Goal: Information Seeking & Learning: Learn about a topic

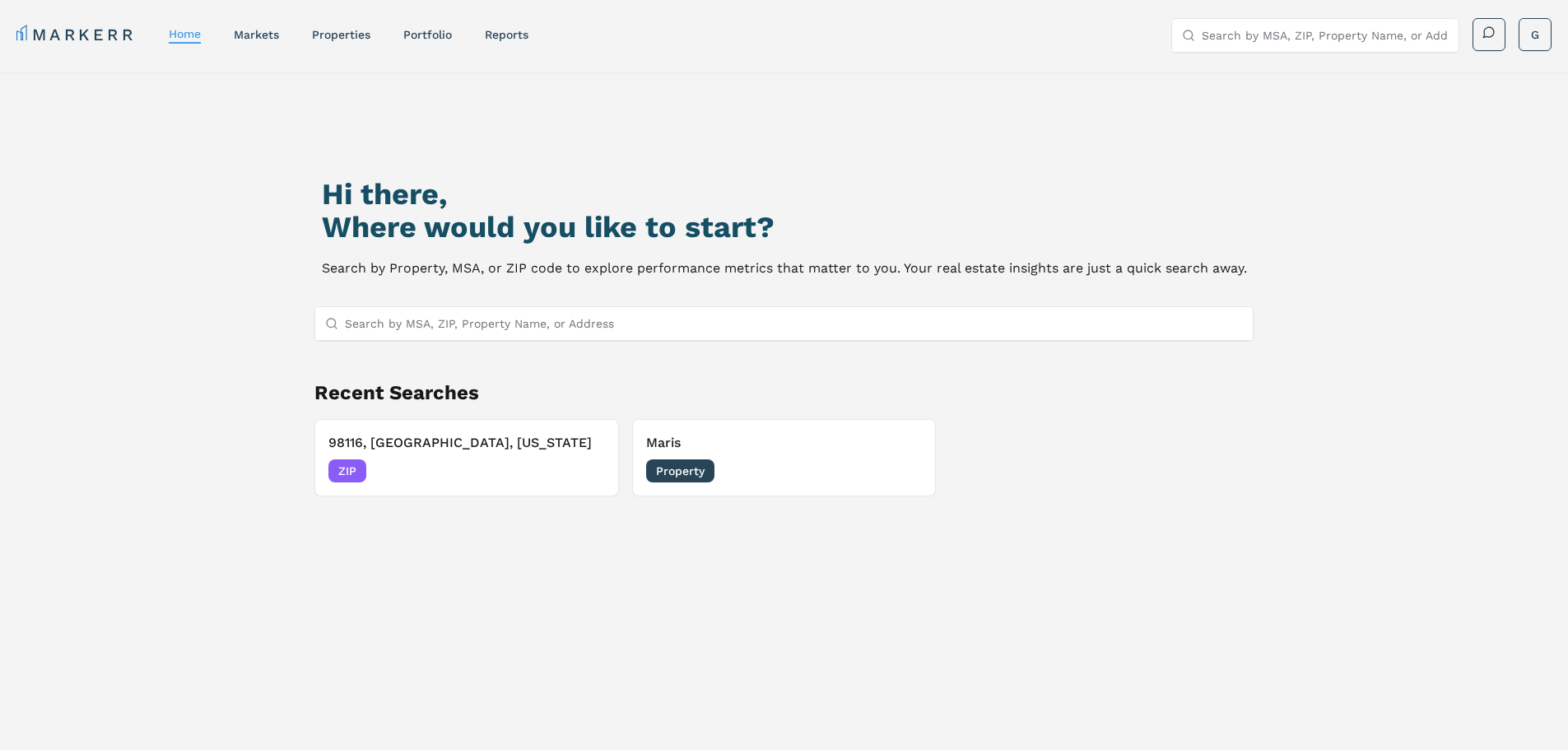
click at [482, 320] on input "Search by MSA, ZIP, Property Name, or Address" at bounding box center [794, 323] width 899 height 33
click at [268, 41] on div "markets" at bounding box center [256, 34] width 45 height 17
click at [264, 36] on link "markets" at bounding box center [256, 34] width 45 height 13
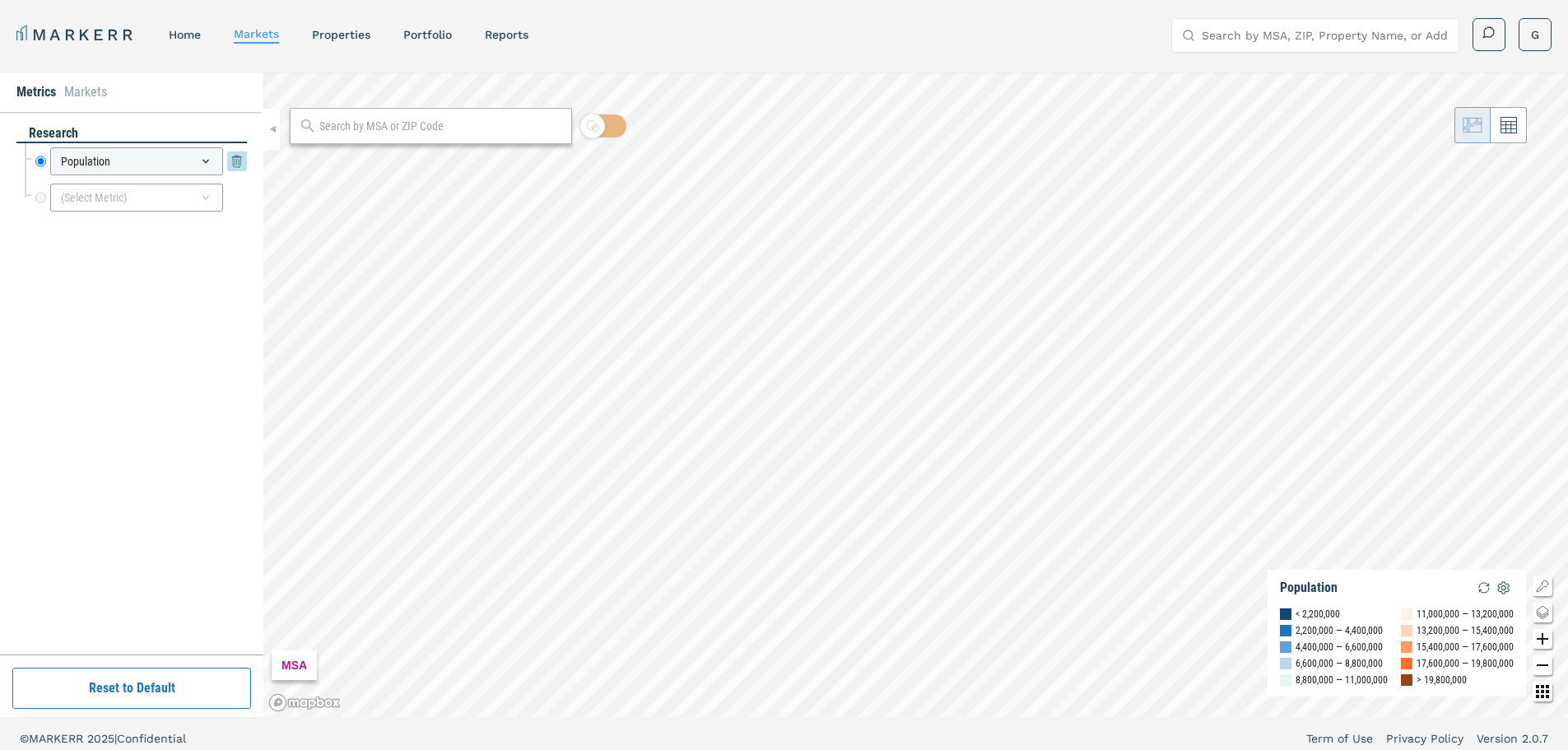
click at [220, 163] on div "Population" at bounding box center [136, 162] width 173 height 28
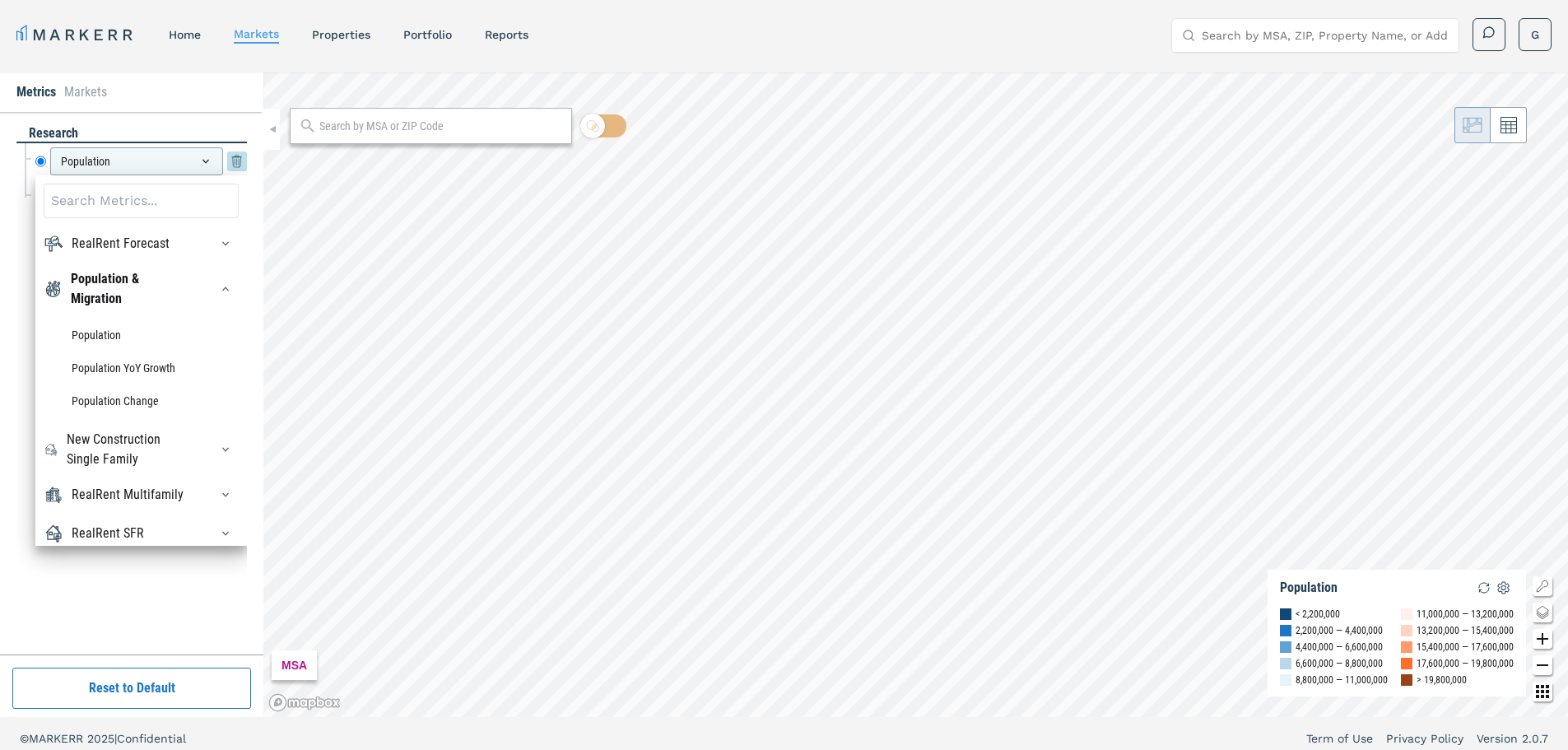
click at [205, 159] on icon at bounding box center [205, 161] width 13 height 13
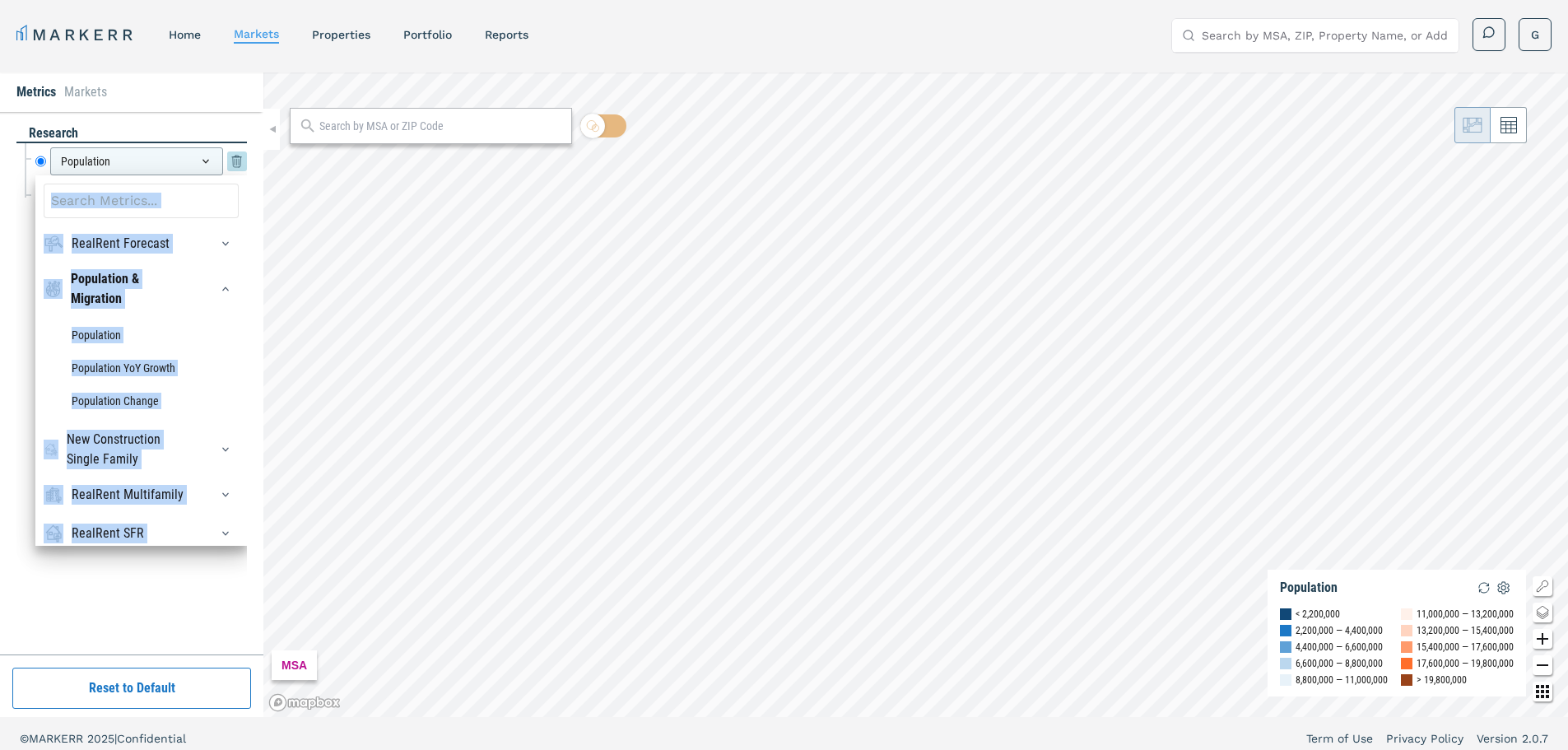
click at [205, 159] on icon at bounding box center [205, 161] width 13 height 13
click at [203, 162] on icon at bounding box center [205, 161] width 13 height 13
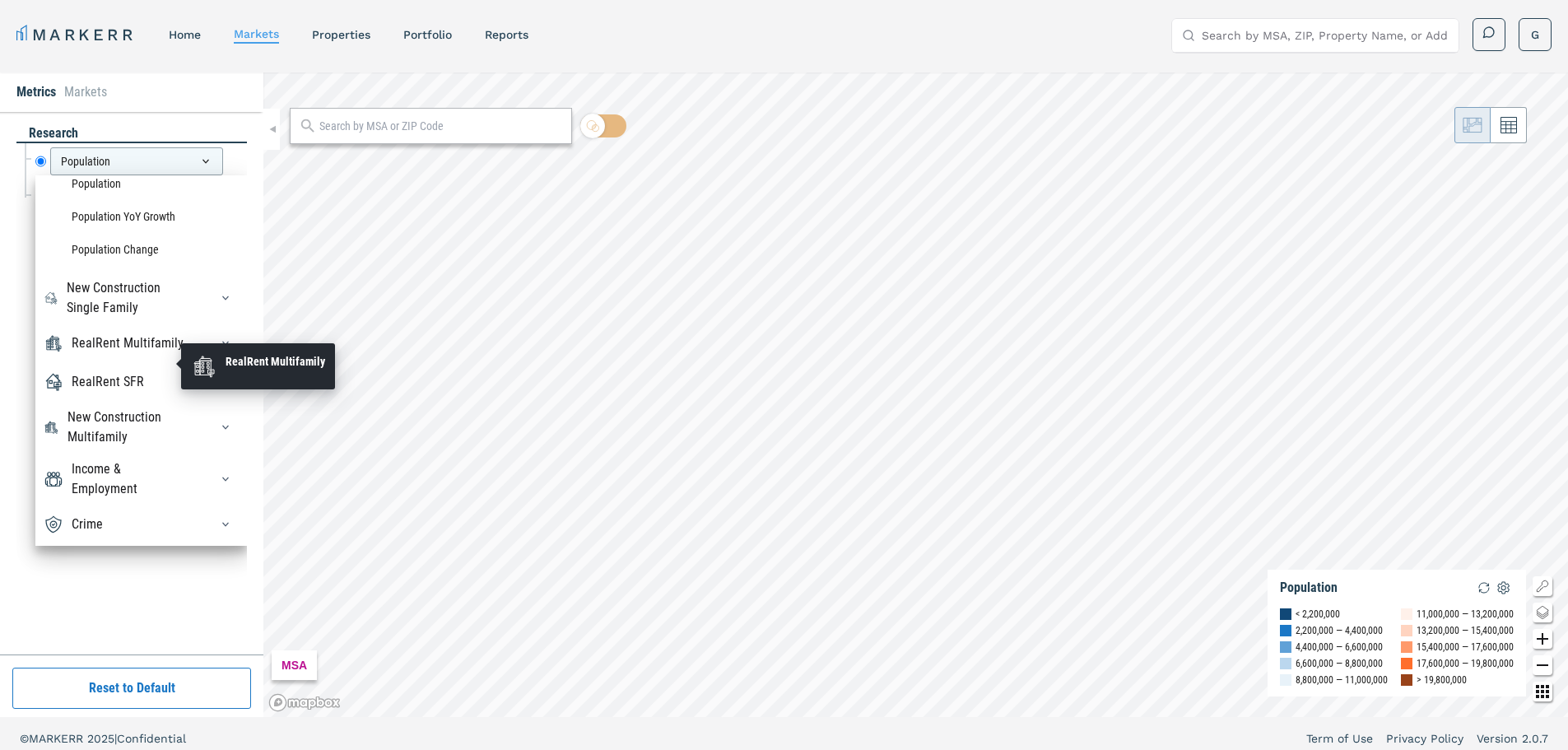
scroll to position [164, 0]
click at [219, 340] on icon "button" at bounding box center [225, 343] width 13 height 13
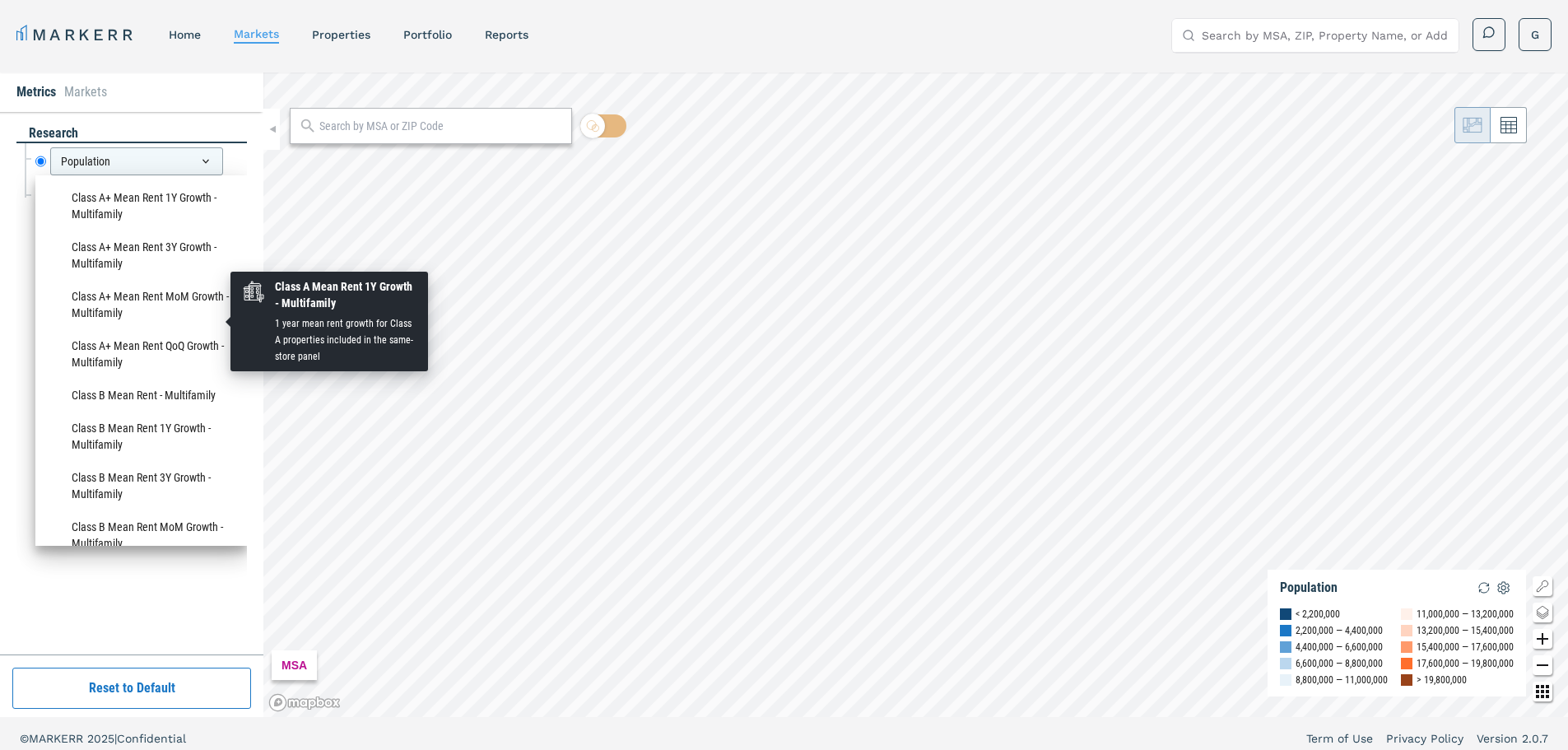
scroll to position [412, 0]
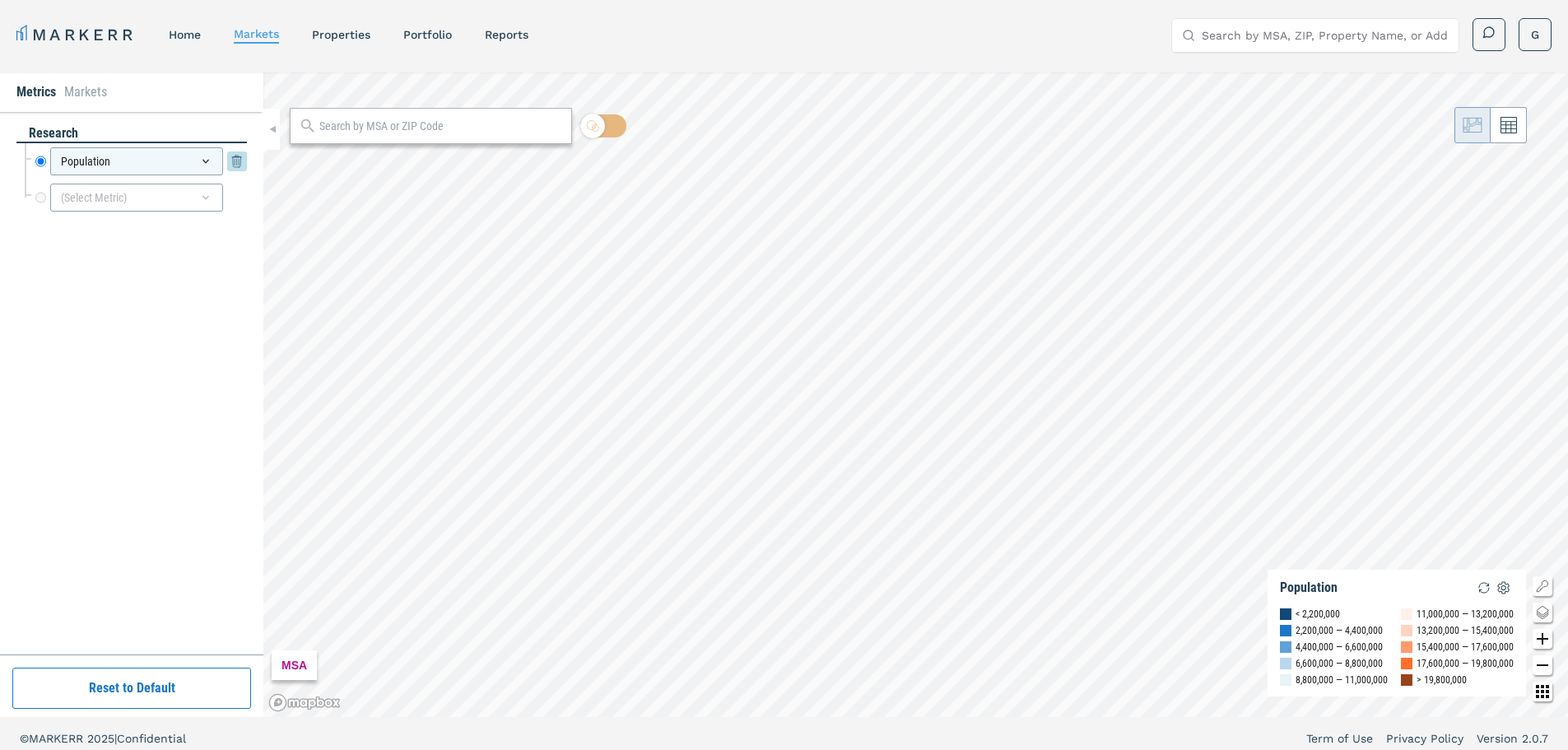
click at [194, 152] on div "Population" at bounding box center [136, 162] width 173 height 28
click at [142, 204] on div "(Select Metric)" at bounding box center [136, 198] width 173 height 28
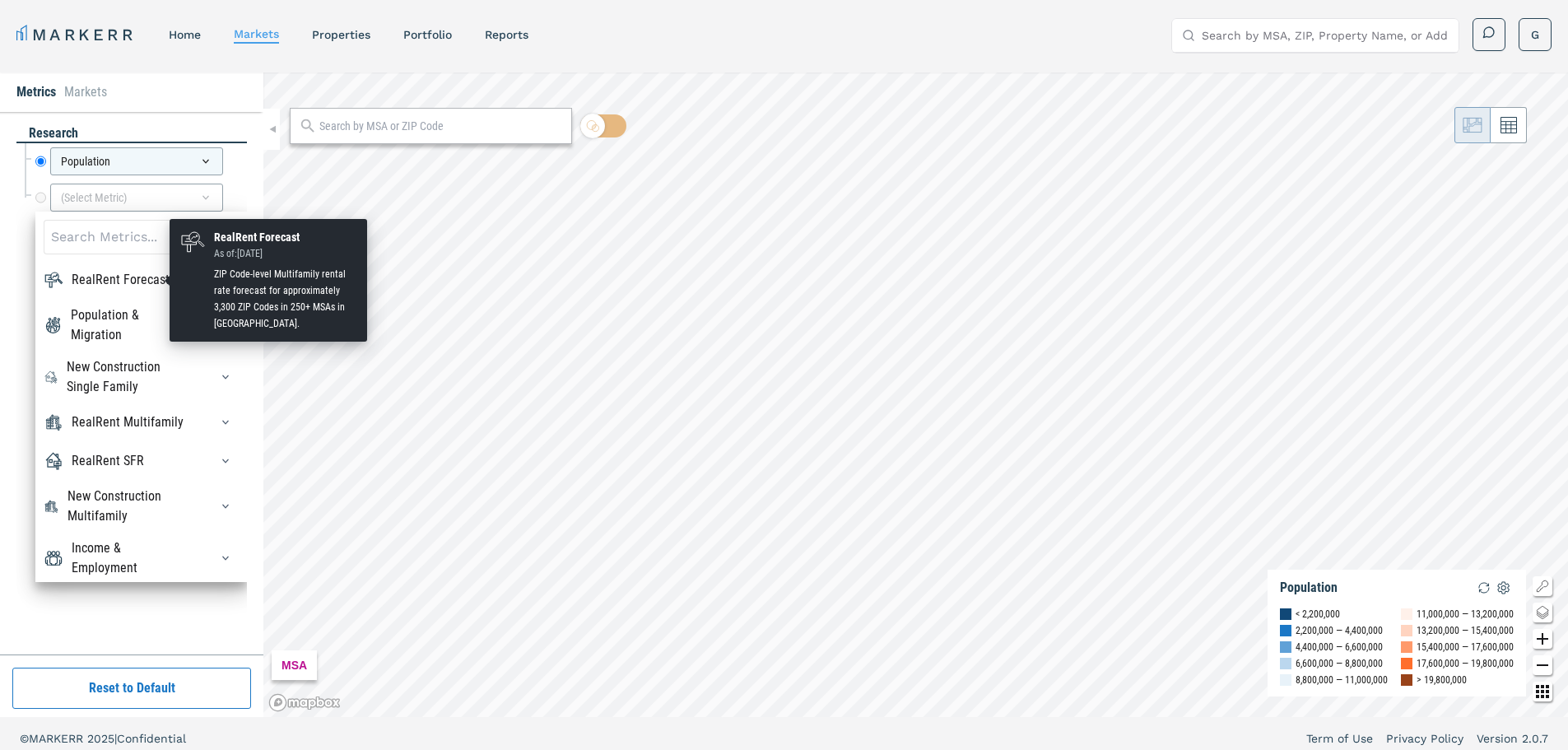
click at [110, 284] on div "RealRent Forecast" at bounding box center [121, 280] width 98 height 20
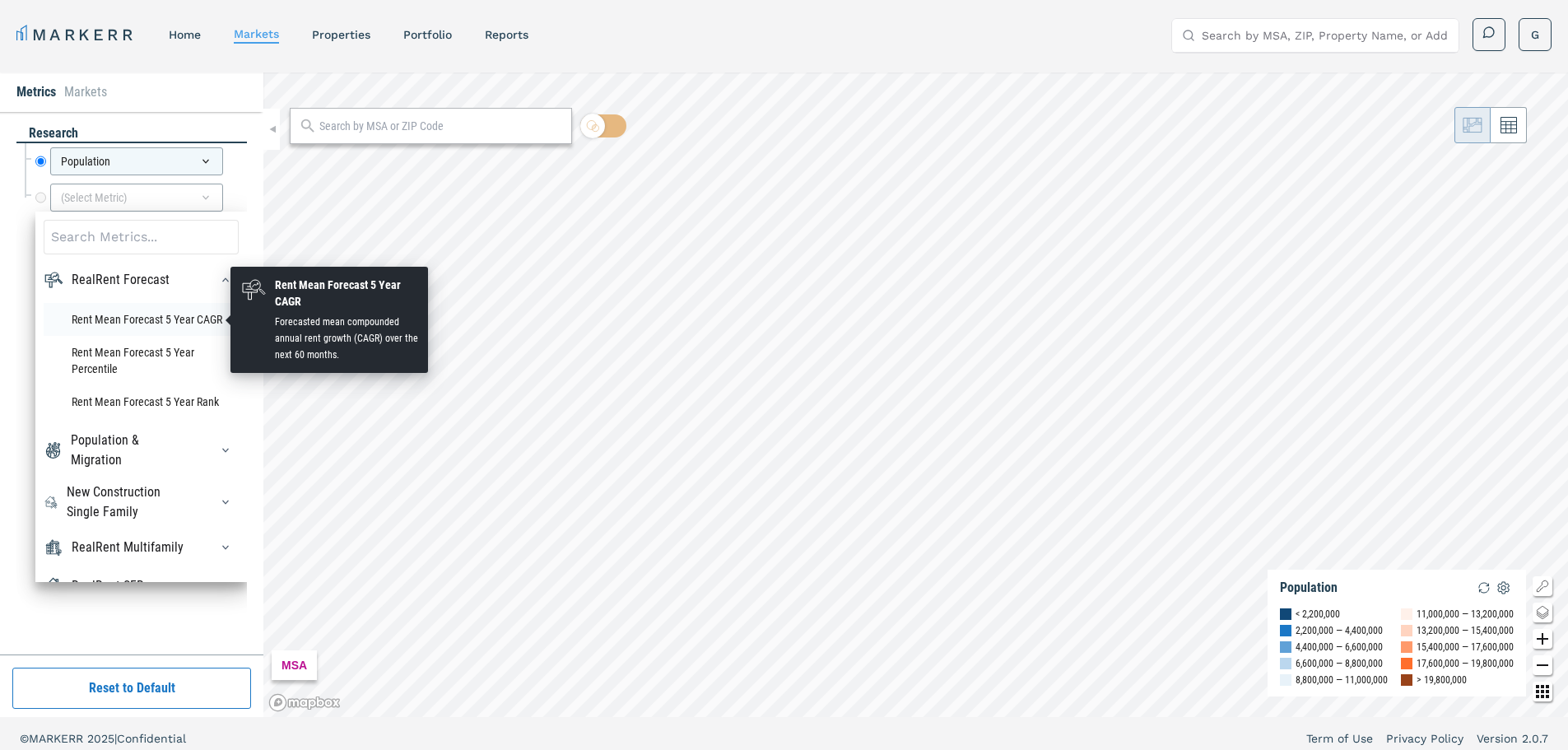
click at [151, 320] on li "Rent Mean Forecast 5 Year CAGR" at bounding box center [141, 320] width 195 height 33
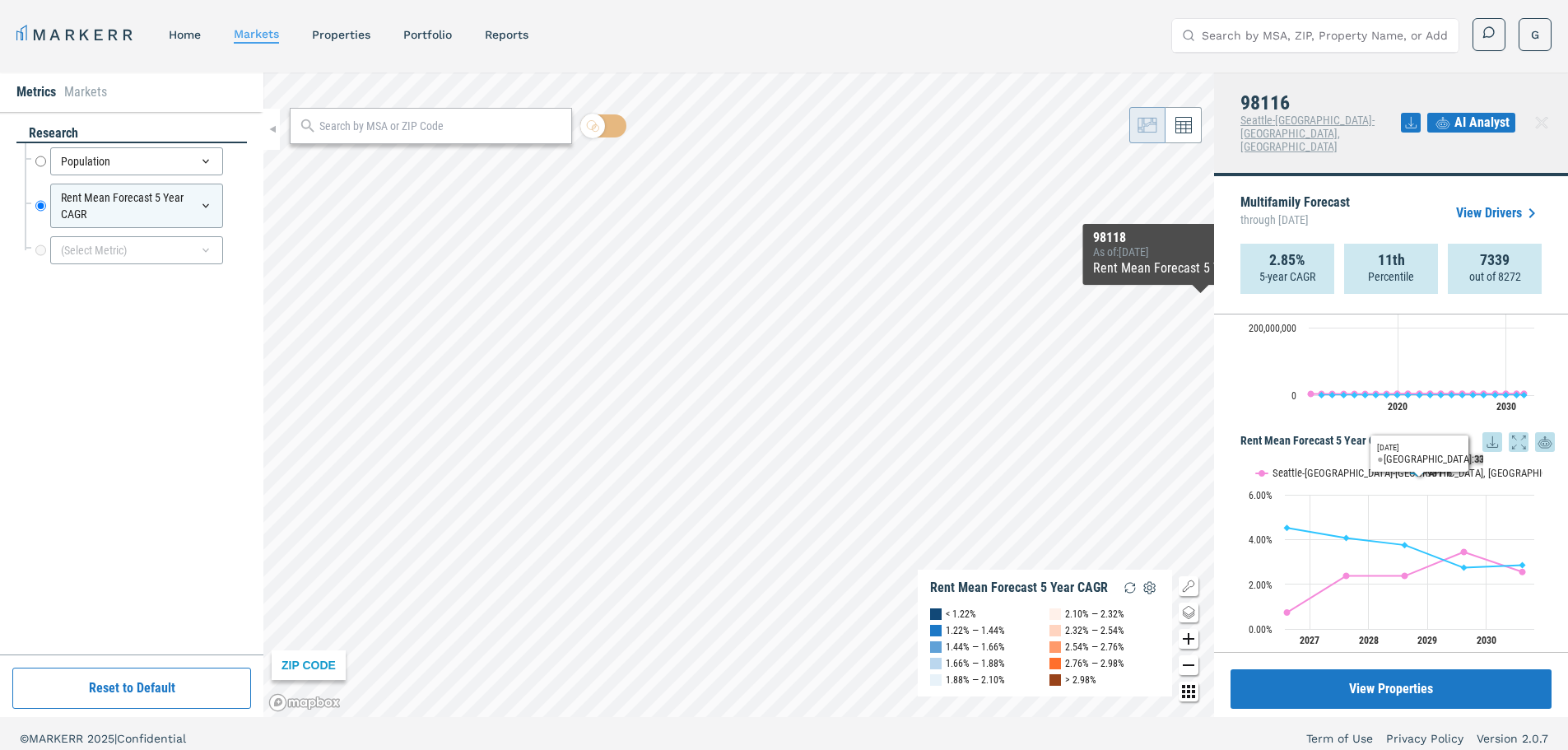
scroll to position [0, 0]
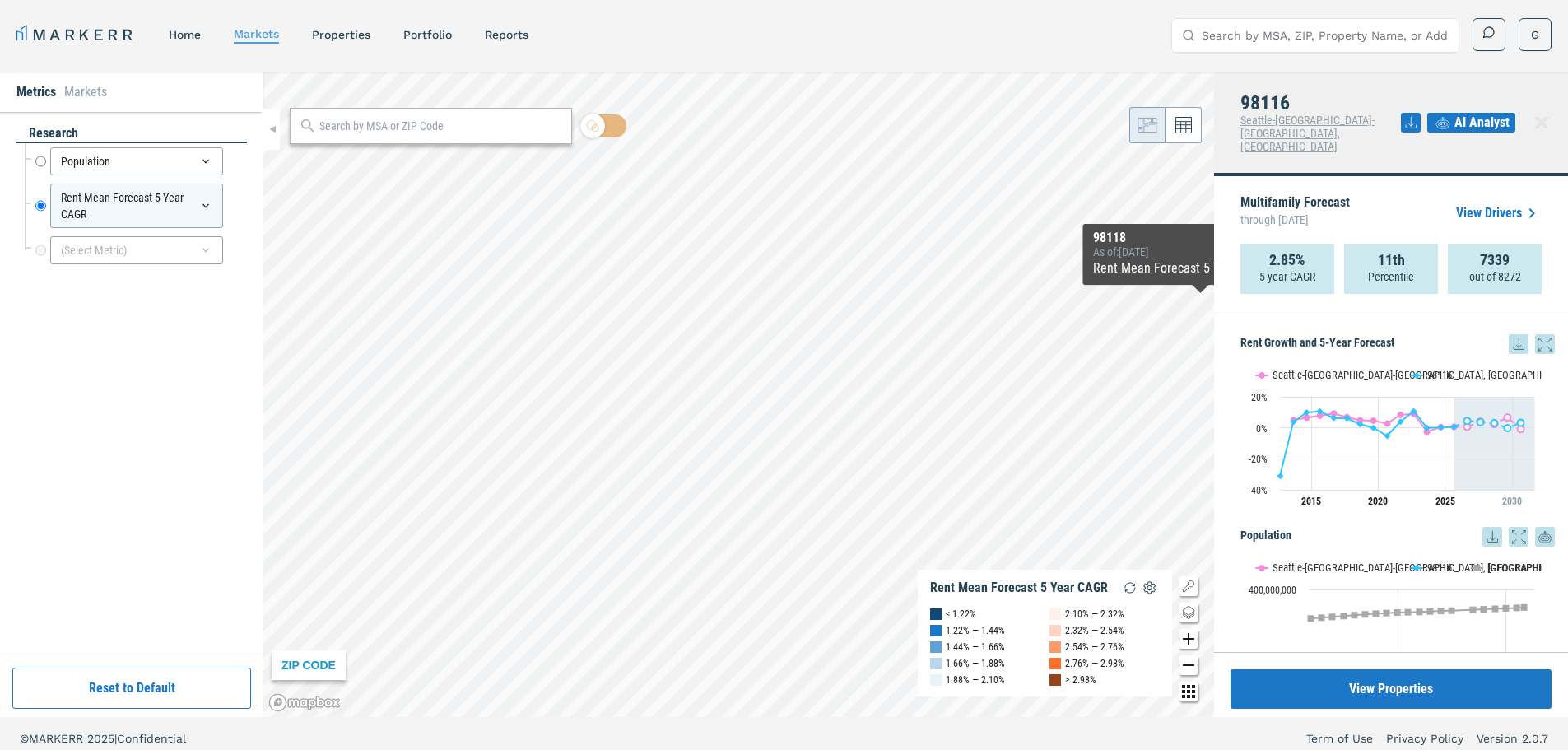
click at [1499, 204] on link "View Drivers" at bounding box center [1499, 213] width 86 height 20
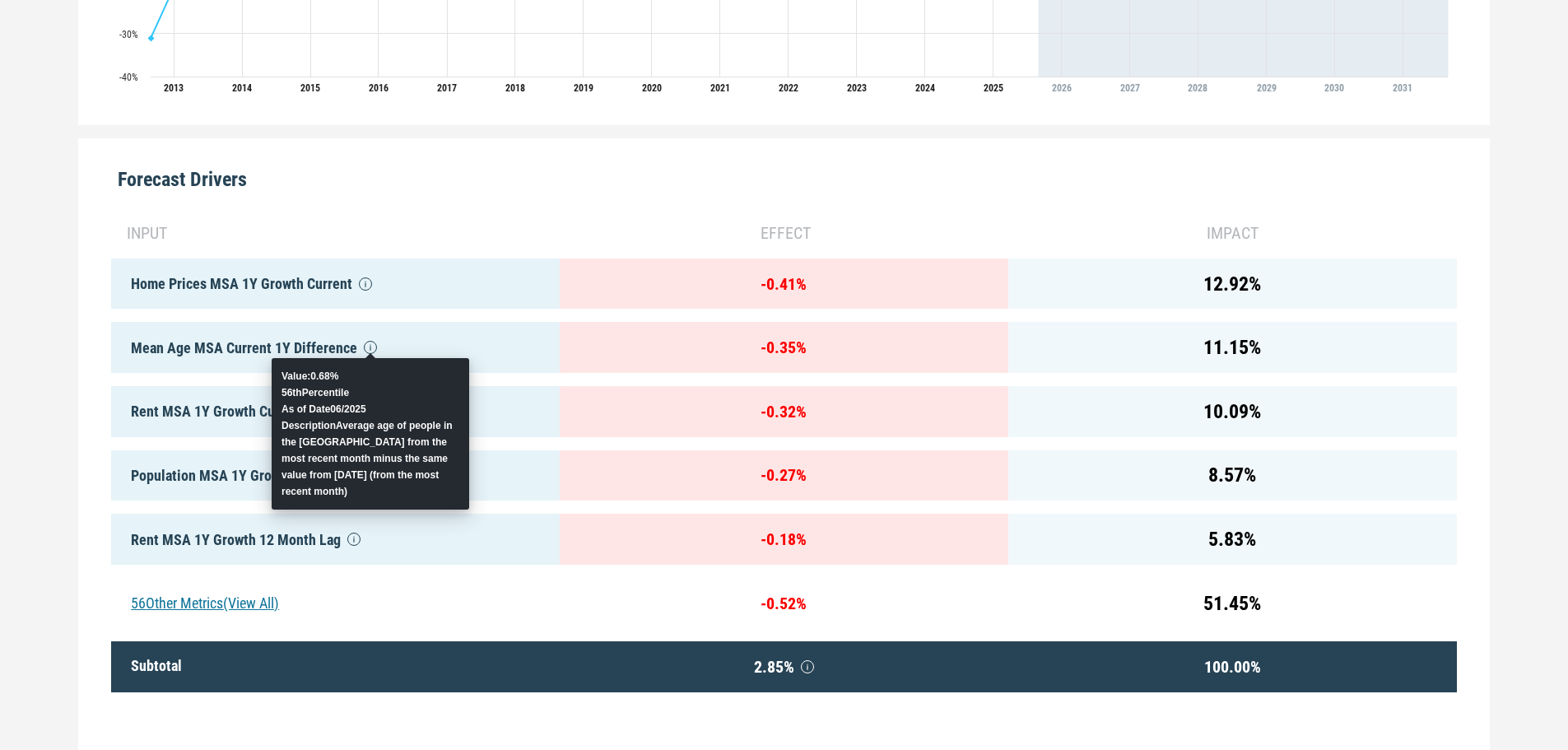
scroll to position [687, 0]
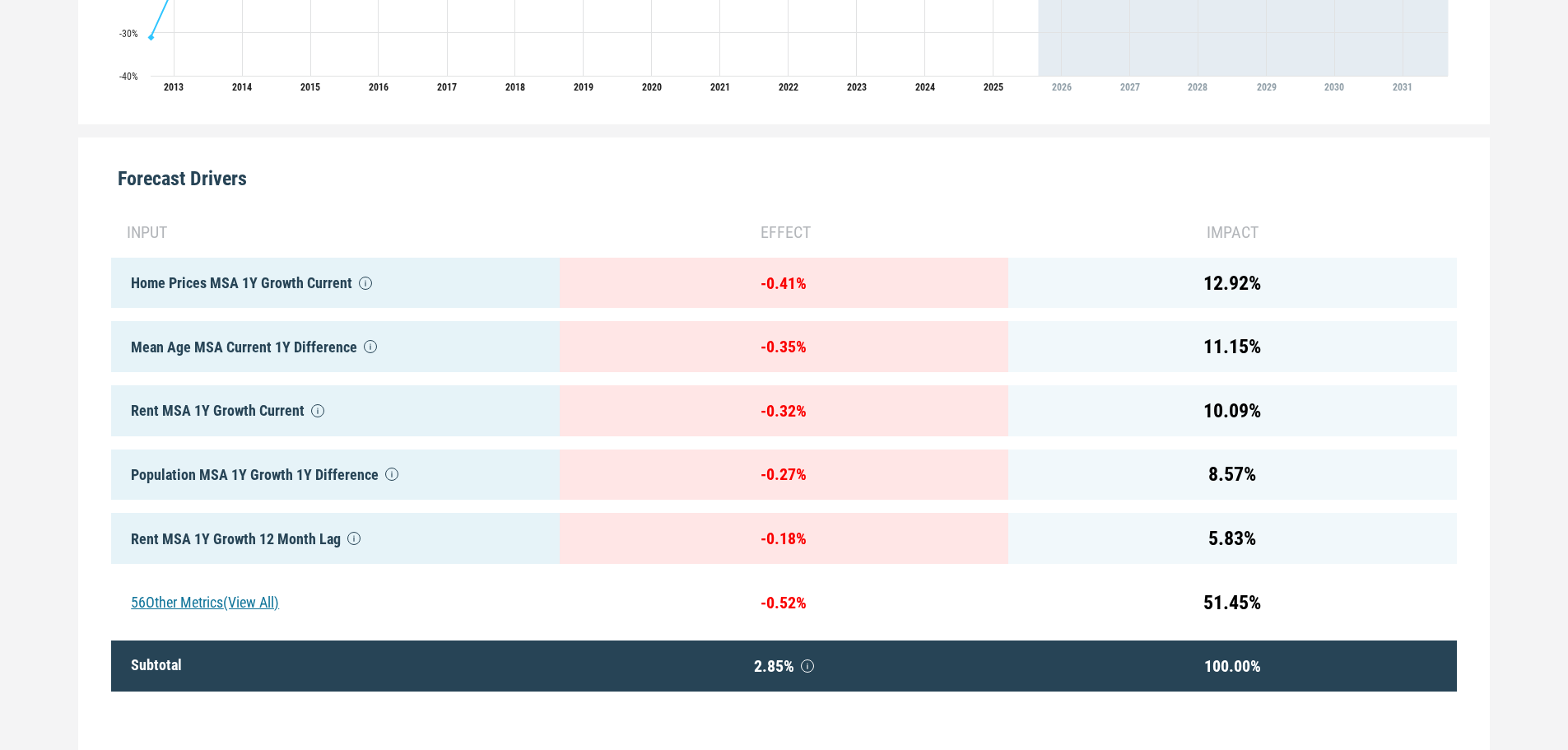
click at [217, 594] on div "56 Other Metrics (View All)" at bounding box center [335, 602] width 448 height 51
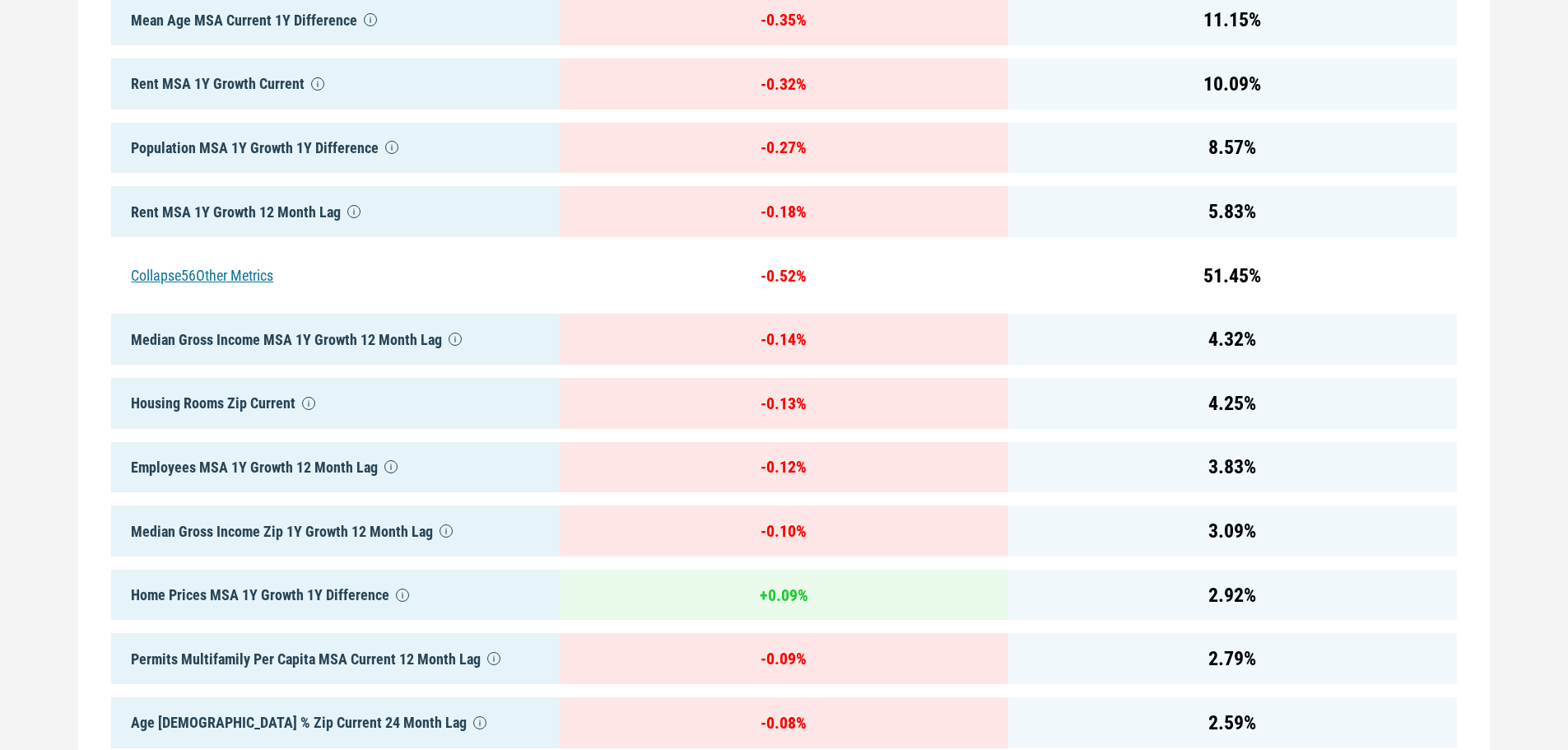
drag, startPoint x: 1506, startPoint y: 249, endPoint x: 1487, endPoint y: 259, distance: 21.5
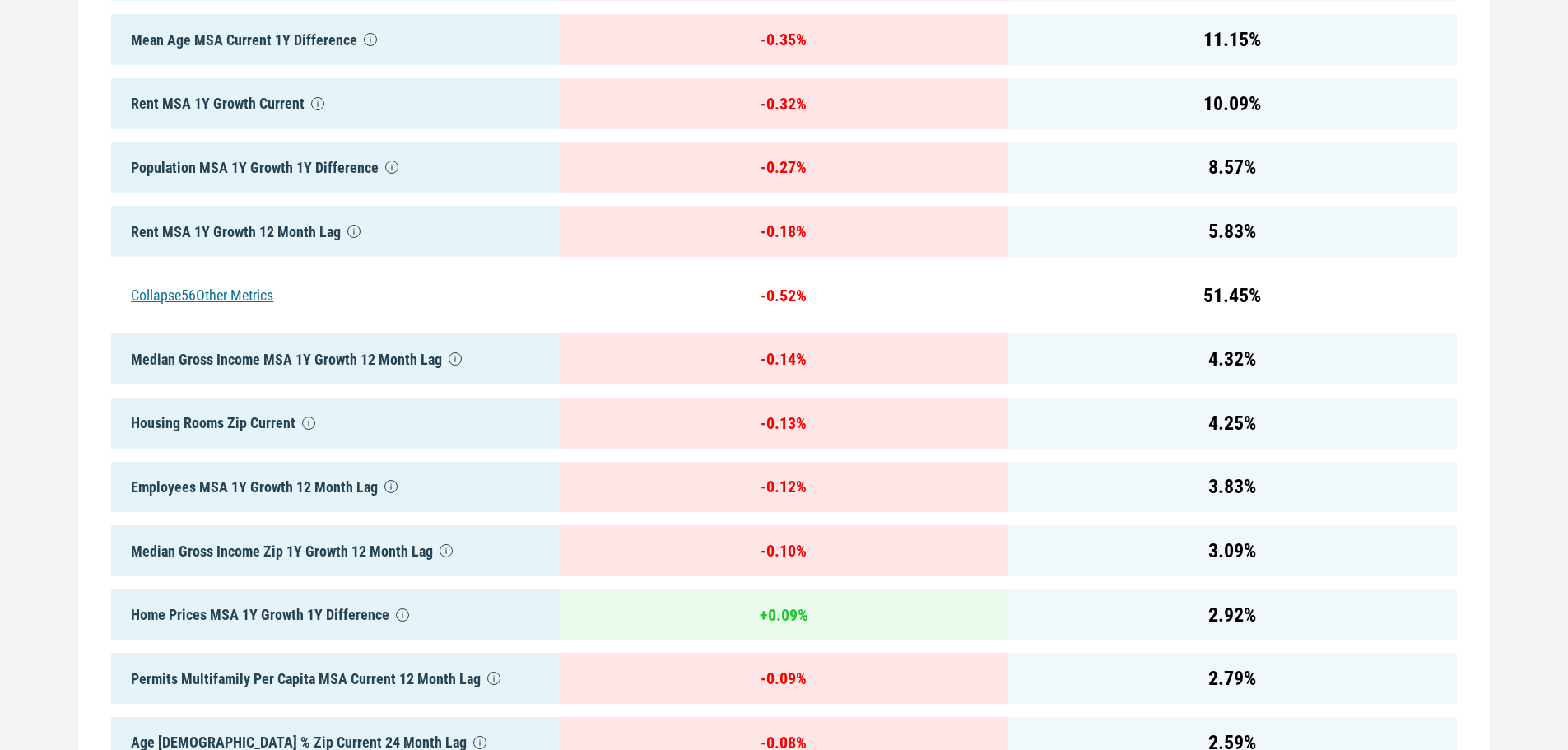
scroll to position [996, 0]
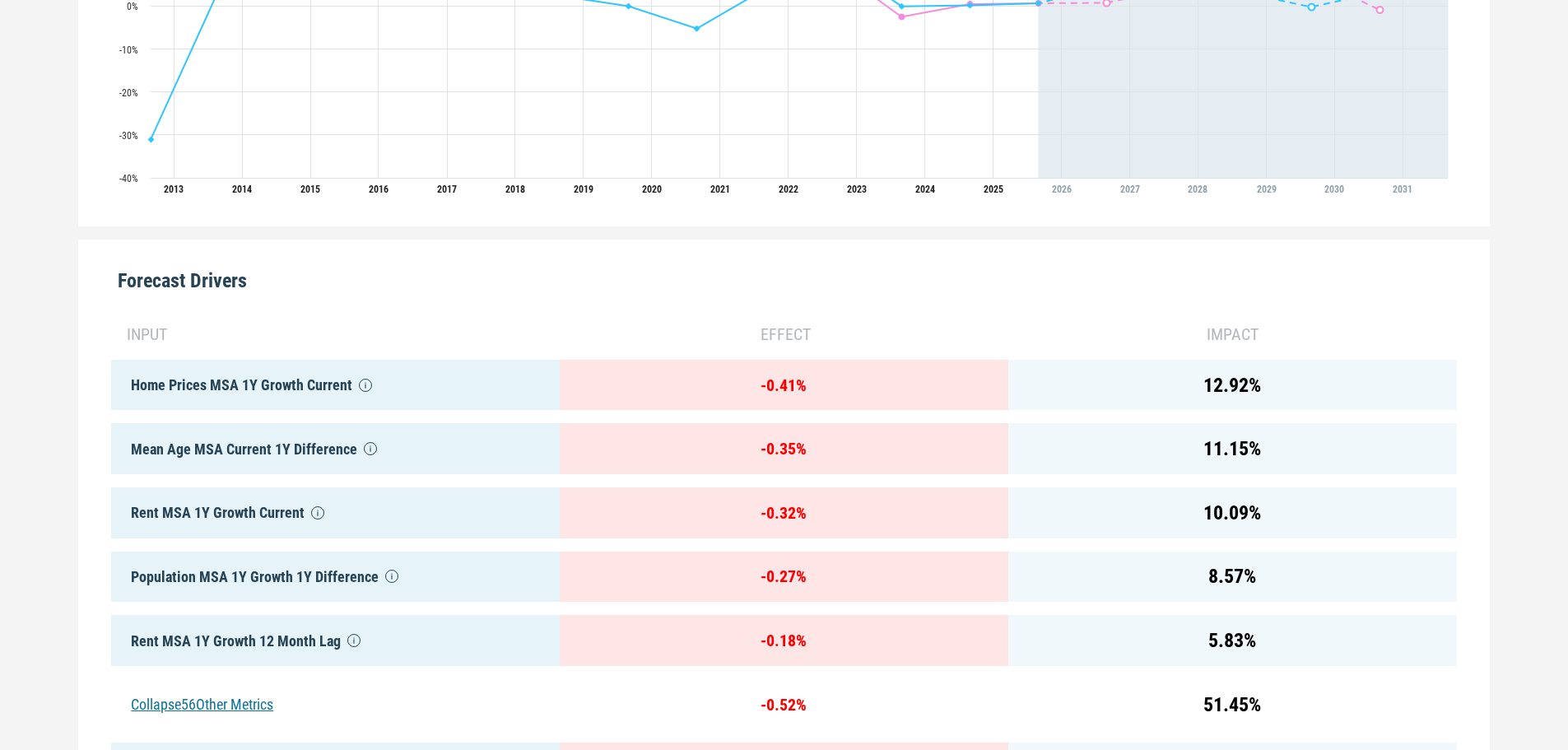
drag, startPoint x: 50, startPoint y: 321, endPoint x: 40, endPoint y: 238, distance: 83.6
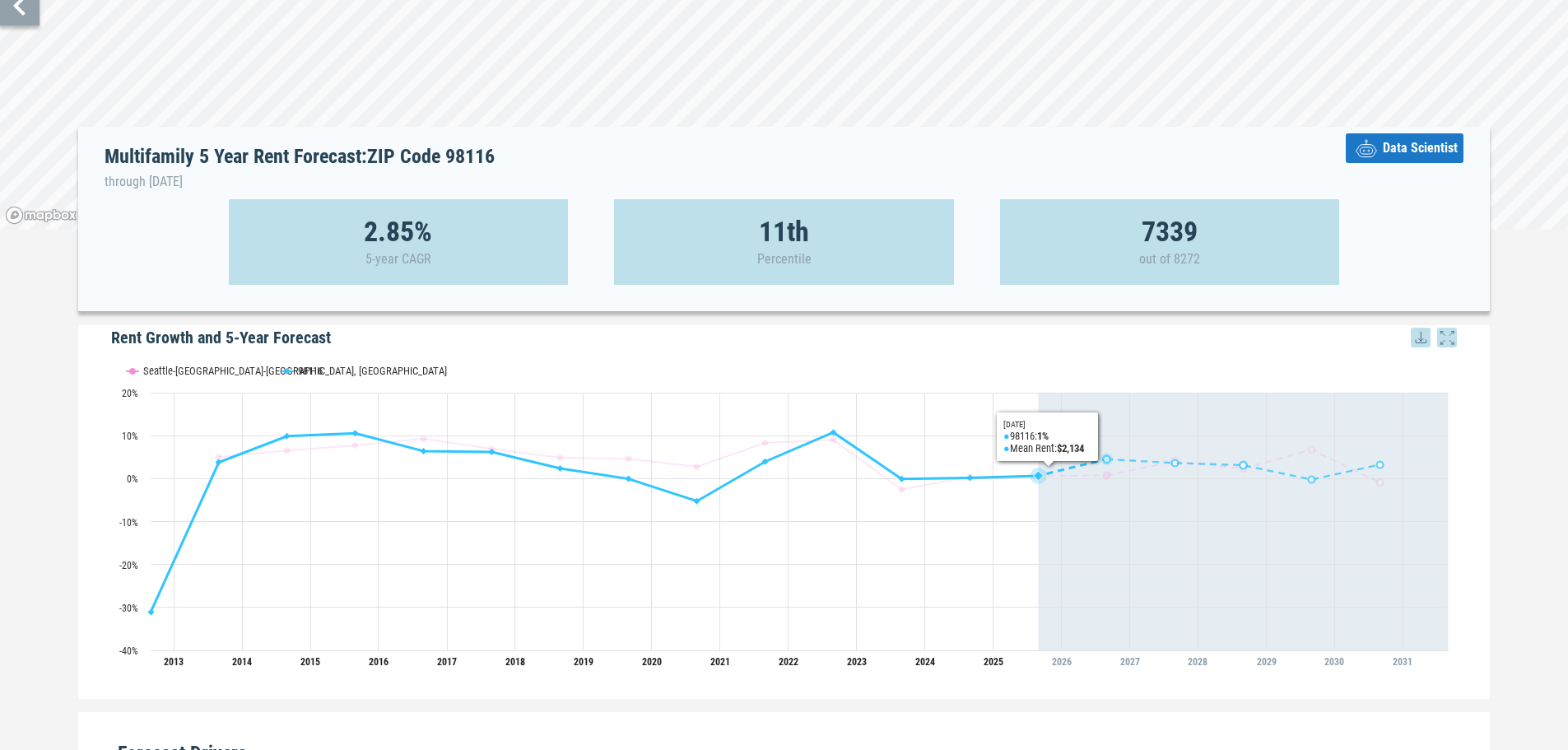
scroll to position [330, 0]
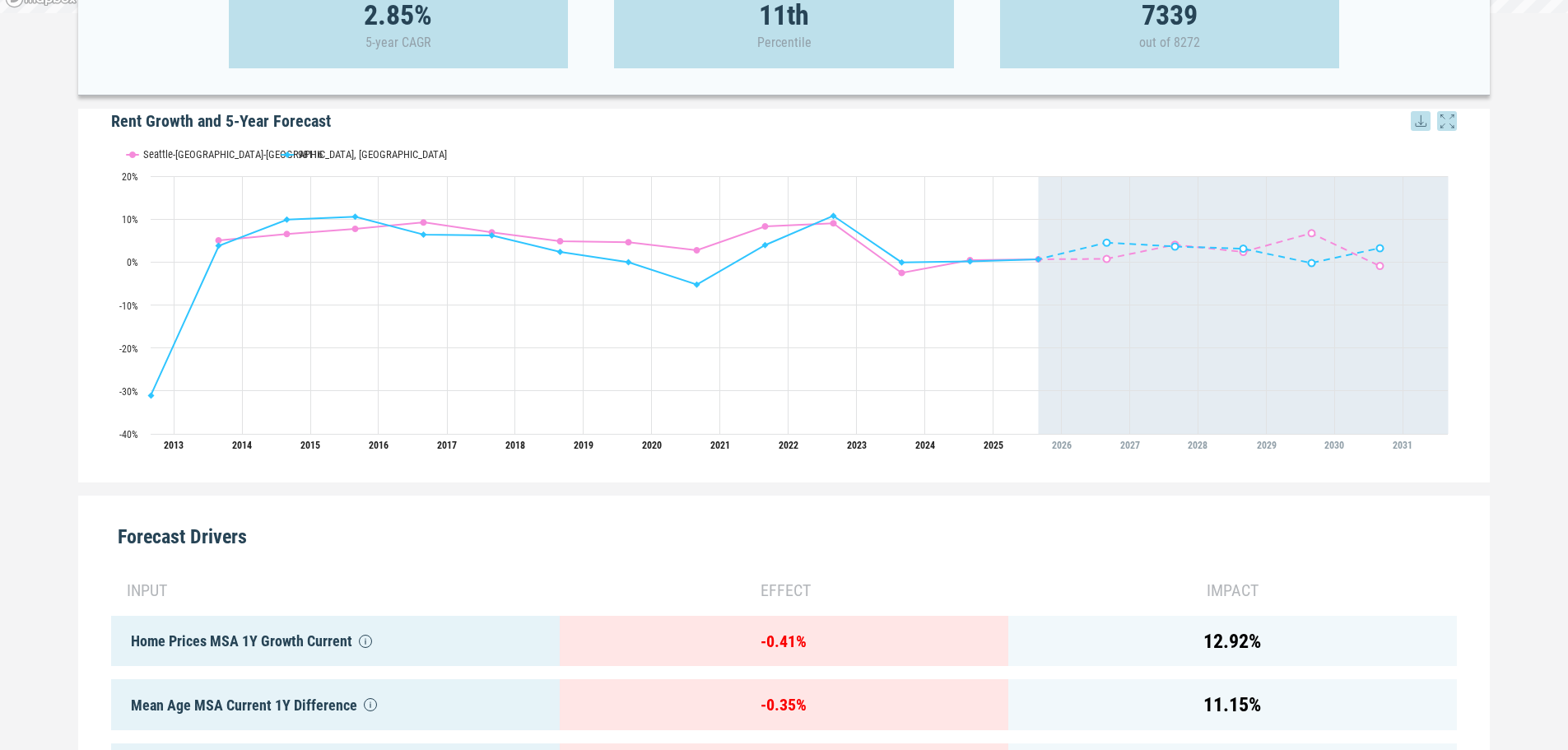
drag, startPoint x: 127, startPoint y: 287, endPoint x: 131, endPoint y: 341, distance: 54.1
click at [131, 341] on rect "Interactive chart" at bounding box center [783, 298] width 1345 height 330
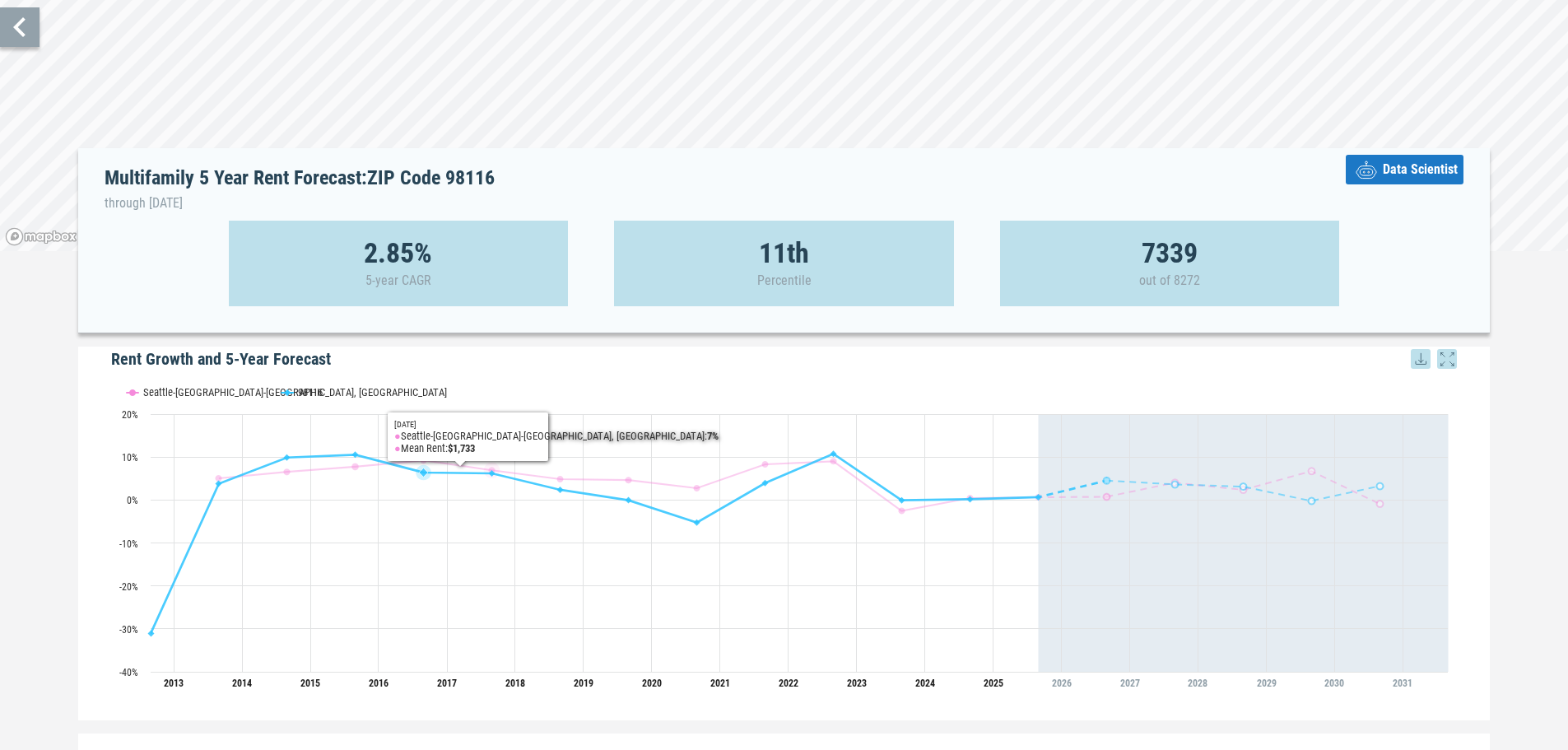
scroll to position [82, 0]
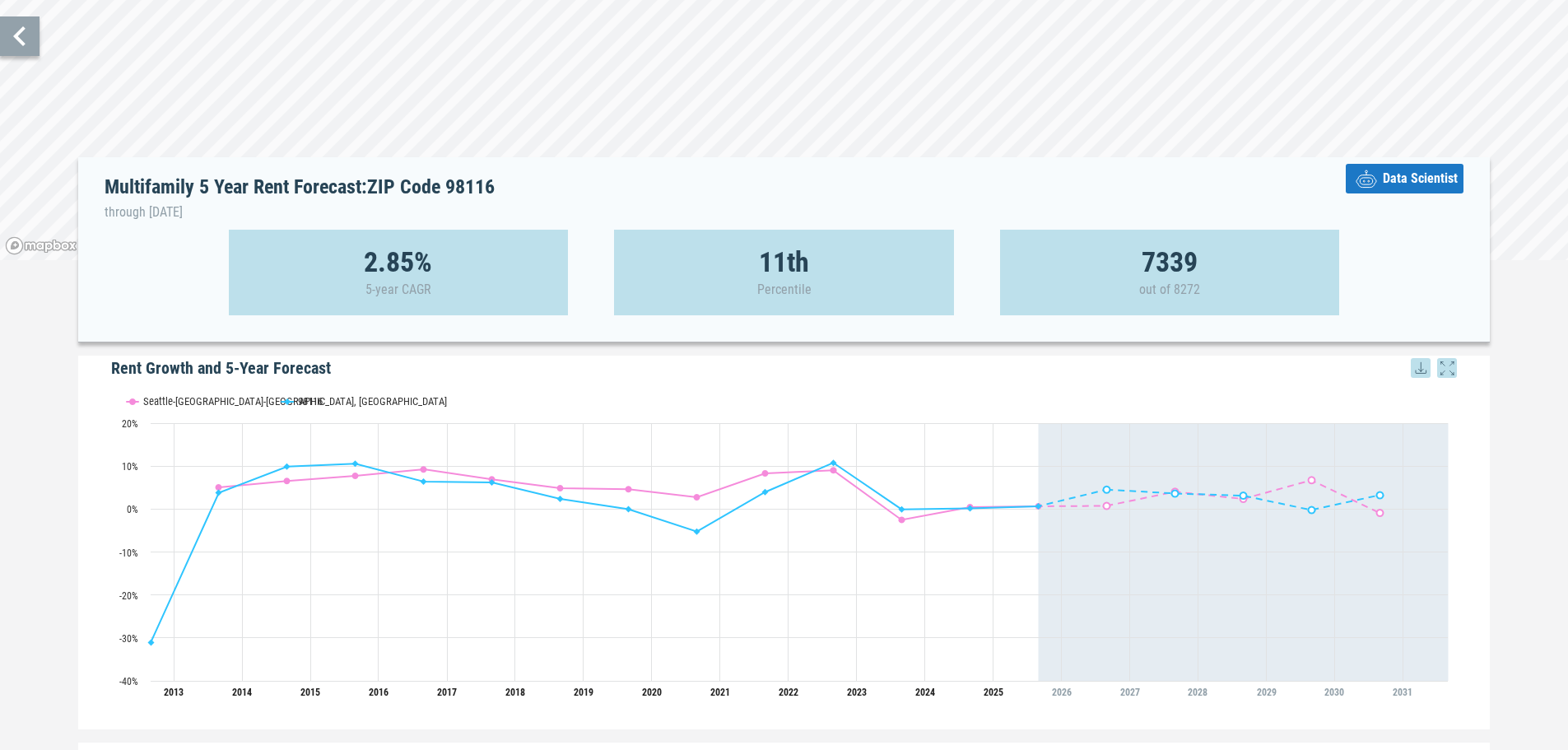
click at [1443, 366] on icon at bounding box center [1447, 368] width 20 height 20
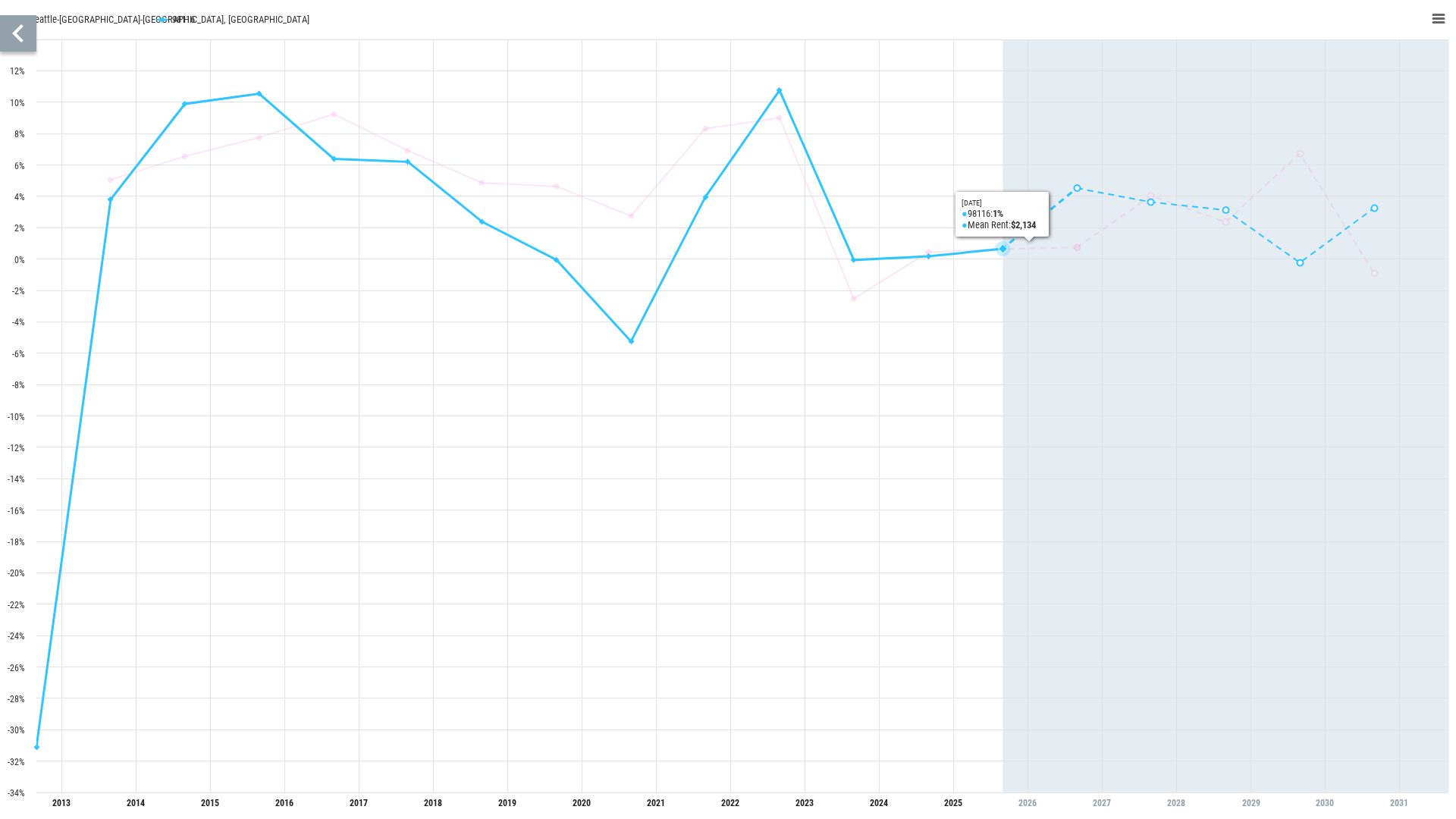
drag, startPoint x: 1004, startPoint y: 242, endPoint x: 981, endPoint y: 307, distance: 68.9
click at [981, 307] on rect "Interactive chart" at bounding box center [728, 409] width 1456 height 819
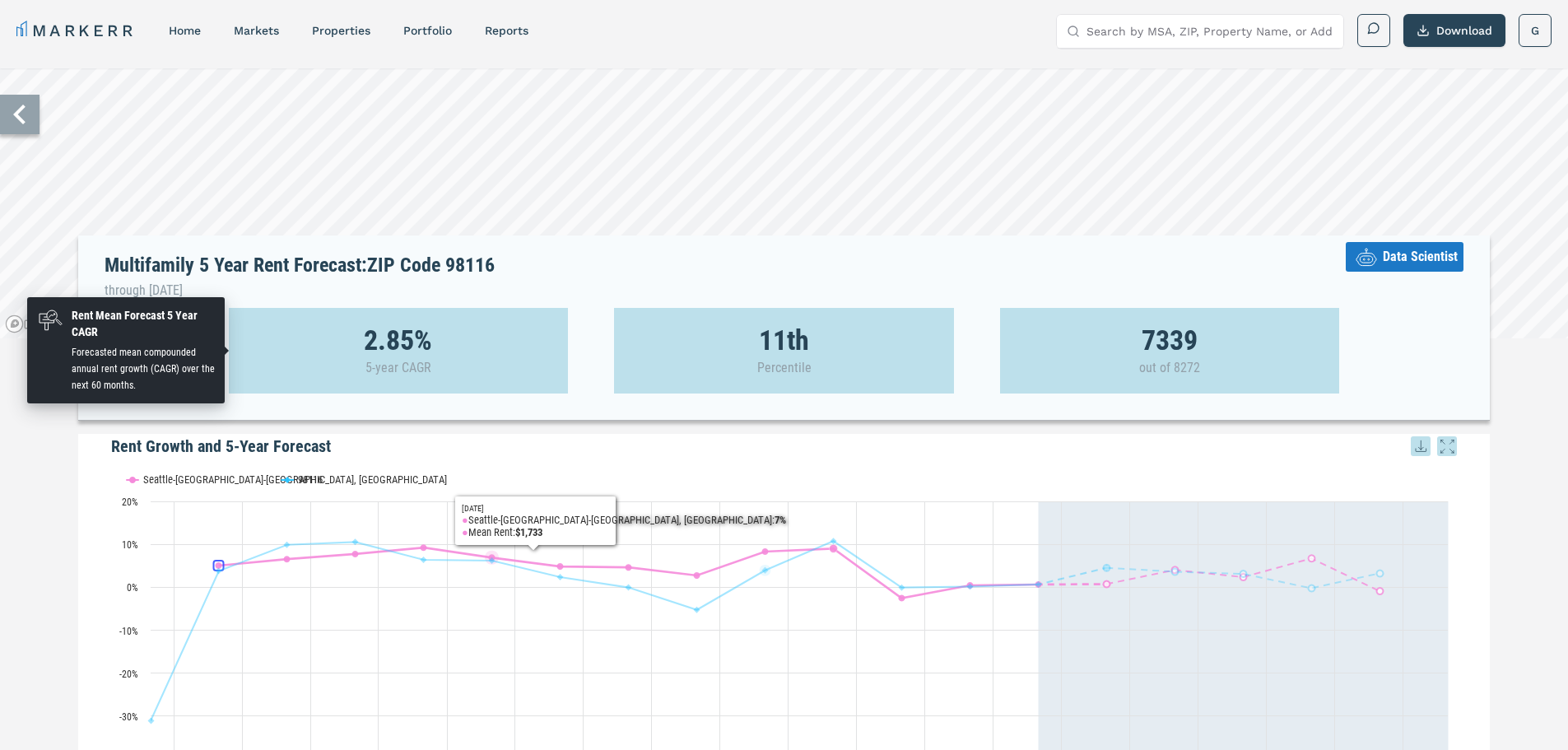
scroll to position [0, 0]
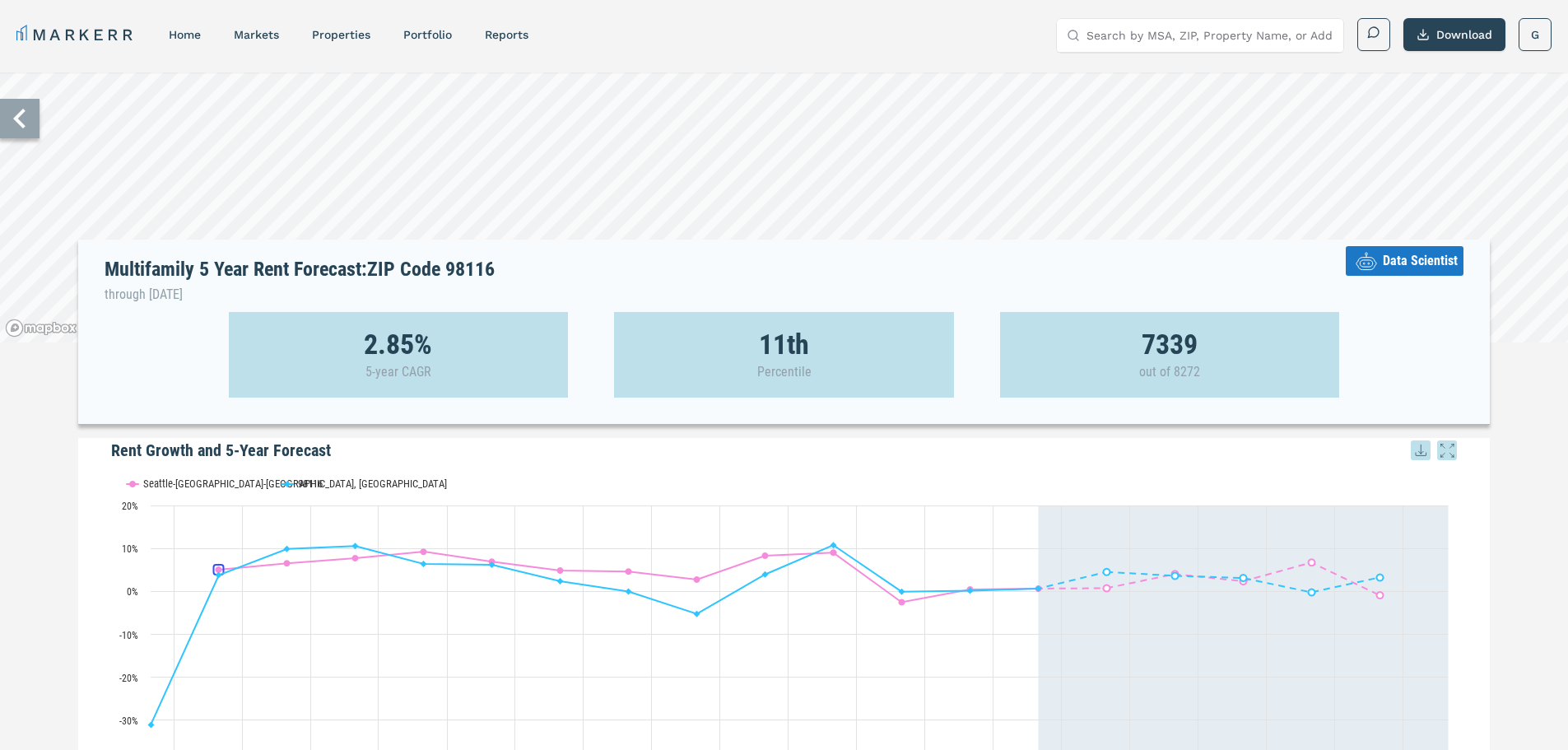
click at [29, 128] on icon at bounding box center [19, 118] width 39 height 39
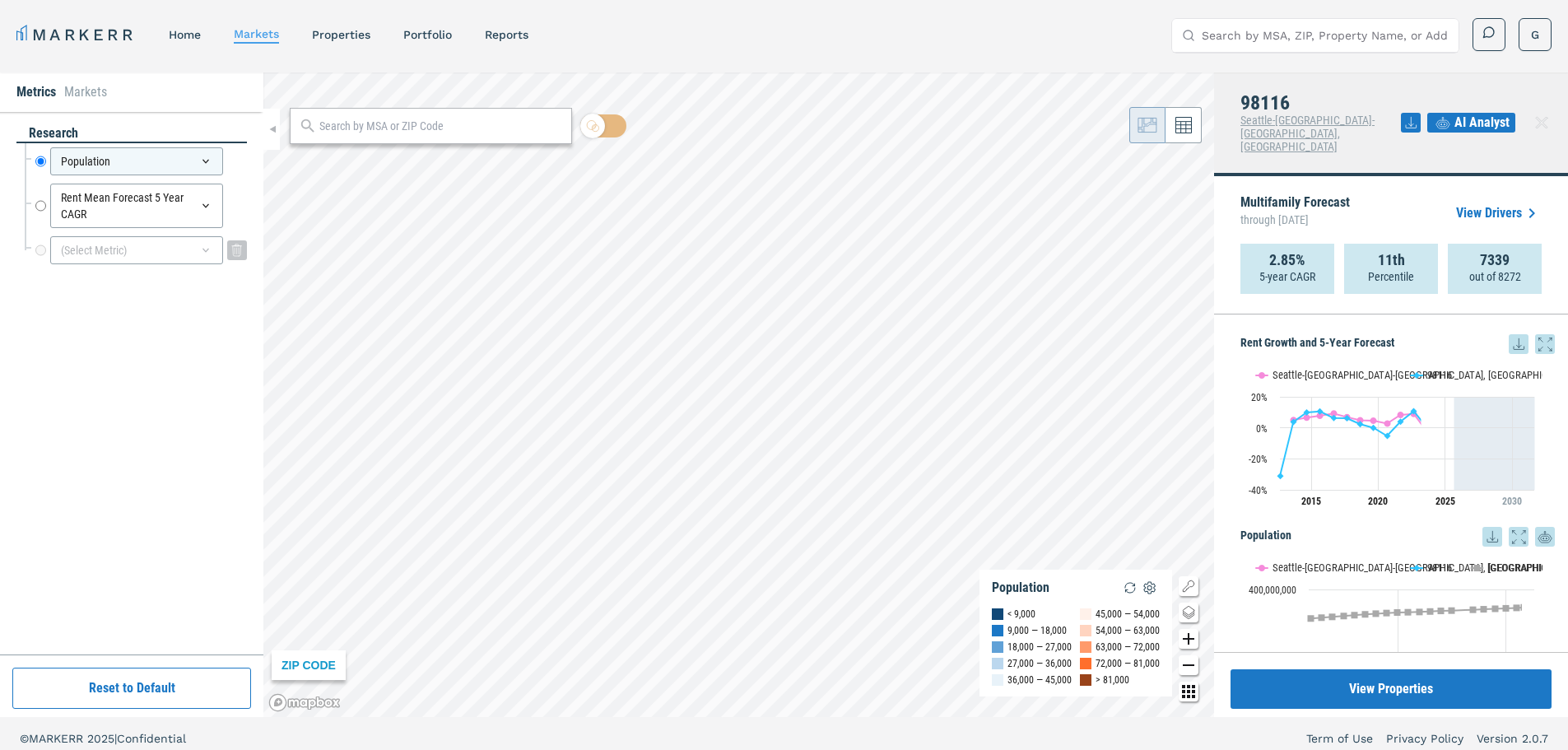
click at [125, 260] on div "(Select Metric)" at bounding box center [136, 250] width 173 height 28
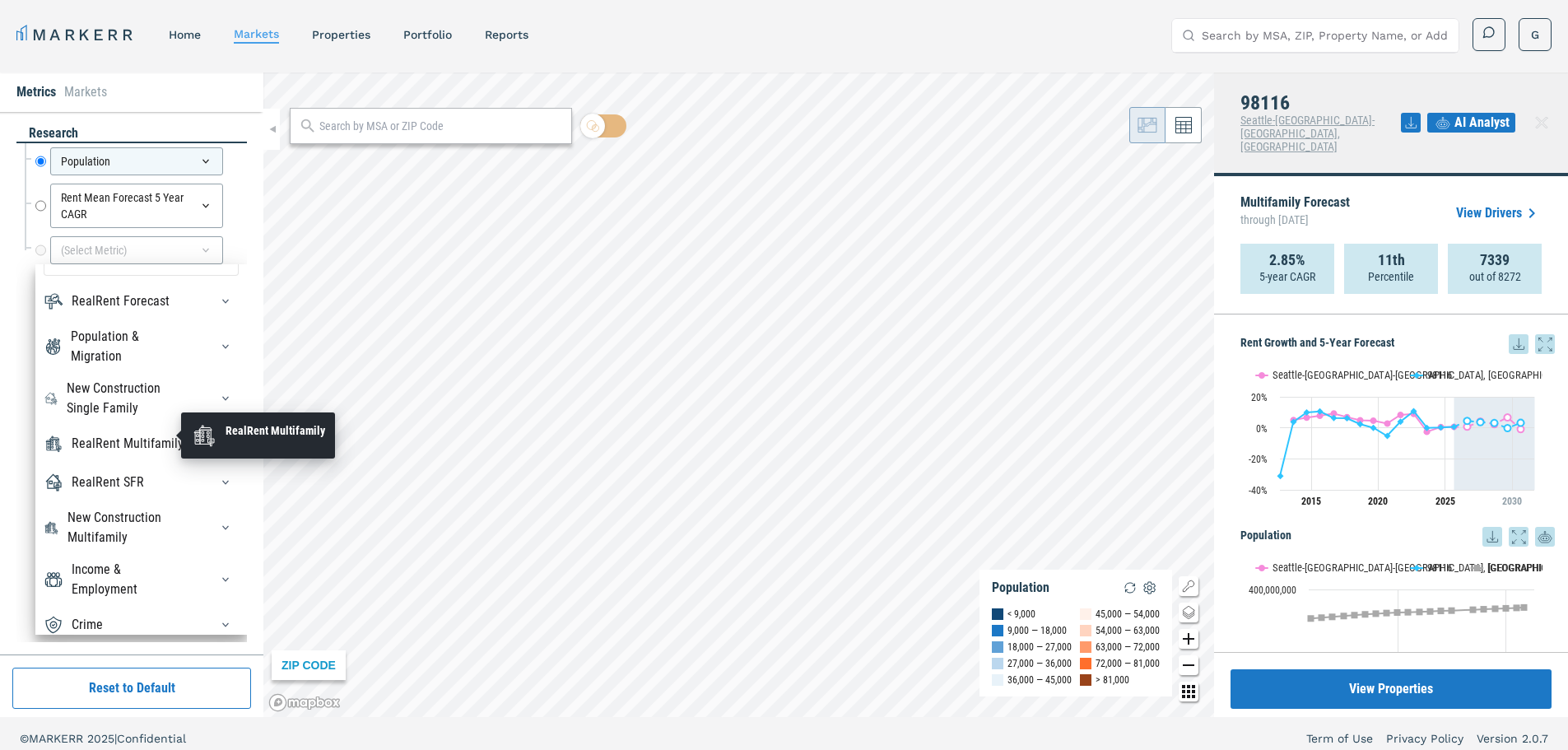
scroll to position [56, 0]
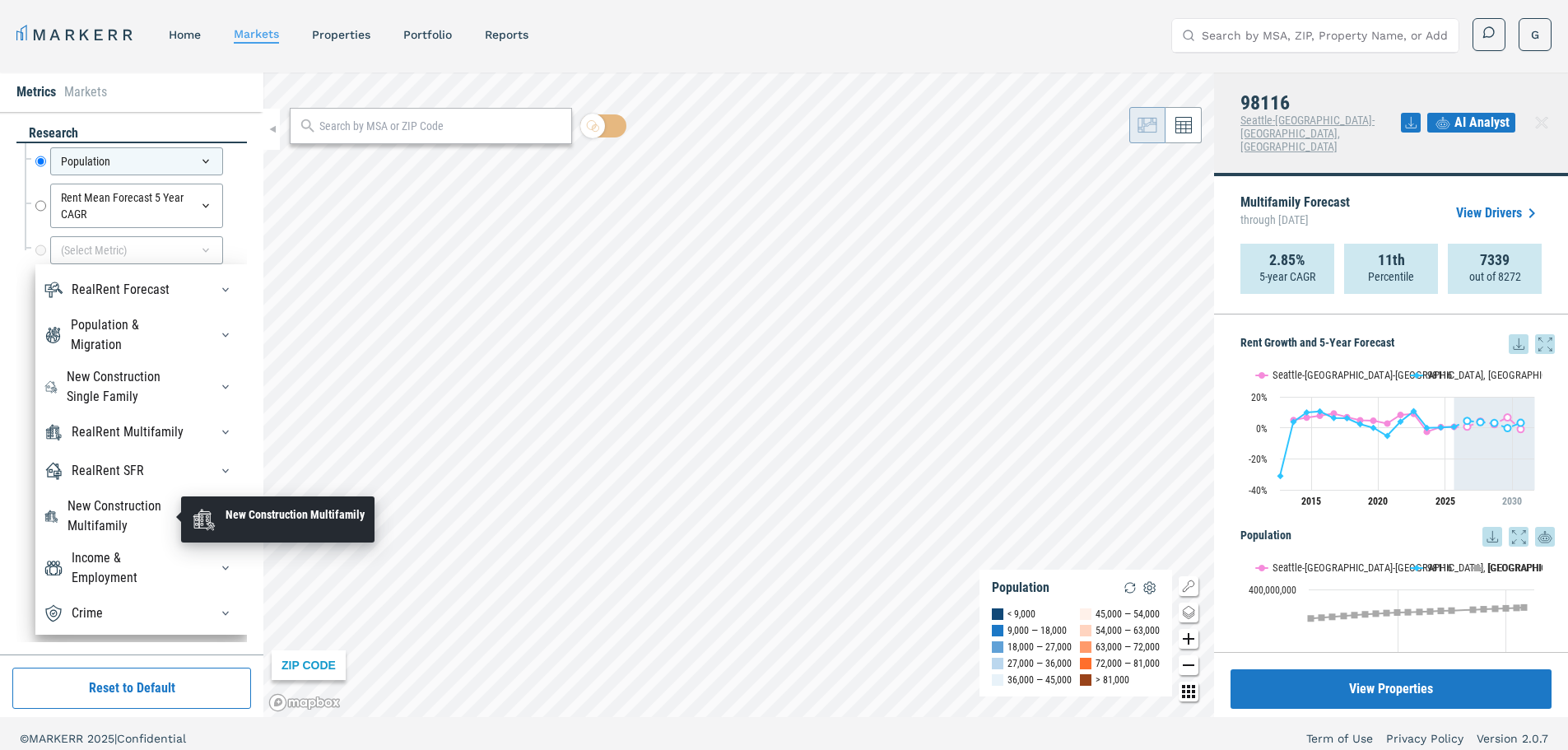
click at [113, 513] on div "New Construction Multifamily" at bounding box center [128, 516] width 121 height 39
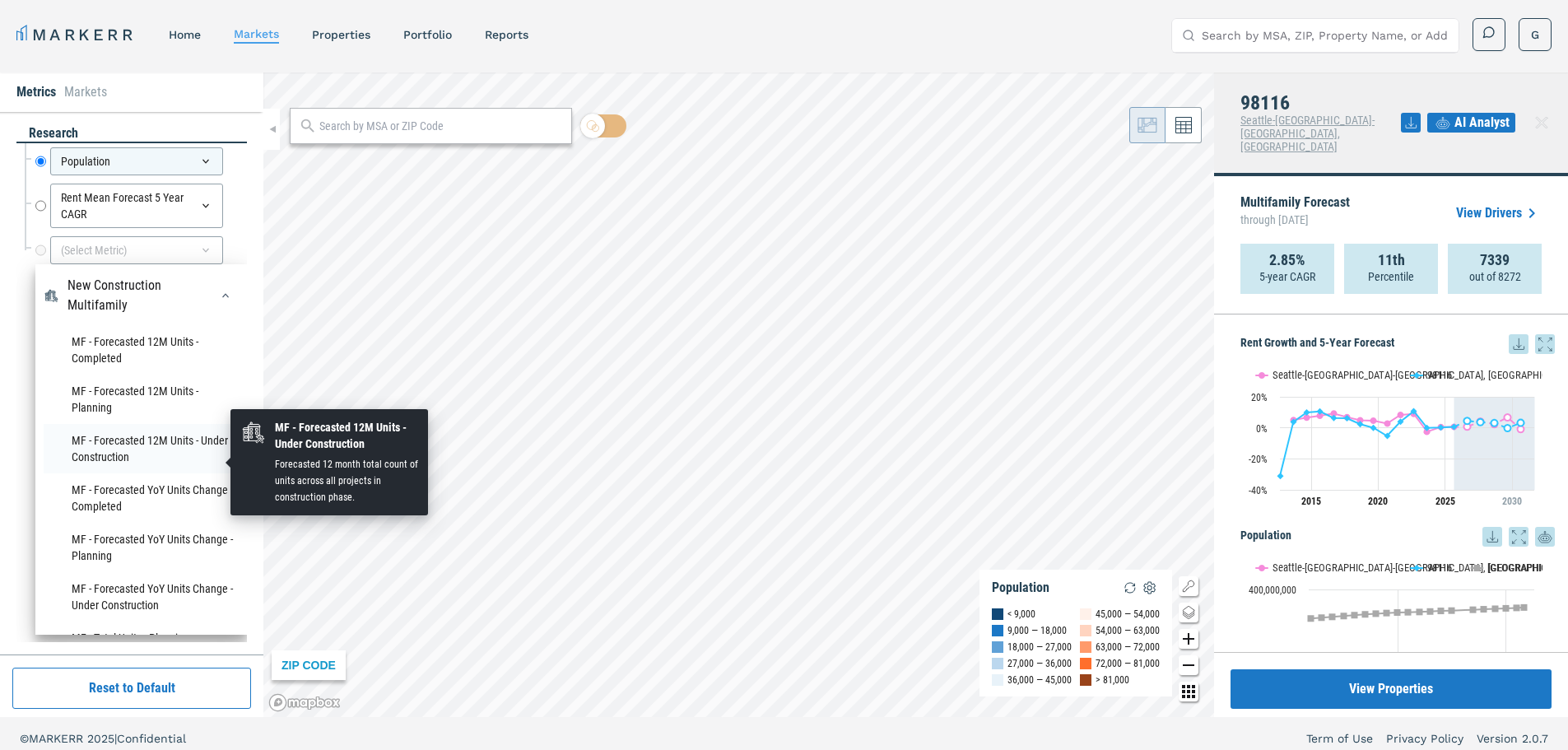
scroll to position [181, 0]
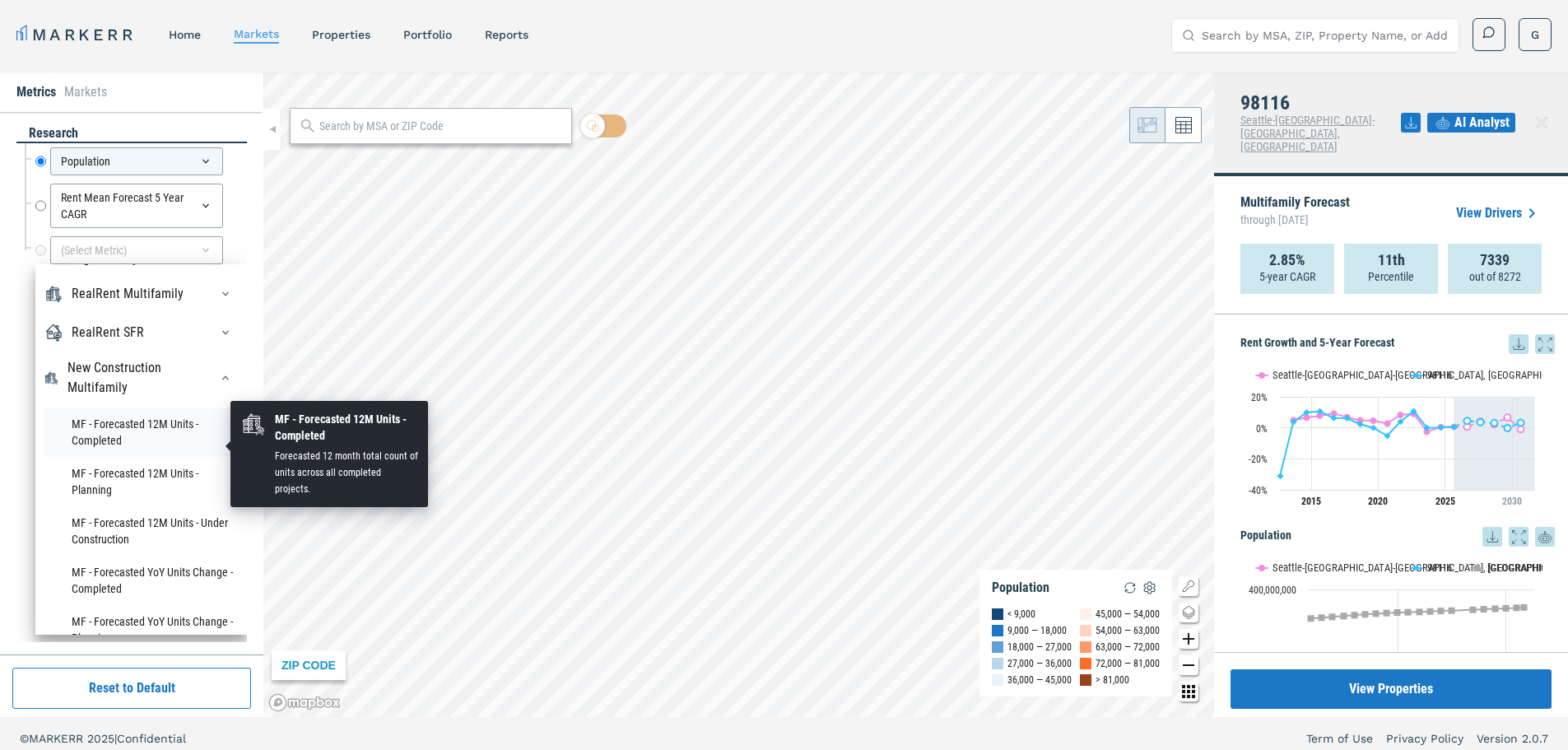
click at [128, 445] on li "MF - Forecasted 12M Units - Completed" at bounding box center [141, 432] width 195 height 50
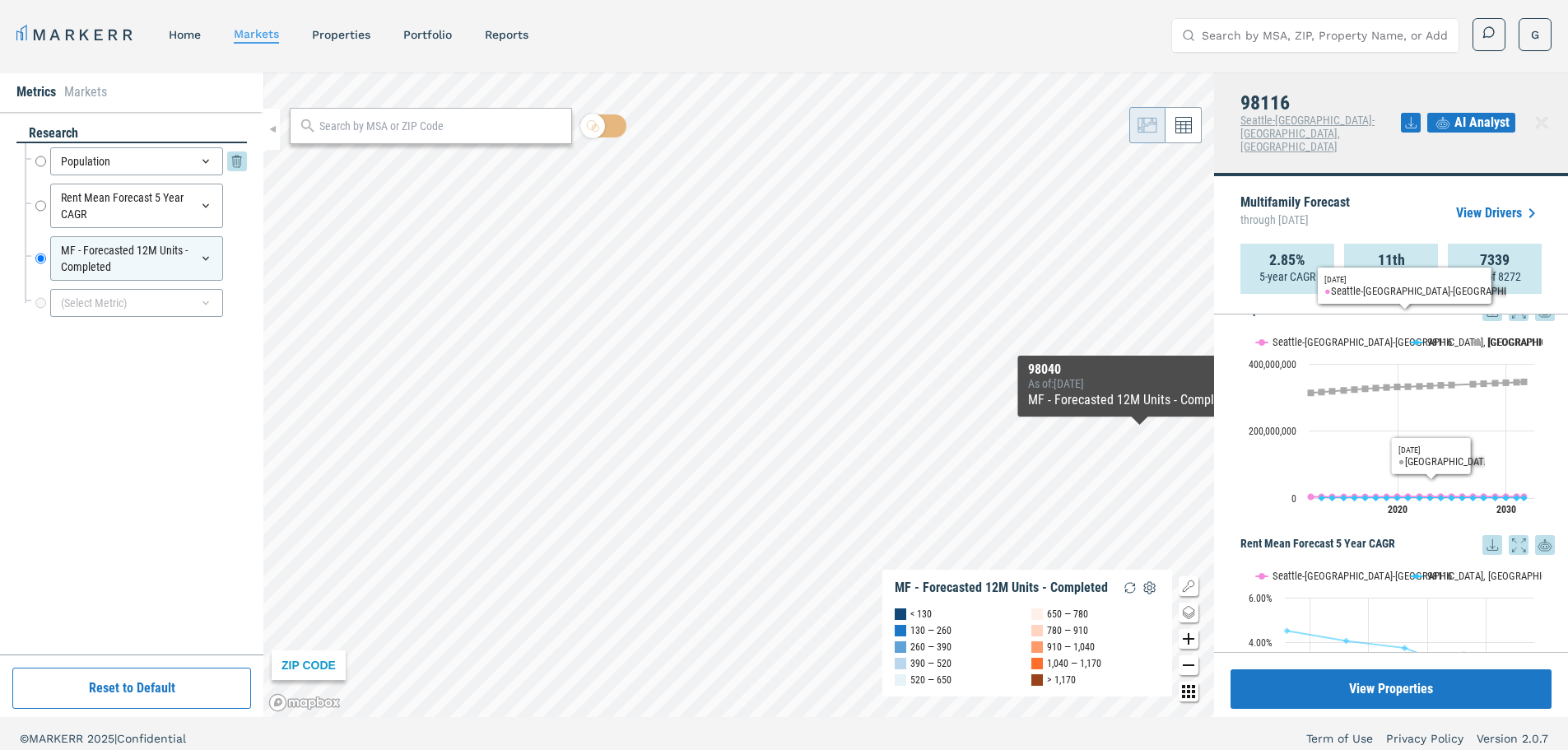
scroll to position [150, 0]
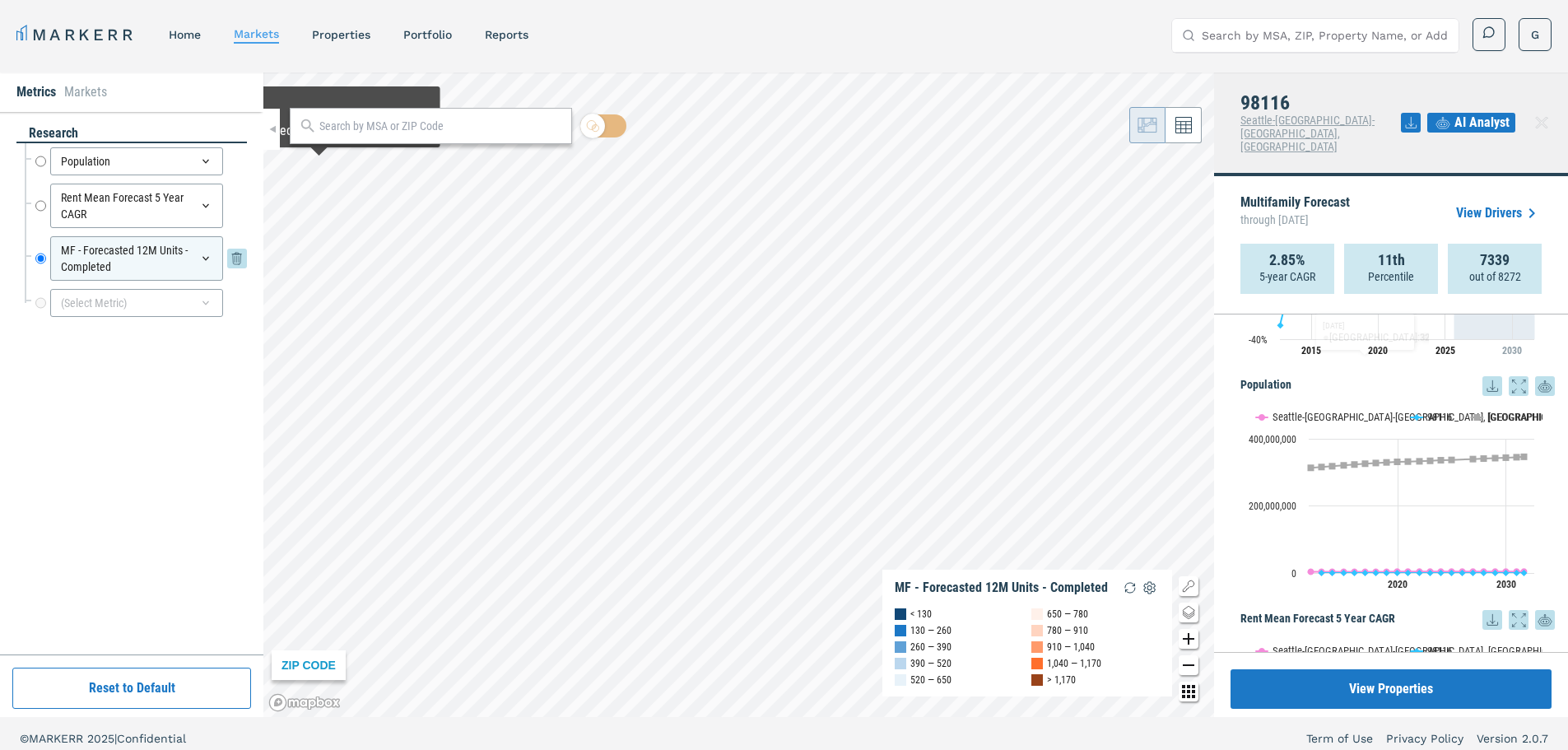
click at [114, 253] on div "MF - Forecasted 12M Units - Completed" at bounding box center [136, 258] width 173 height 45
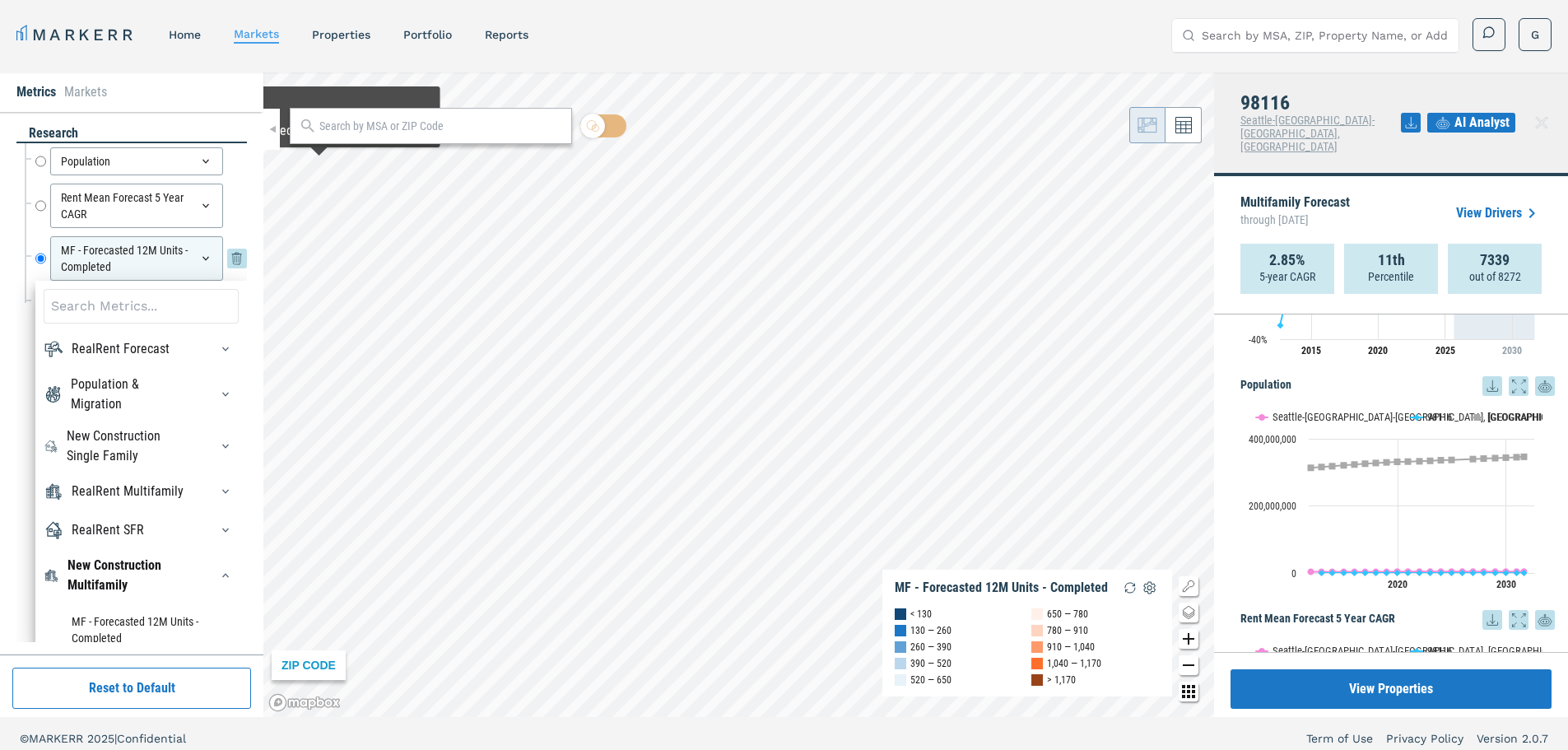
click at [116, 254] on div "MF - Forecasted 12M Units - Completed" at bounding box center [136, 258] width 173 height 45
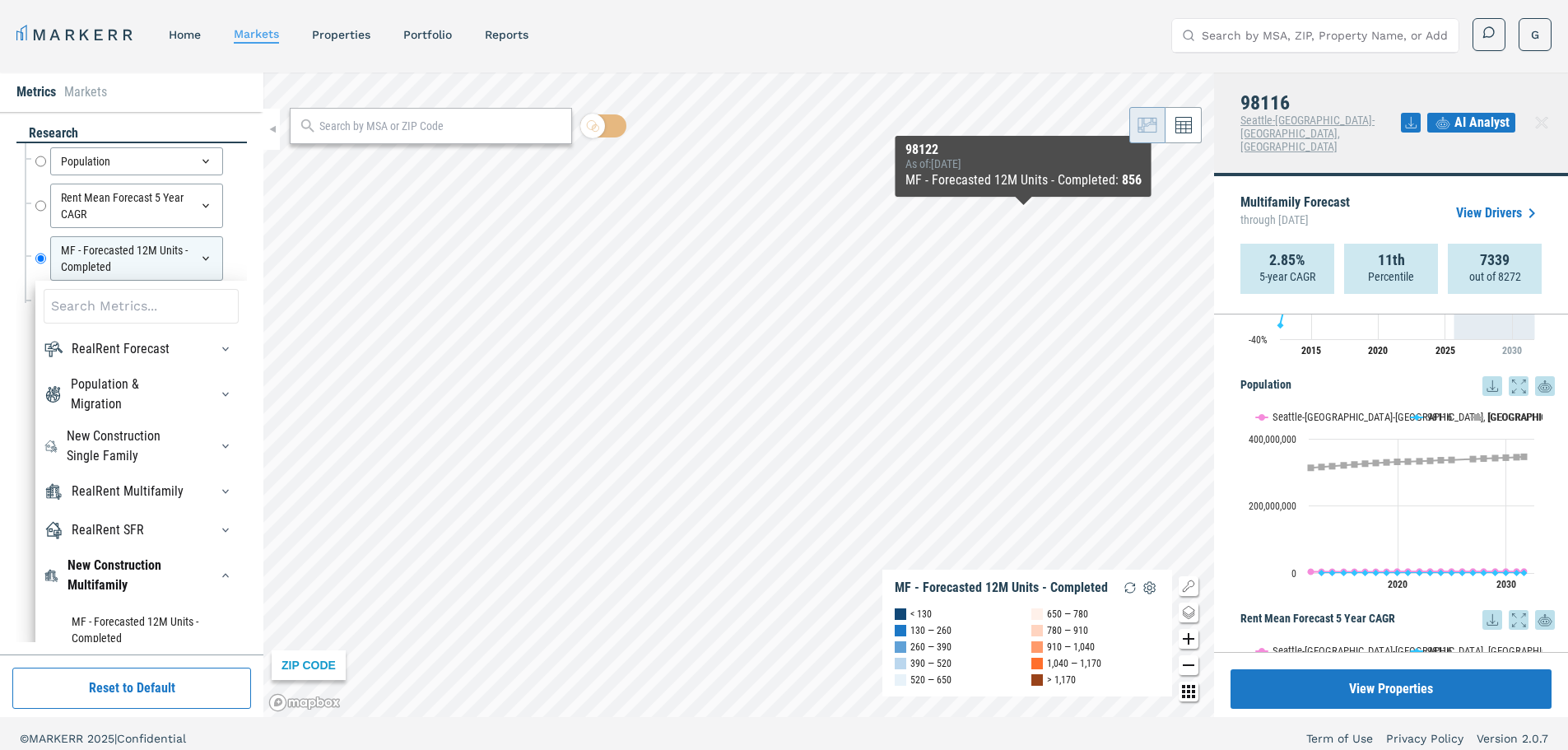
click at [1552, 109] on div at bounding box center [1542, 122] width 26 height 26
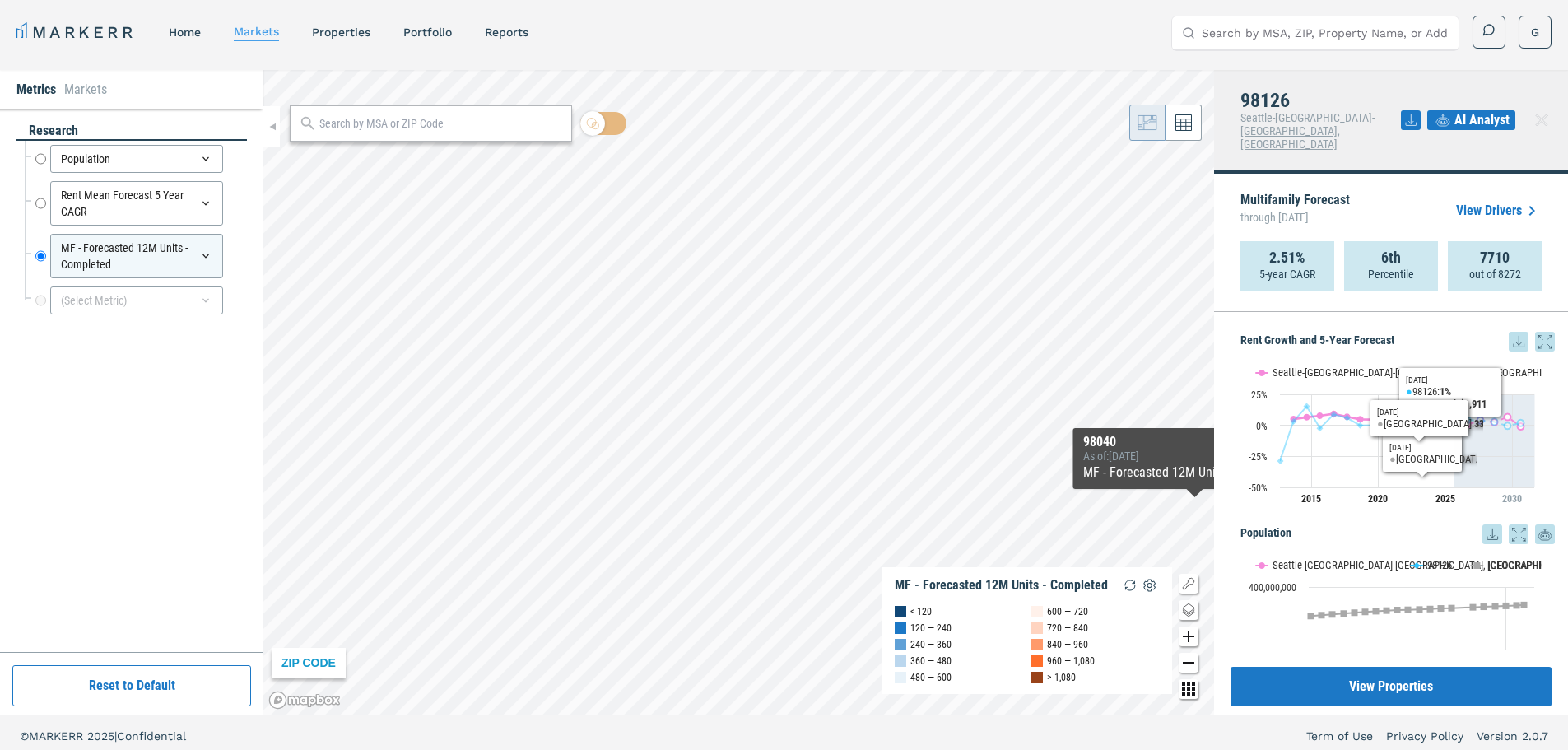
scroll to position [0, 0]
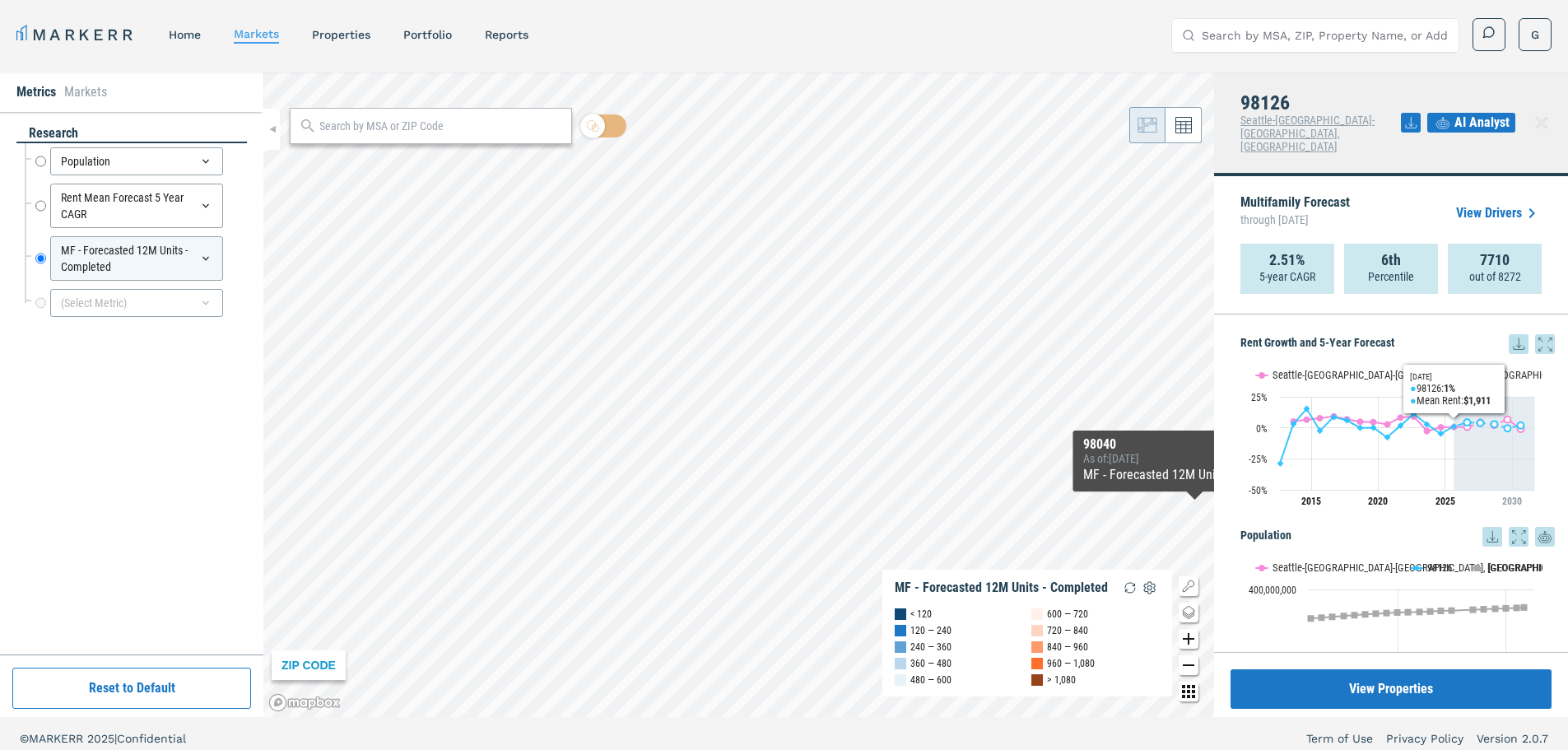
click at [1462, 121] on div "AI Analyst" at bounding box center [1478, 122] width 154 height 61
click at [1469, 113] on span "AI Analyst" at bounding box center [1481, 122] width 55 height 20
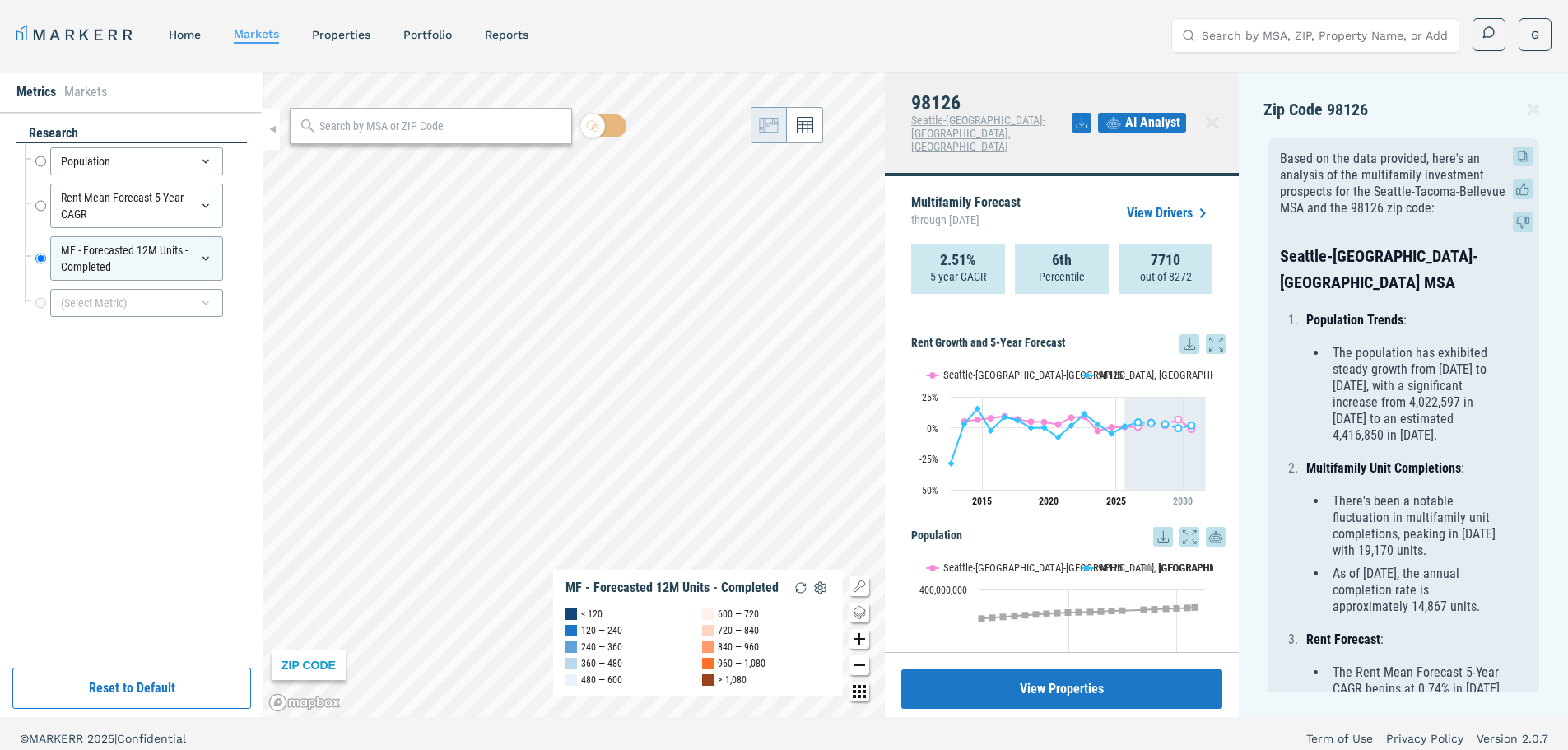
scroll to position [82, 0]
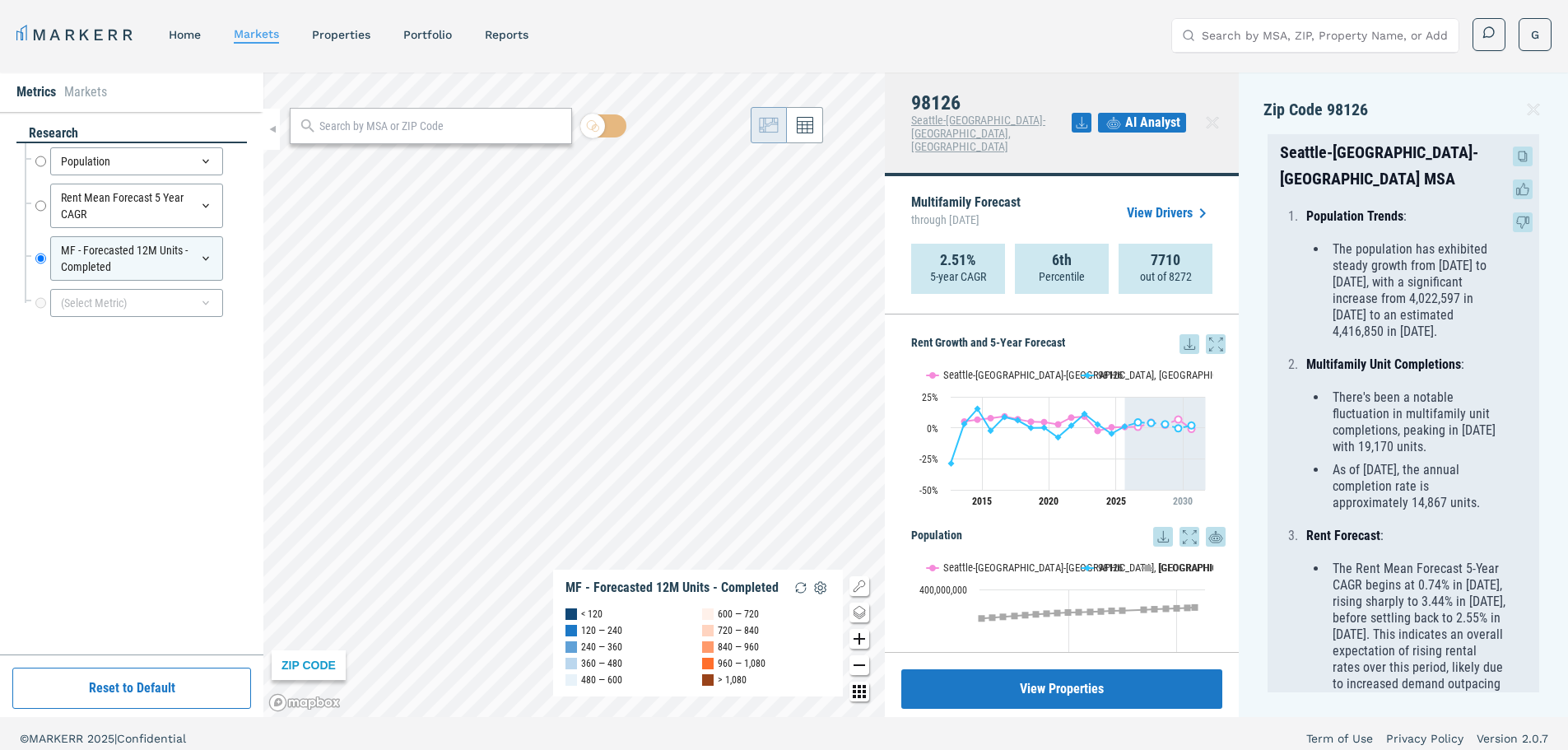
drag, startPoint x: 1405, startPoint y: 364, endPoint x: 1399, endPoint y: 385, distance: 21.8
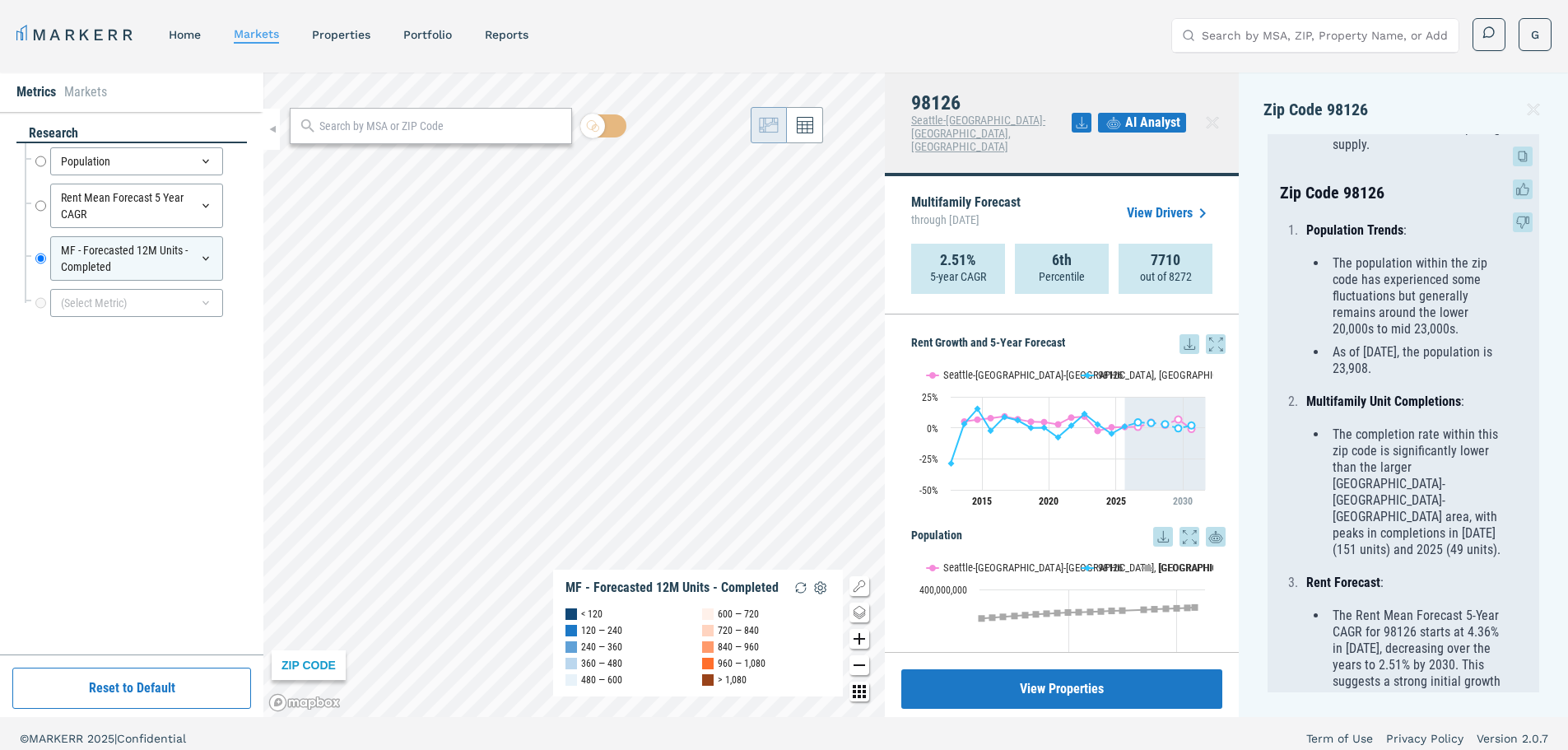
scroll to position [659, 0]
drag, startPoint x: 1368, startPoint y: 263, endPoint x: 1417, endPoint y: 305, distance: 64.5
click at [1417, 305] on li "The population within the zip code has experienced some fluctuations but genera…" at bounding box center [1417, 297] width 178 height 82
click at [1421, 360] on li "As of [DATE], the population is 23,908." at bounding box center [1417, 362] width 178 height 33
drag, startPoint x: 1356, startPoint y: 351, endPoint x: 1347, endPoint y: 334, distance: 19.2
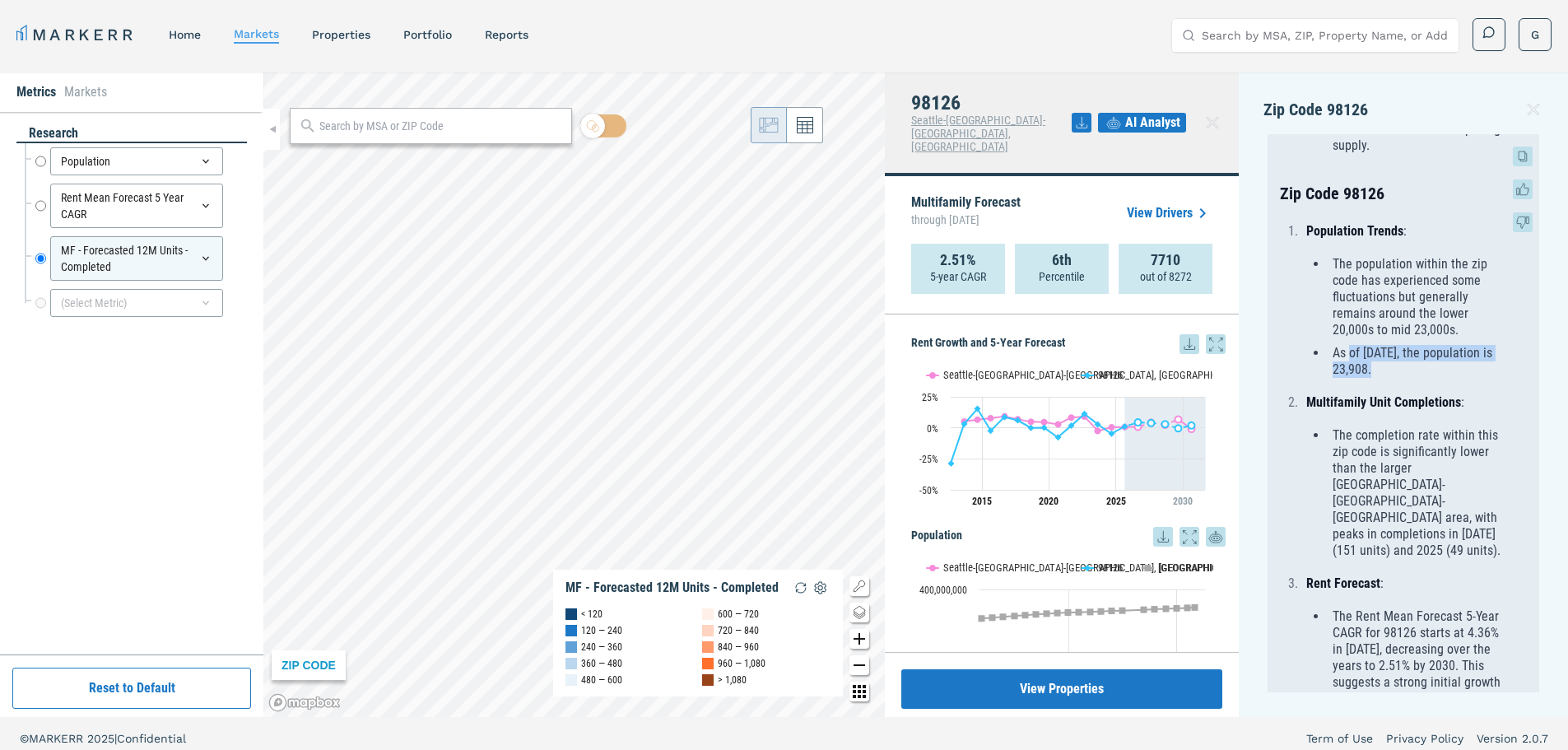
click at [1348, 345] on li "As of [DATE], the population is 23,908." at bounding box center [1417, 362] width 178 height 33
click at [1374, 239] on li "Population Trends : The population within the zip code has experienced some flu…" at bounding box center [1404, 300] width 205 height 155
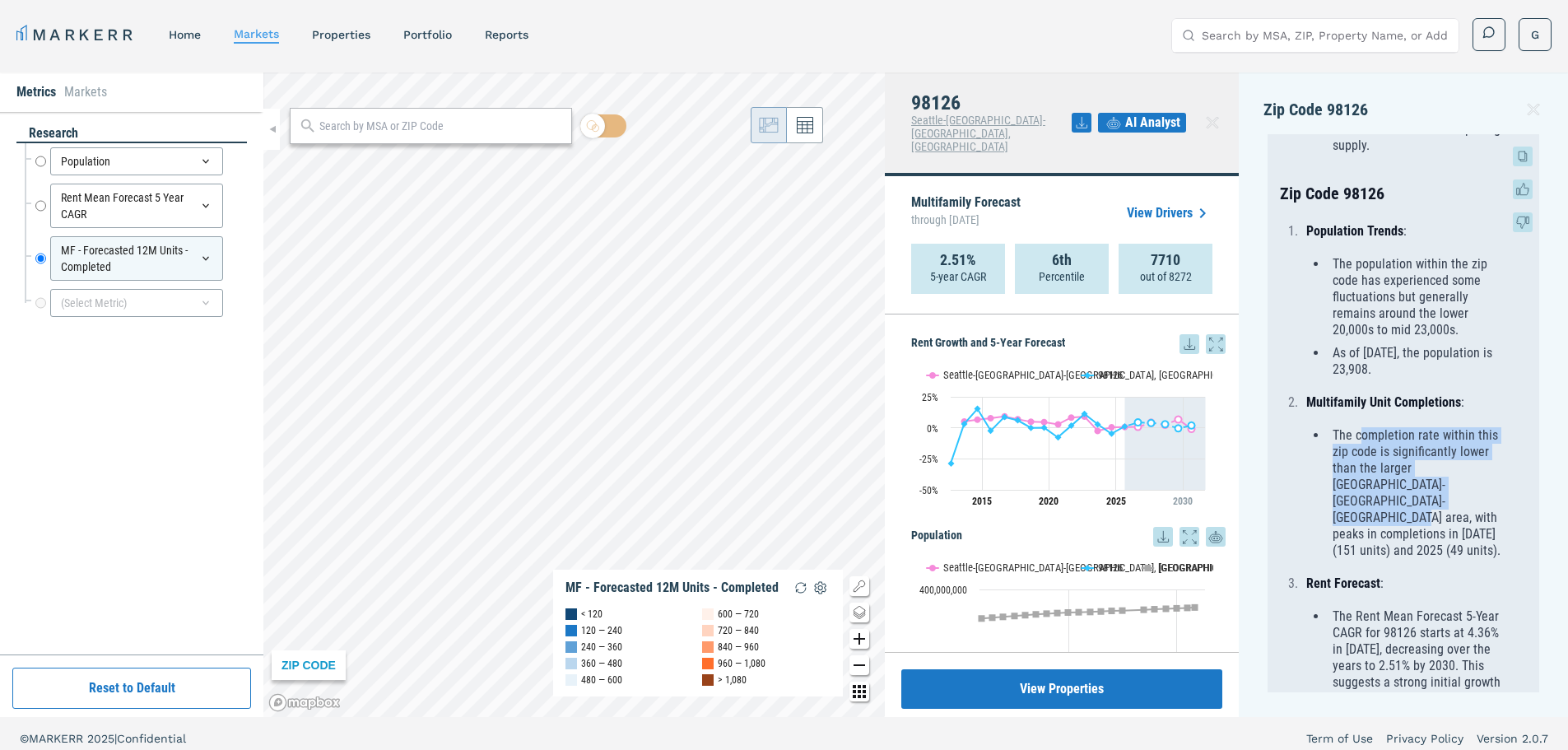
drag, startPoint x: 1381, startPoint y: 427, endPoint x: 1423, endPoint y: 500, distance: 84.2
click at [1423, 497] on li "The completion rate within this zip code is significantly lower than the larger…" at bounding box center [1417, 493] width 178 height 132
click at [1430, 523] on li "The completion rate within this zip code is significantly lower than the larger…" at bounding box center [1417, 493] width 178 height 132
drag, startPoint x: 1391, startPoint y: 510, endPoint x: 1353, endPoint y: 415, distance: 102.3
click at [1356, 415] on li "Multifamily Unit Completions : The completion rate within this zip code is sign…" at bounding box center [1404, 476] width 205 height 164
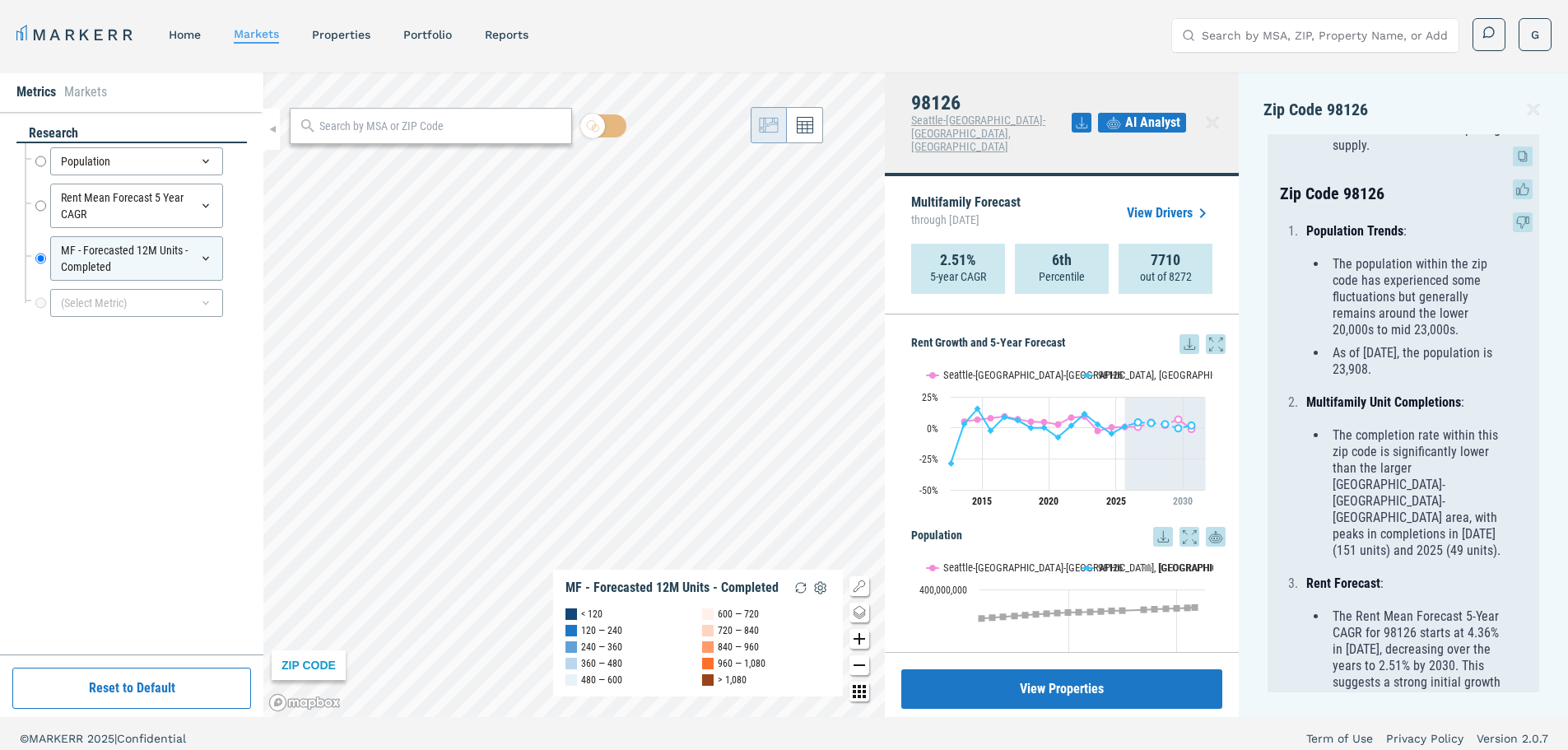
click at [1353, 415] on li "Multifamily Unit Completions : The completion rate within this zip code is sign…" at bounding box center [1404, 476] width 205 height 164
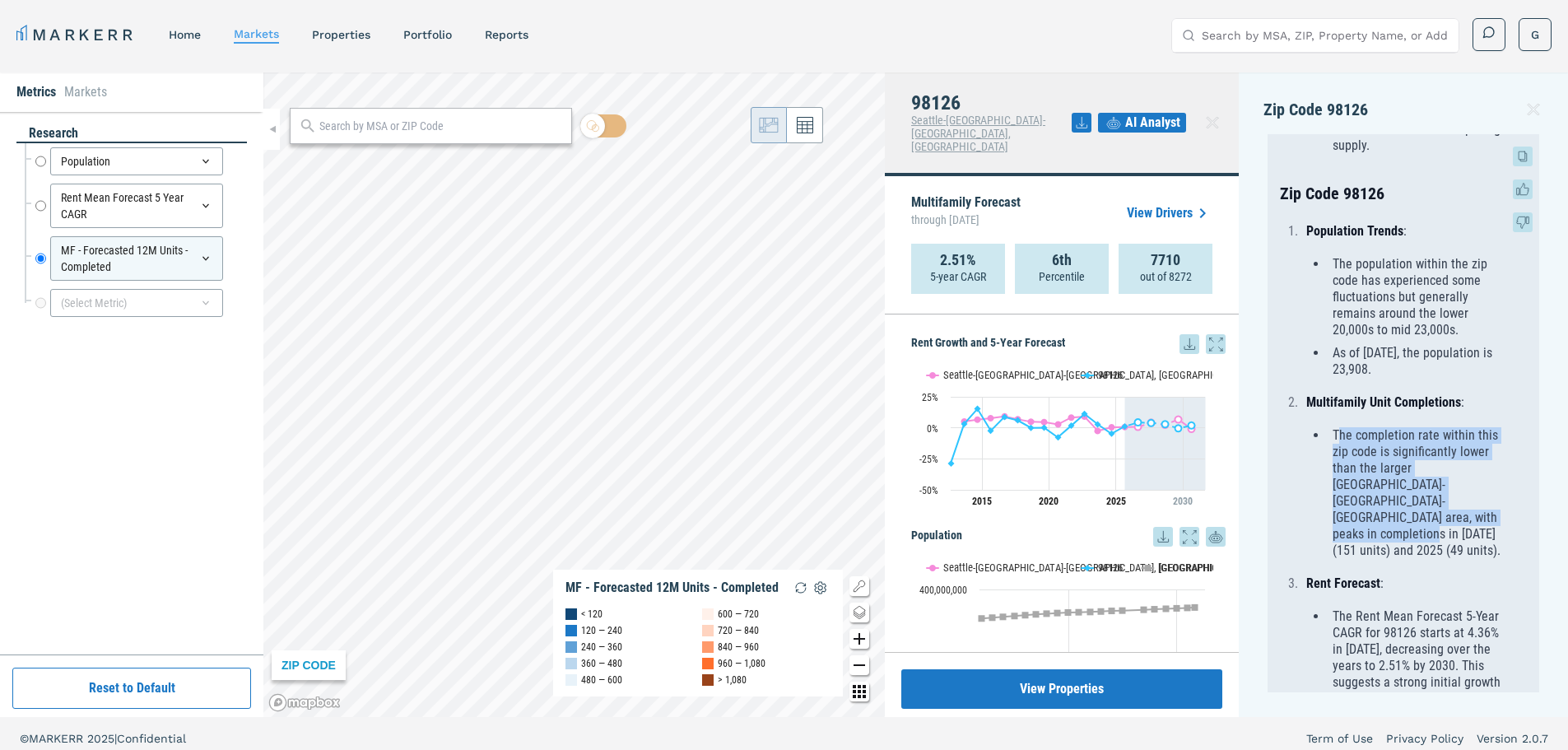
drag, startPoint x: 1341, startPoint y: 420, endPoint x: 1443, endPoint y: 511, distance: 136.7
click at [1439, 511] on li "Multifamily Unit Completions : The completion rate within this zip code is sign…" at bounding box center [1404, 476] width 205 height 164
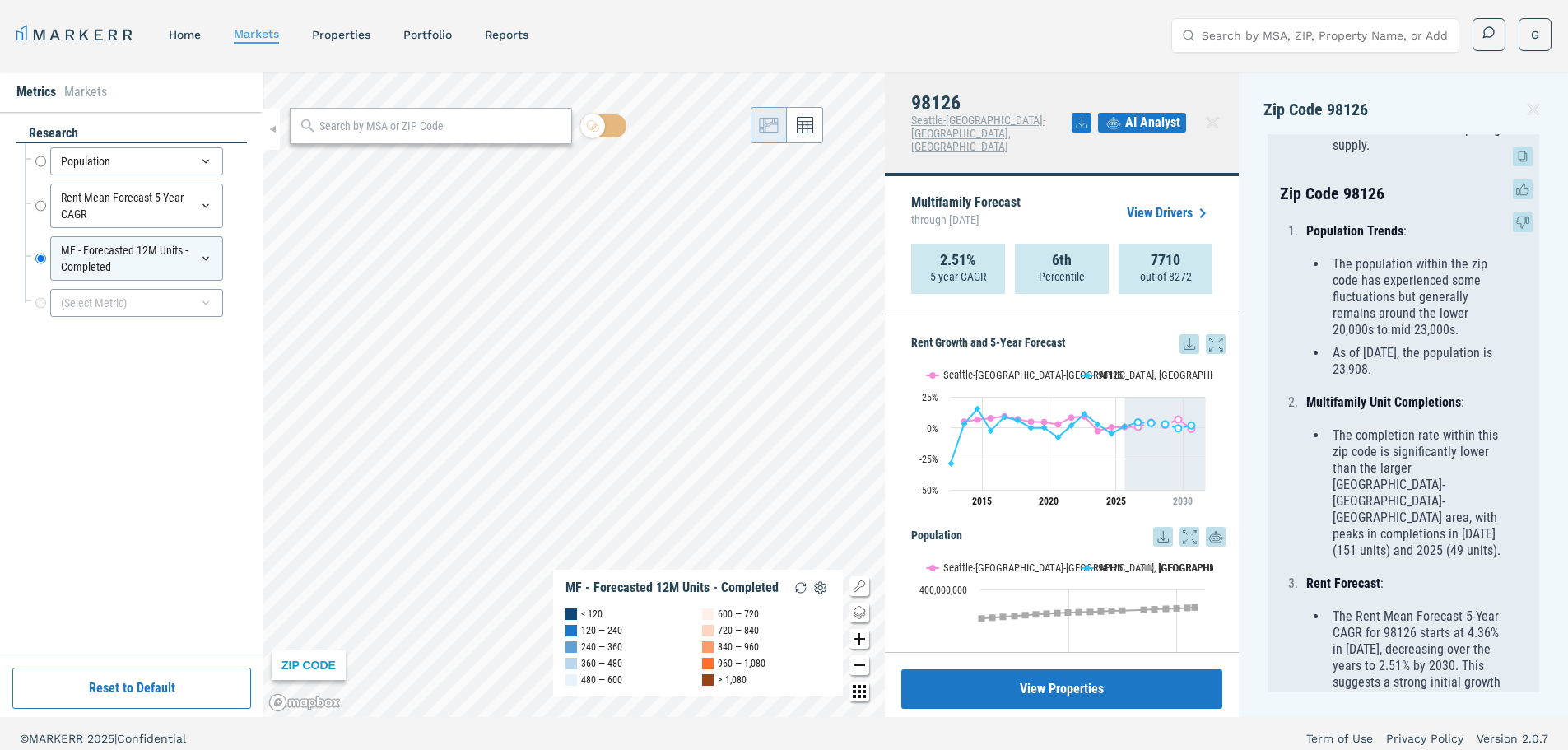
click at [1452, 510] on li "The completion rate within this zip code is significantly lower than the larger…" at bounding box center [1417, 493] width 178 height 132
drag, startPoint x: 1367, startPoint y: 509, endPoint x: 1388, endPoint y: 449, distance: 63.6
click at [1375, 480] on li "The completion rate within this zip code is significantly lower than the larger…" at bounding box center [1417, 493] width 178 height 132
click at [1391, 446] on li "The completion rate within this zip code is significantly lower than the larger…" at bounding box center [1417, 493] width 178 height 132
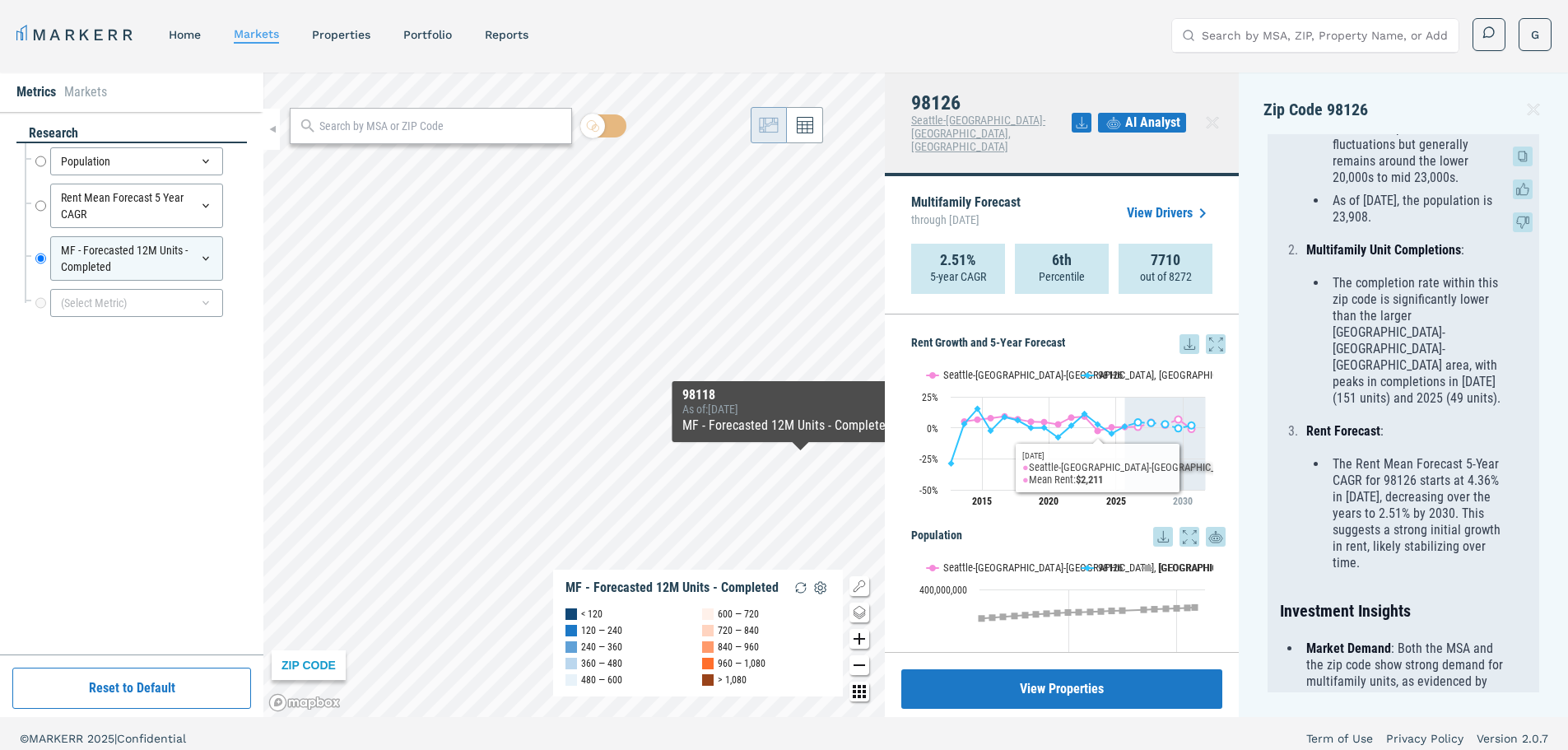
scroll to position [823, 0]
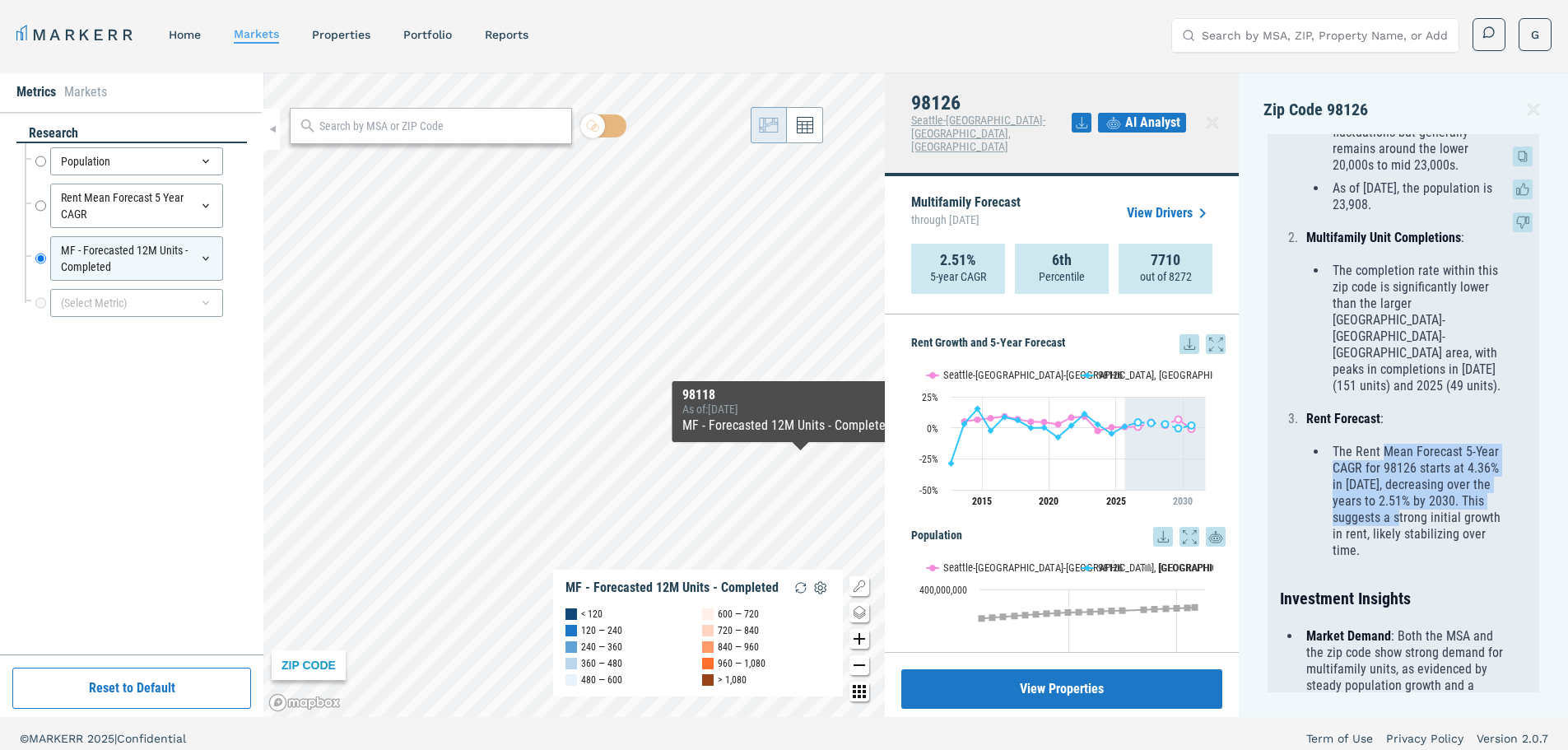
drag, startPoint x: 1386, startPoint y: 427, endPoint x: 1435, endPoint y: 492, distance: 81.4
click at [1434, 490] on li "The Rent Mean Forecast 5-Year CAGR for 98126 starts at 4.36% in [DATE], decreas…" at bounding box center [1417, 502] width 178 height 115
click at [1445, 506] on li "The Rent Mean Forecast 5-Year CAGR for 98126 starts at 4.36% in [DATE], decreas…" at bounding box center [1417, 502] width 178 height 115
drag, startPoint x: 1381, startPoint y: 480, endPoint x: 1365, endPoint y: 420, distance: 62.1
click at [1365, 444] on li "The Rent Mean Forecast 5-Year CAGR for 98126 starts at 4.36% in [DATE], decreas…" at bounding box center [1417, 502] width 178 height 115
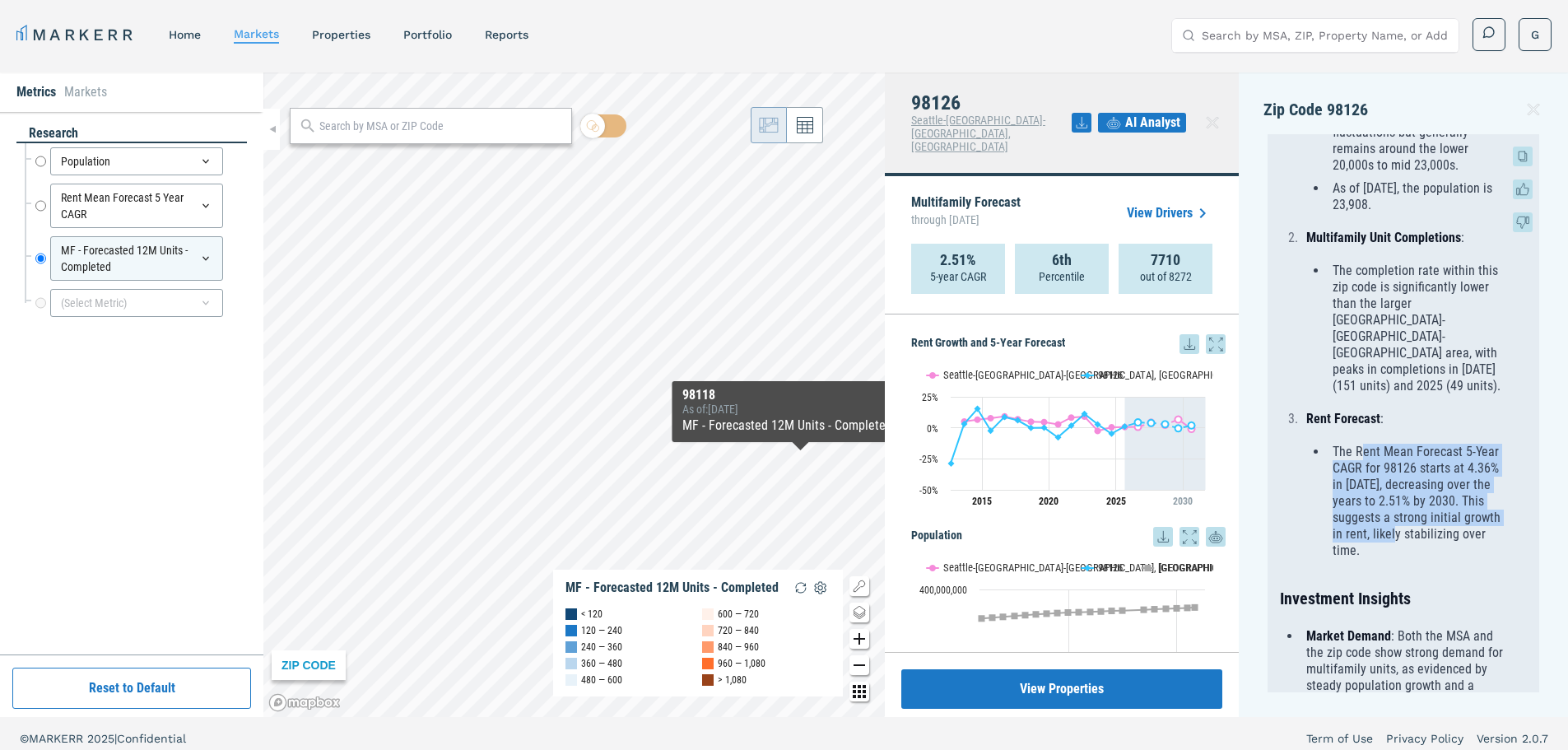
click at [1365, 444] on li "The Rent Mean Forecast 5-Year CAGR for 98126 starts at 4.36% in [DATE], decreas…" at bounding box center [1417, 502] width 178 height 115
drag, startPoint x: 1356, startPoint y: 423, endPoint x: 1427, endPoint y: 524, distance: 123.5
click at [1436, 527] on li "The Rent Mean Forecast 5-Year CAGR for 98126 starts at 4.36% in [DATE], decreas…" at bounding box center [1417, 502] width 178 height 115
click at [1381, 490] on li "The Rent Mean Forecast 5-Year CAGR for 98126 starts at 4.36% in [DATE], decreas…" at bounding box center [1417, 502] width 178 height 115
drag, startPoint x: 1371, startPoint y: 524, endPoint x: 1371, endPoint y: 421, distance: 103.0
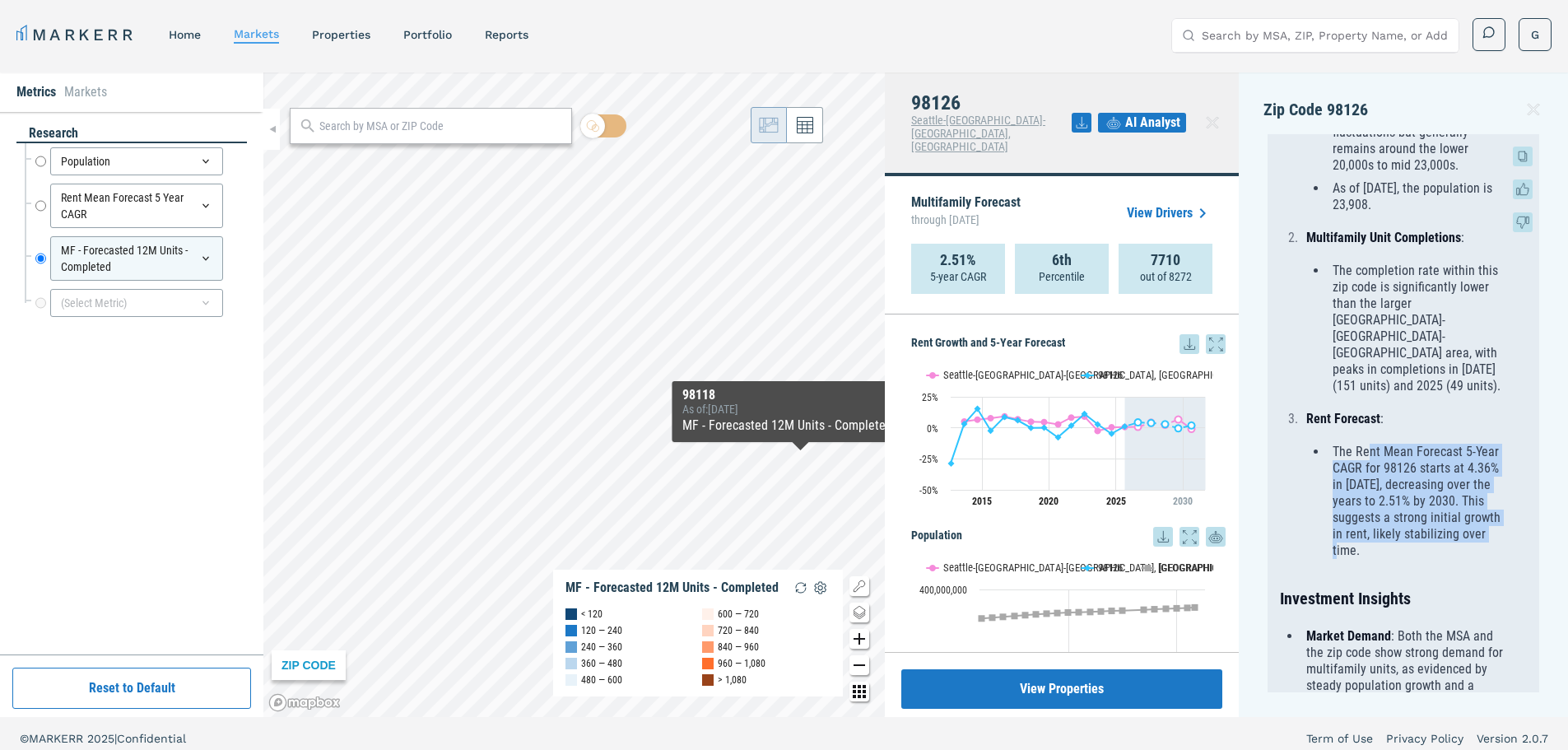
click at [1371, 444] on li "The Rent Mean Forecast 5-Year CAGR for 98126 starts at 4.36% in [DATE], decreas…" at bounding box center [1417, 502] width 178 height 115
click at [1370, 444] on li "The Rent Mean Forecast 5-Year CAGR for 98126 starts at 4.36% in [DATE], decreas…" at bounding box center [1417, 502] width 178 height 115
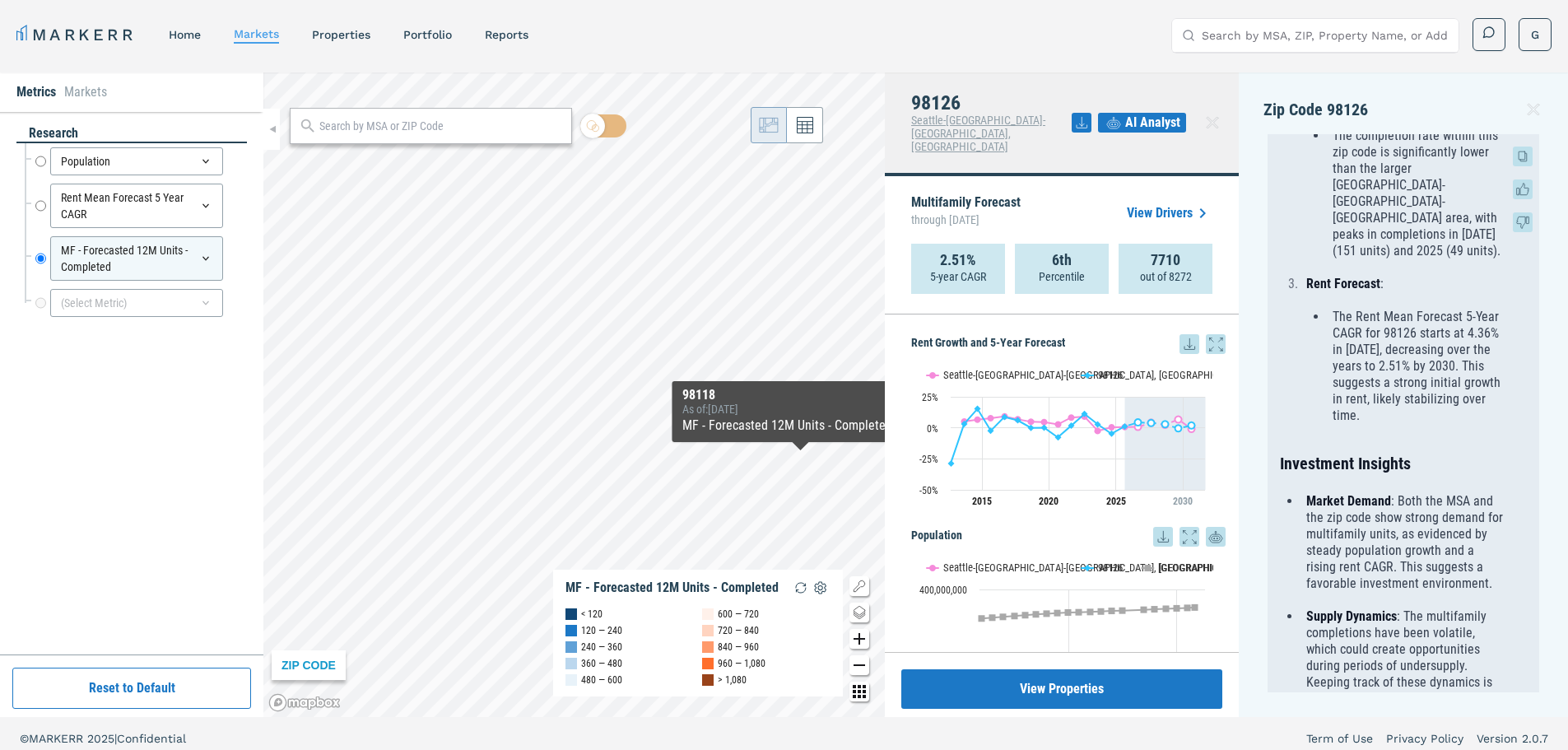
scroll to position [988, 0]
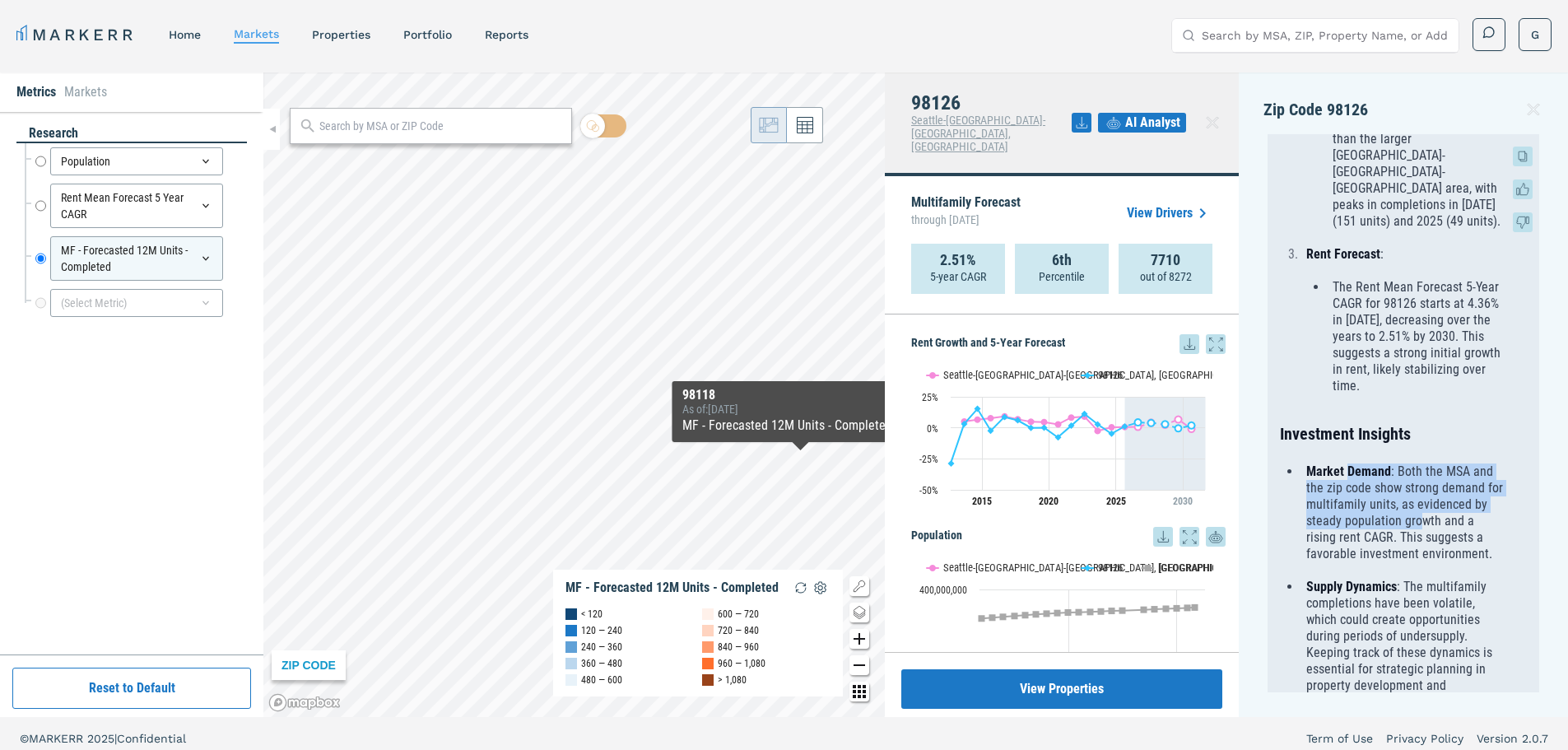
drag, startPoint x: 1379, startPoint y: 449, endPoint x: 1428, endPoint y: 508, distance: 76.7
click at [1436, 497] on p "Market Demand : Both the MSA and the zip code show strong demand for multifamil…" at bounding box center [1406, 512] width 200 height 99
click at [1425, 517] on p "Market Demand : Both the MSA and the zip code show strong demand for multifamil…" at bounding box center [1406, 512] width 200 height 99
drag, startPoint x: 1404, startPoint y: 536, endPoint x: 1336, endPoint y: 432, distance: 124.3
click at [1336, 432] on div "Based on the data provided, here's an analysis of the multifamily investment pr…" at bounding box center [1393, 85] width 226 height 1844
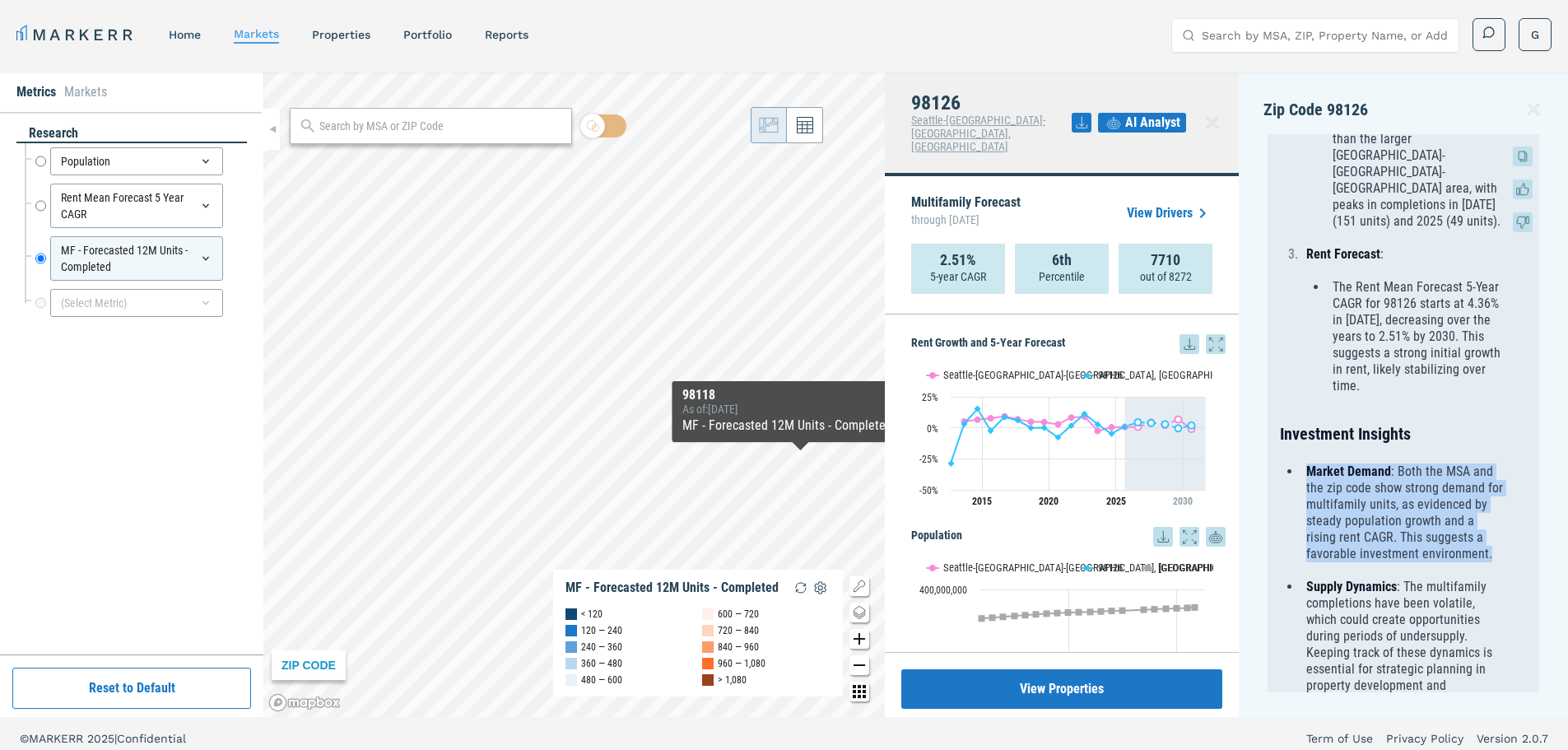
click at [1338, 463] on strong "Market Demand" at bounding box center [1349, 471] width 85 height 16
drag, startPoint x: 1330, startPoint y: 443, endPoint x: 1426, endPoint y: 533, distance: 131.6
click at [1426, 533] on p "Market Demand : Both the MSA and the zip code show strong demand for multifamil…" at bounding box center [1406, 512] width 200 height 99
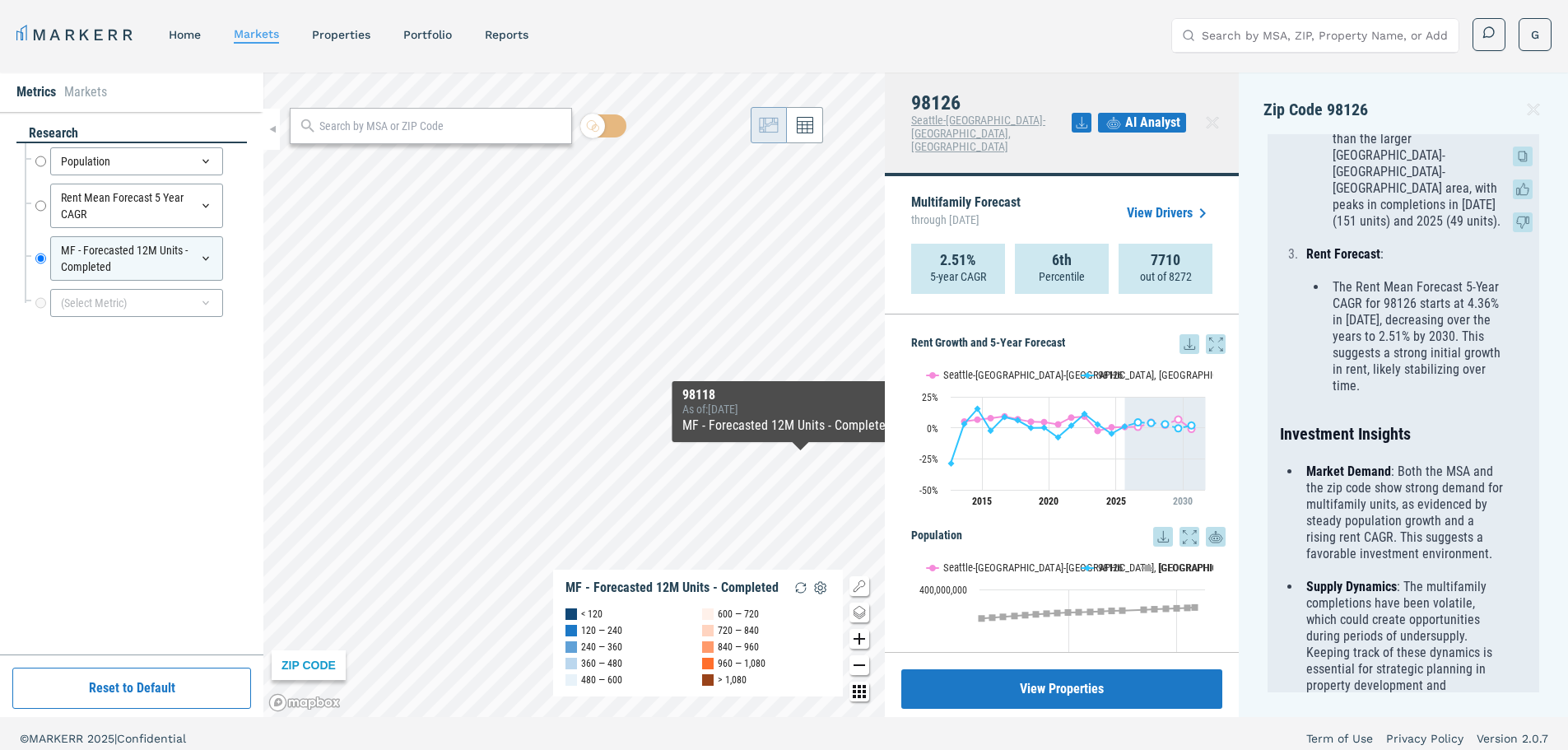
click at [1442, 527] on p "Market Demand : Both the MSA and the zip code show strong demand for multifamil…" at bounding box center [1406, 512] width 200 height 99
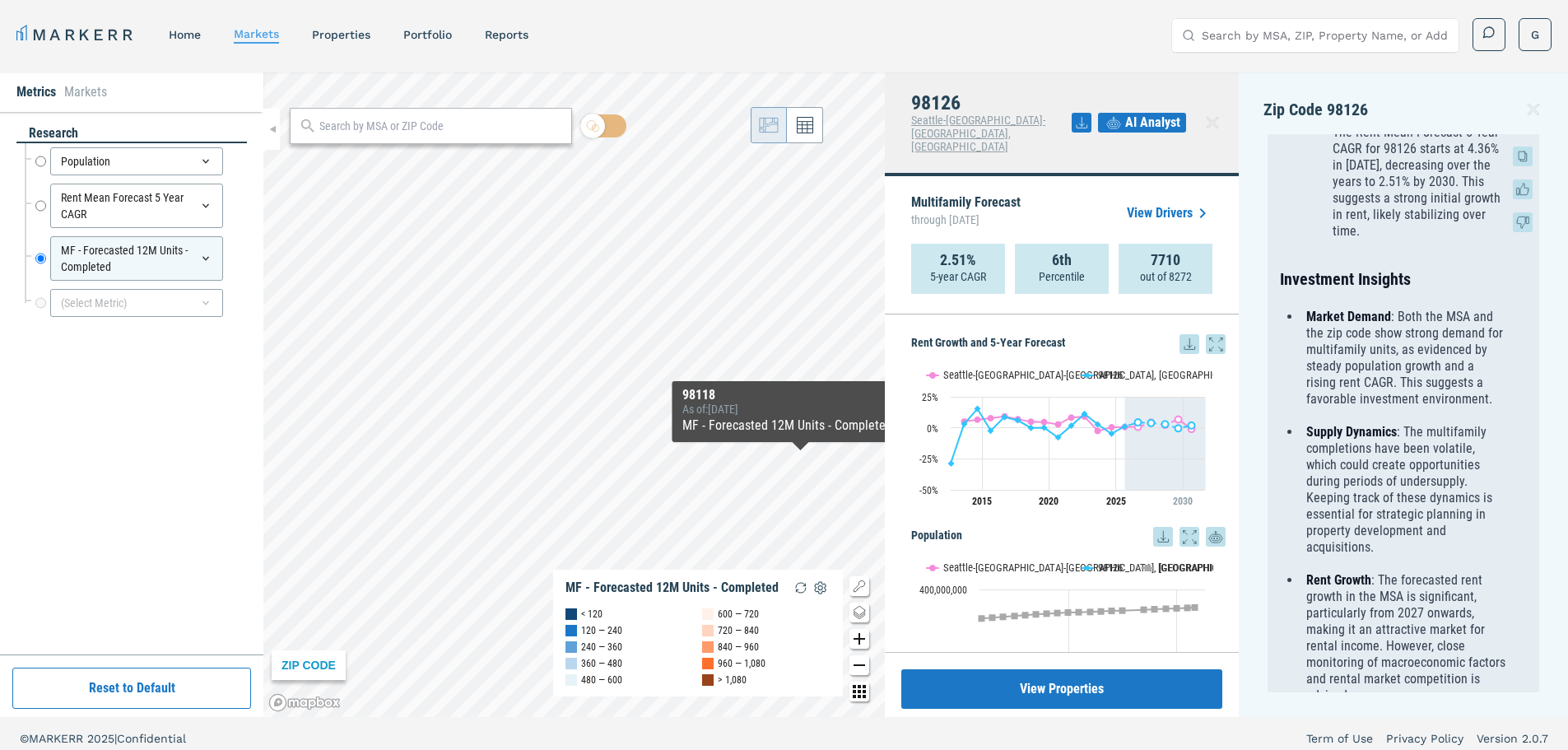
scroll to position [1153, 0]
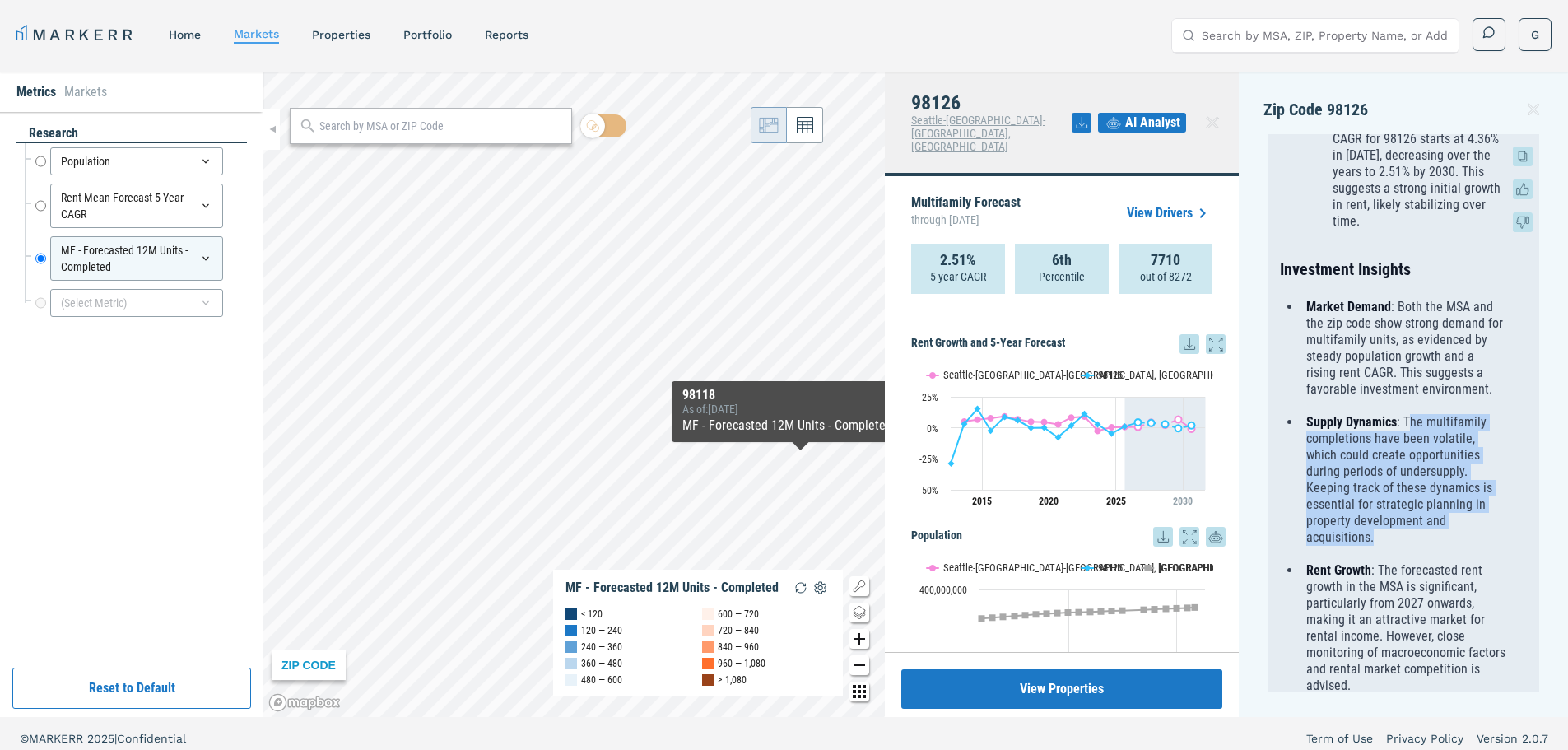
drag, startPoint x: 1410, startPoint y: 394, endPoint x: 1381, endPoint y: 510, distance: 119.6
click at [1381, 510] on p "Supply Dynamics : The multifamily completions have been volatile, which could c…" at bounding box center [1406, 480] width 200 height 132
click at [1349, 510] on p "Supply Dynamics : The multifamily completions have been volatile, which could c…" at bounding box center [1406, 480] width 200 height 132
drag, startPoint x: 1342, startPoint y: 511, endPoint x: 1344, endPoint y: 397, distance: 114.0
click at [1344, 414] on p "Supply Dynamics : The multifamily completions have been volatile, which could c…" at bounding box center [1406, 480] width 200 height 132
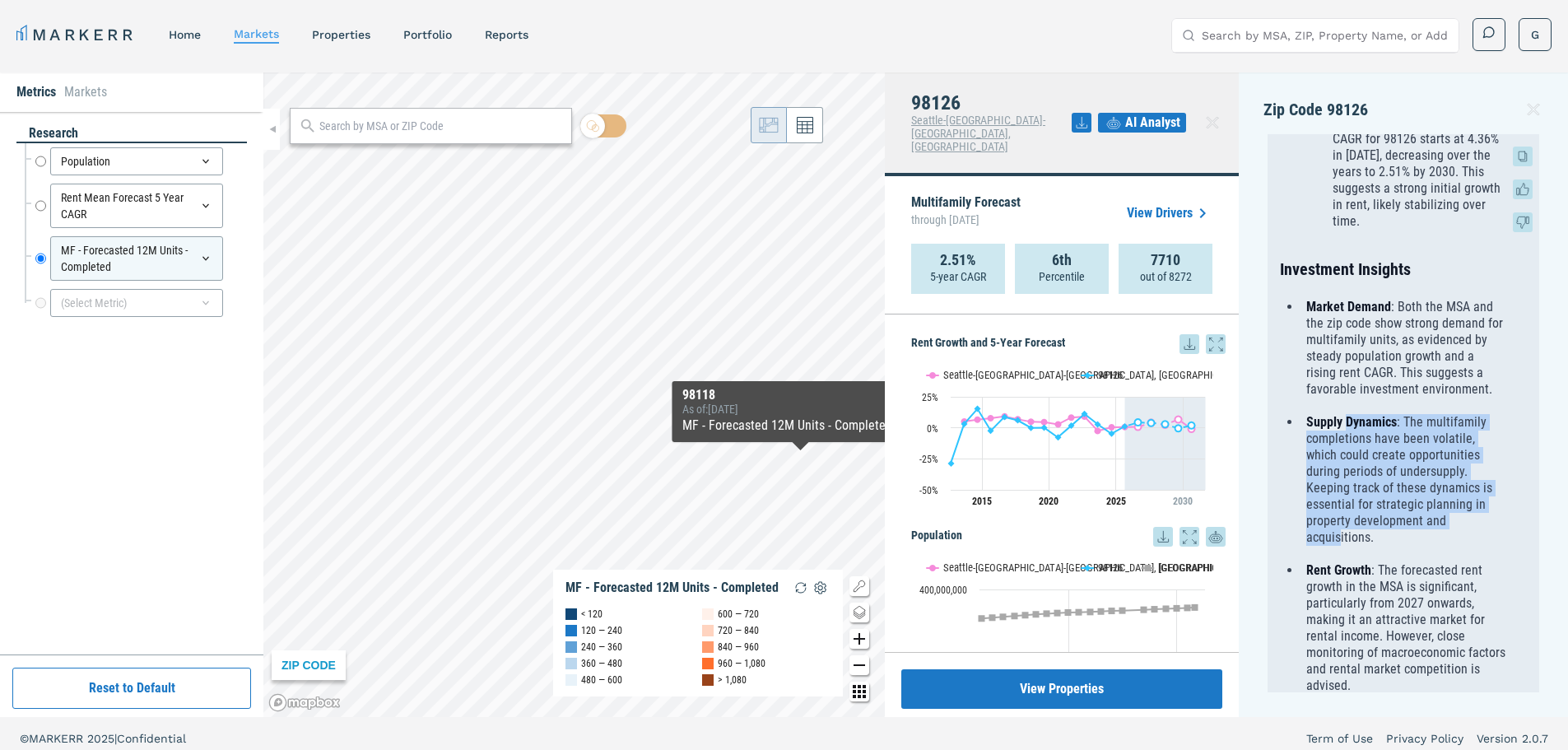
click at [1344, 414] on strong "Supply Dynamics" at bounding box center [1352, 422] width 91 height 16
drag, startPoint x: 1329, startPoint y: 390, endPoint x: 1383, endPoint y: 510, distance: 131.6
click at [1383, 510] on p "Supply Dynamics : The multifamily completions have been volatile, which could c…" at bounding box center [1406, 480] width 200 height 132
click at [1398, 440] on p "Supply Dynamics : The multifamily completions have been volatile, which could c…" at bounding box center [1406, 480] width 200 height 132
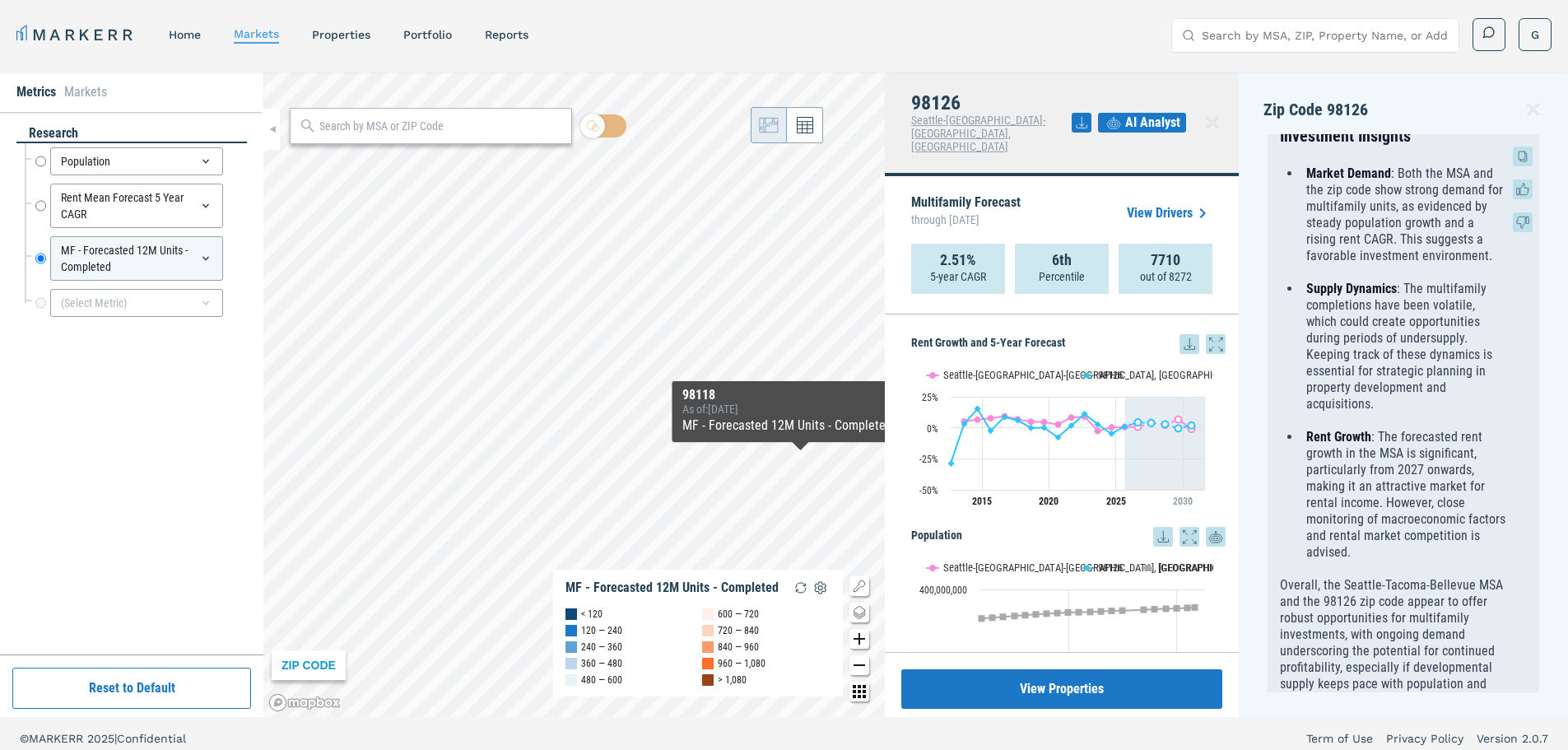
scroll to position [1293, 0]
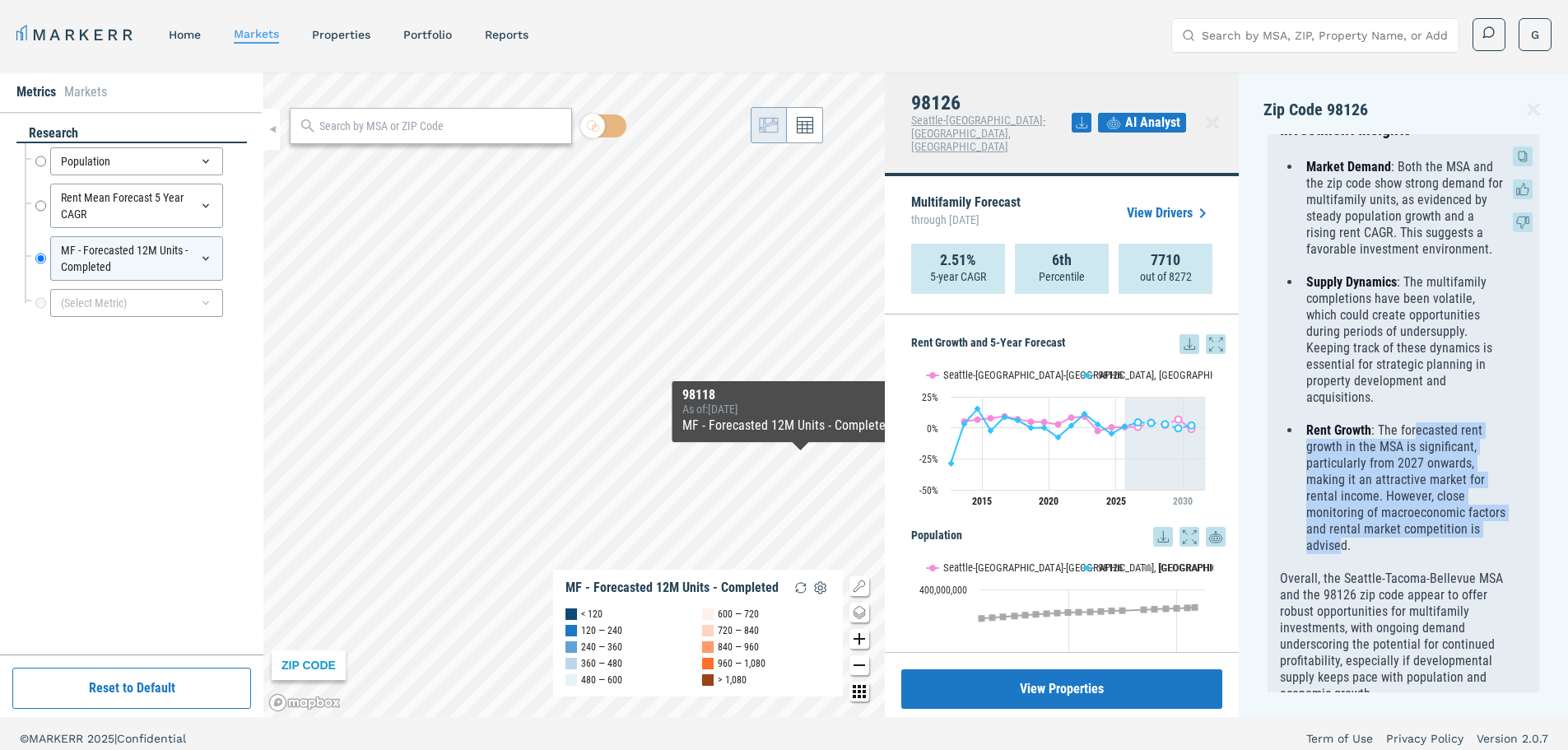
drag, startPoint x: 1444, startPoint y: 442, endPoint x: 1415, endPoint y: 522, distance: 85.1
click at [1415, 522] on p "Rent Growth : The forecasted rent growth in the MSA is significant, particularl…" at bounding box center [1406, 488] width 200 height 132
click at [1414, 522] on p "Rent Growth : The forecasted rent growth in the MSA is significant, particularl…" at bounding box center [1406, 488] width 200 height 132
drag, startPoint x: 1412, startPoint y: 520, endPoint x: 1349, endPoint y: 385, distance: 149.0
click at [1346, 384] on ul "Market Demand : Both the MSA and the zip code show strong demand for multifamil…" at bounding box center [1393, 357] width 226 height 395
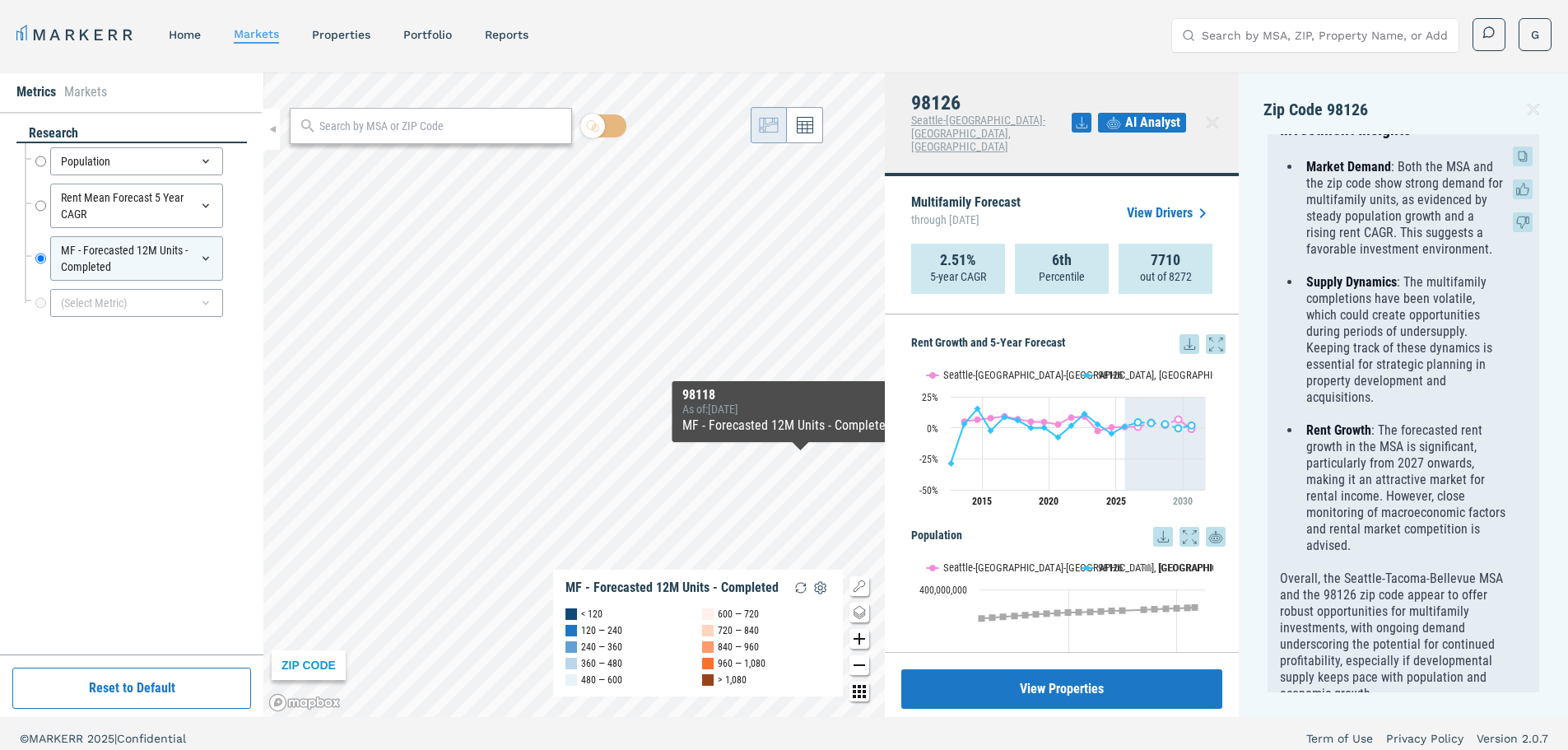
click at [1349, 385] on ul "Market Demand : Both the MSA and the zip code show strong demand for multifamil…" at bounding box center [1393, 357] width 226 height 395
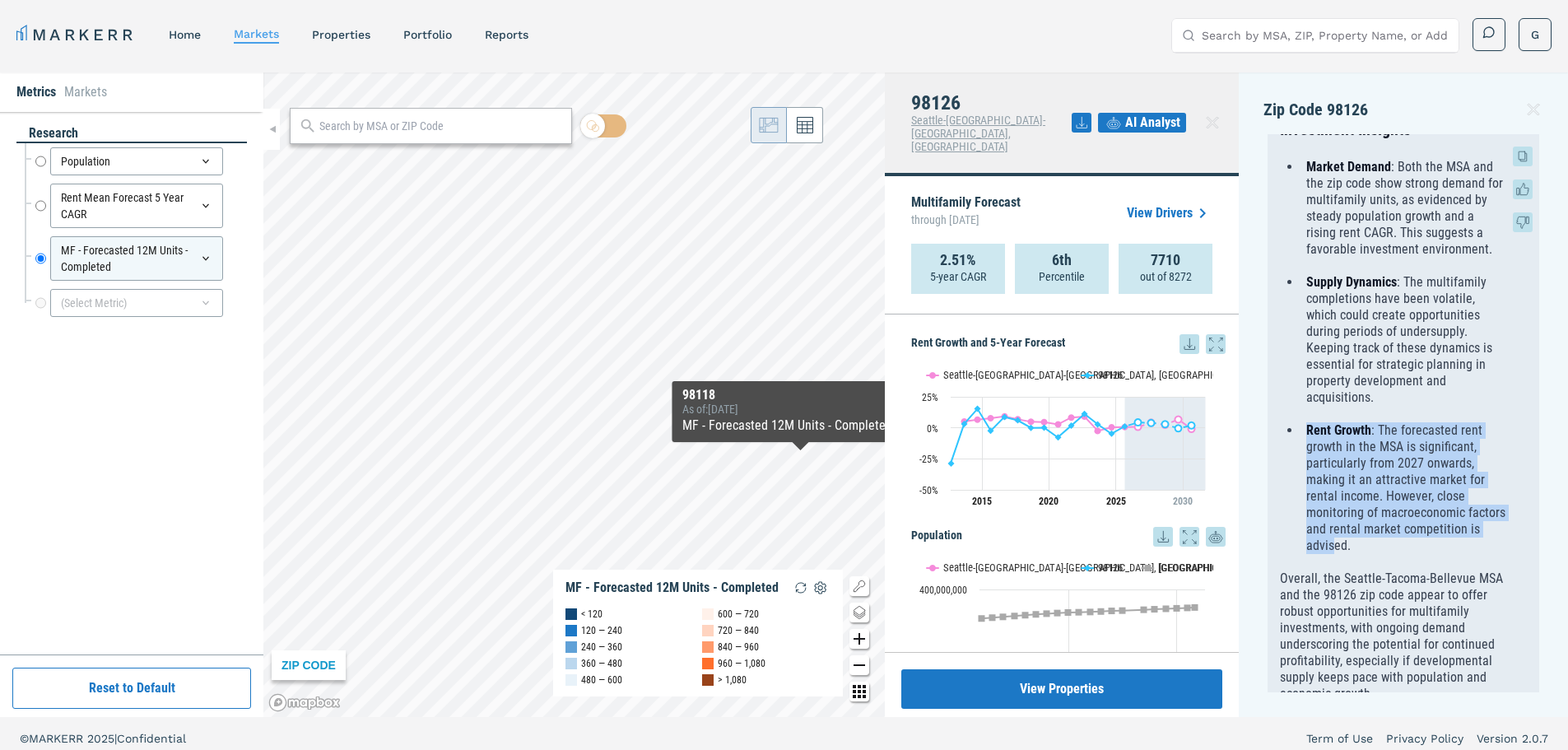
drag, startPoint x: 1334, startPoint y: 390, endPoint x: 1412, endPoint y: 523, distance: 154.2
click at [1412, 523] on ul "Market Demand : Both the MSA and the zip code show strong demand for multifamil…" at bounding box center [1393, 357] width 226 height 395
click at [1402, 523] on p "Rent Growth : The forecasted rent growth in the MSA is significant, particularl…" at bounding box center [1406, 488] width 200 height 132
drag, startPoint x: 1378, startPoint y: 522, endPoint x: 1364, endPoint y: 427, distance: 96.0
click at [1364, 427] on p "Rent Growth : The forecasted rent growth in the MSA is significant, particularl…" at bounding box center [1406, 488] width 200 height 132
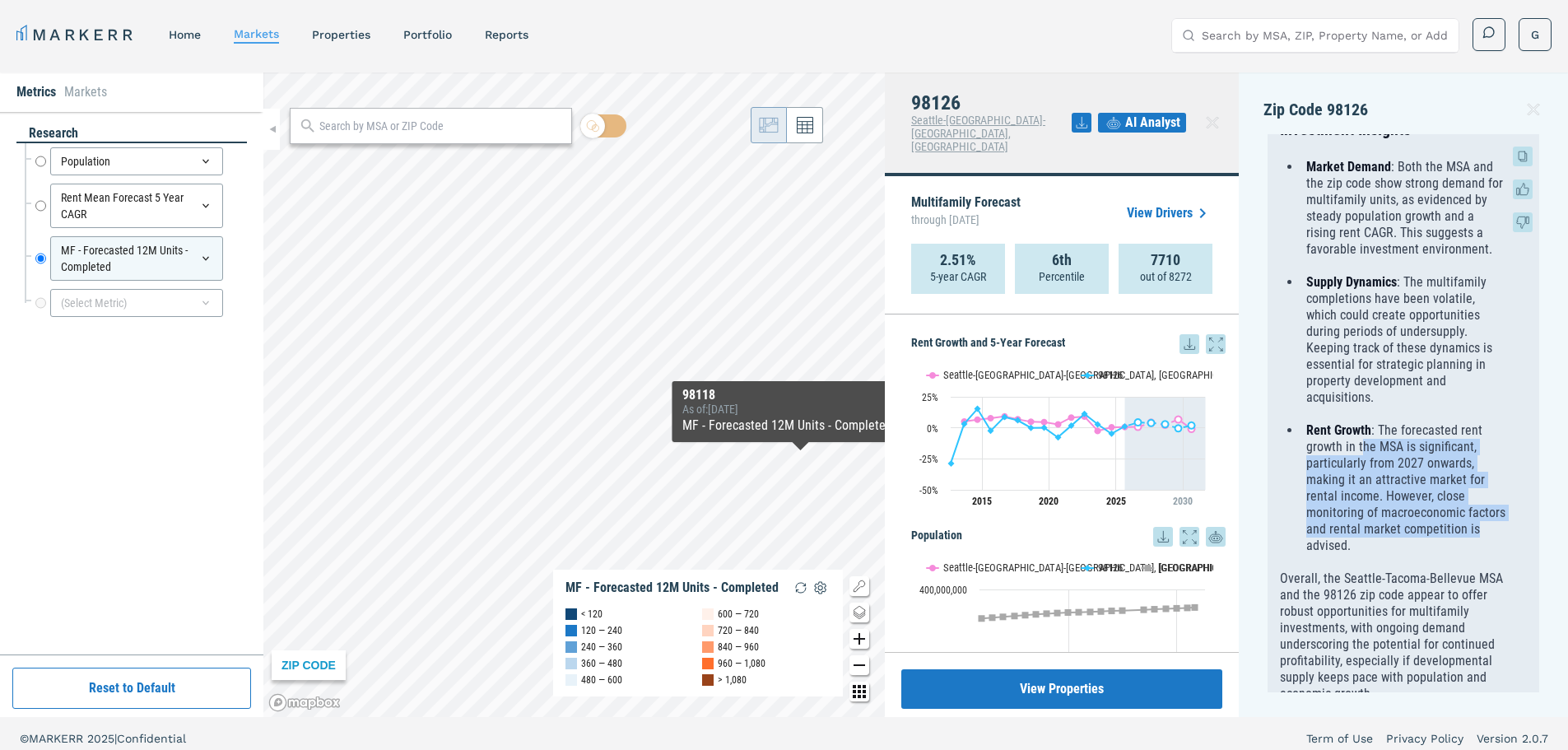
click at [1366, 422] on p "Rent Growth : The forecasted rent growth in the MSA is significant, particularl…" at bounding box center [1406, 488] width 200 height 132
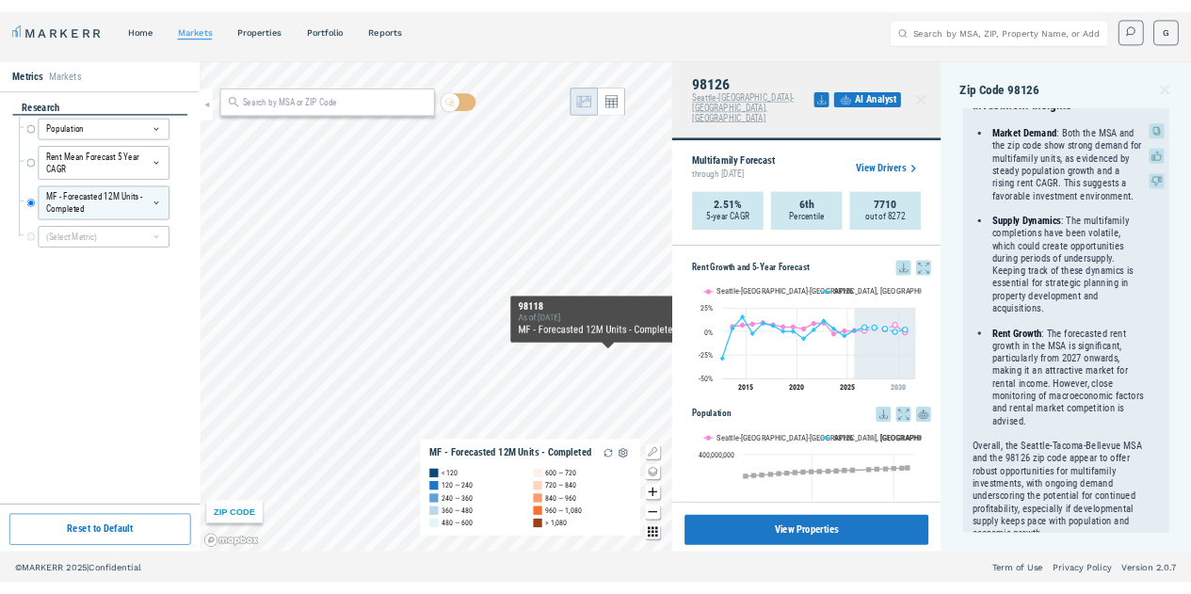
scroll to position [11, 0]
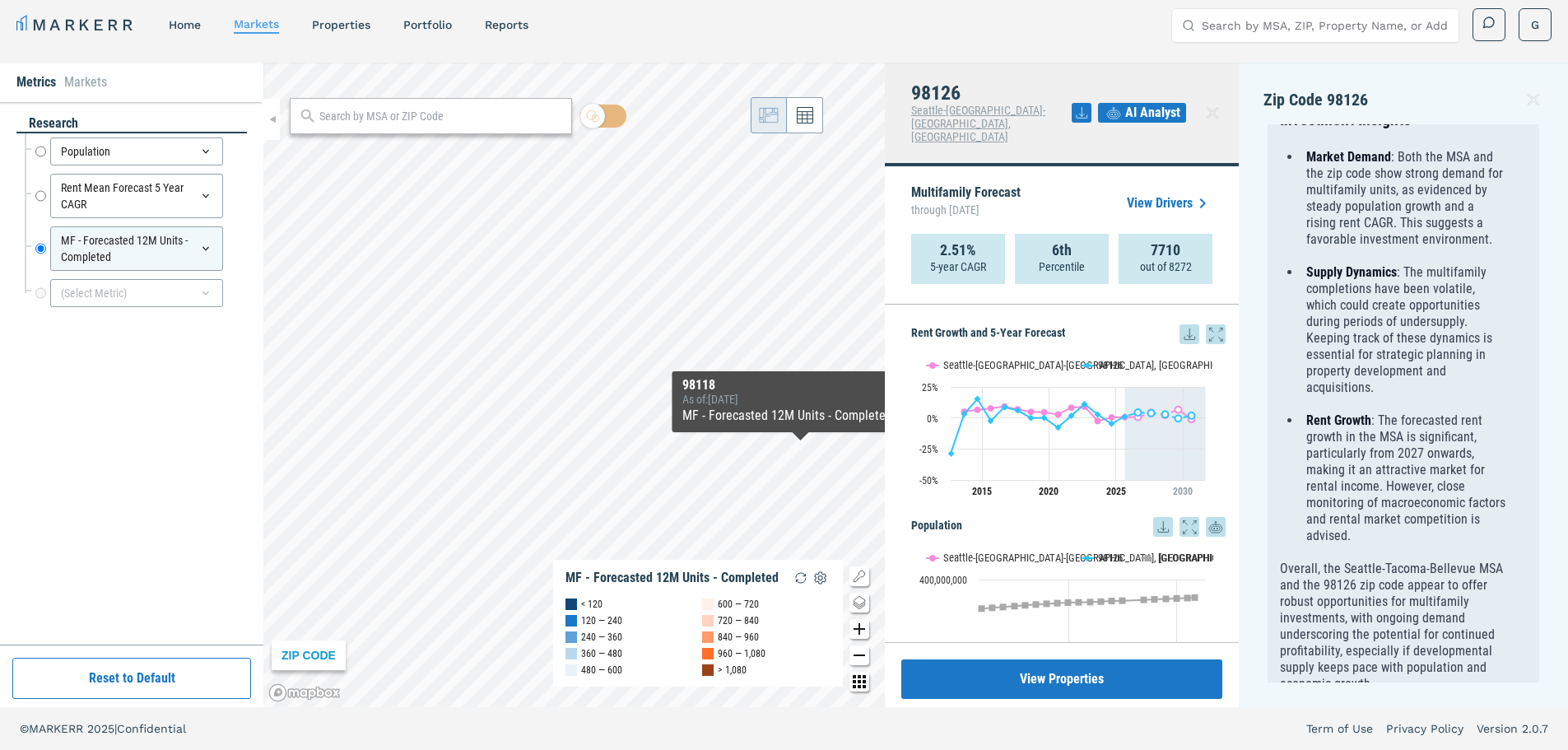
click at [1543, 98] on icon at bounding box center [1533, 100] width 20 height 20
